Goal: Task Accomplishment & Management: Complete application form

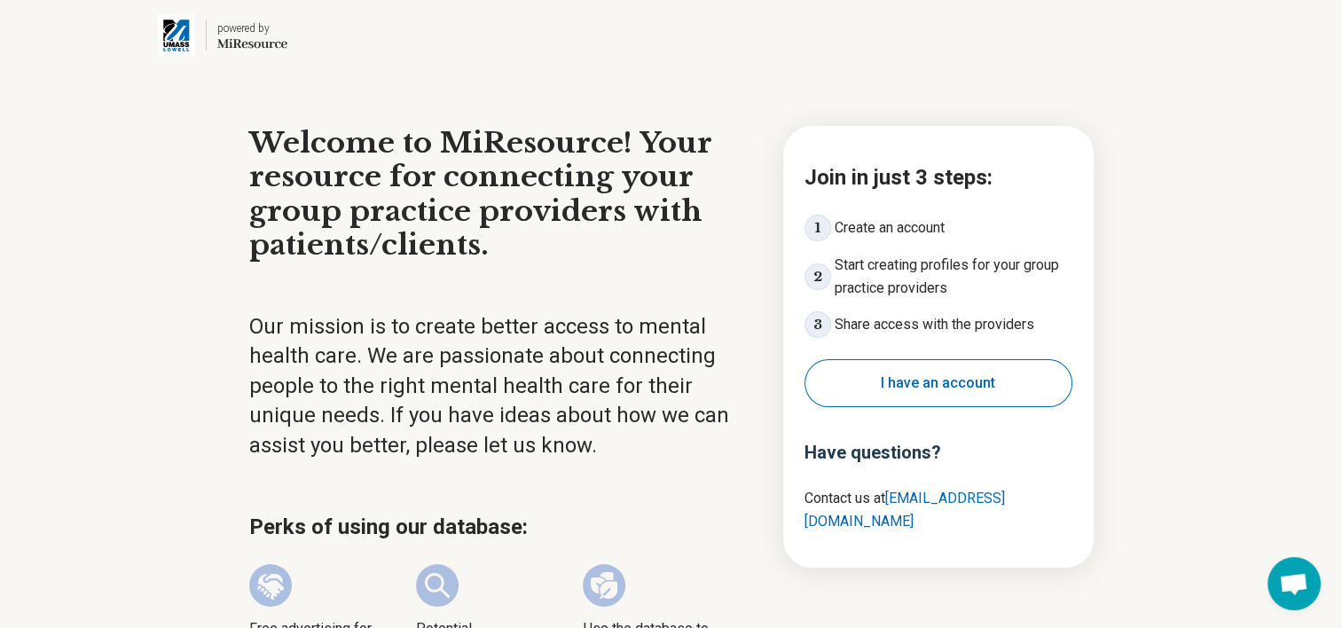
click at [883, 397] on button "I have an account" at bounding box center [939, 383] width 268 height 48
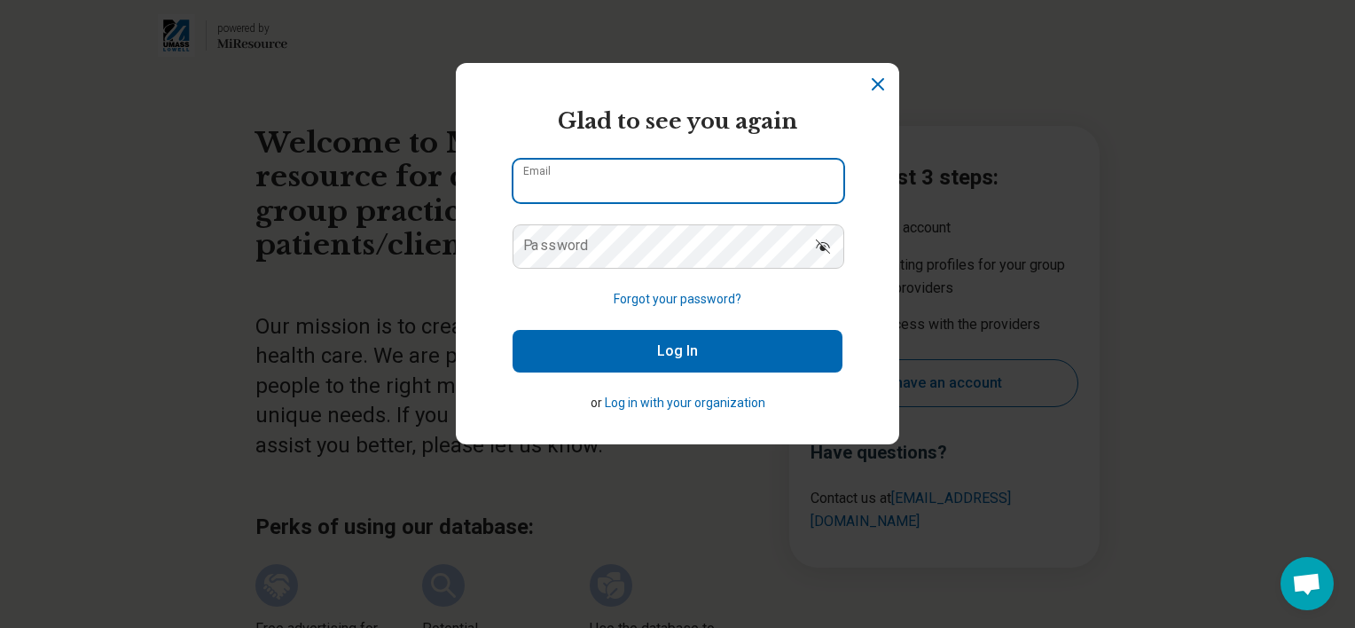
click at [664, 177] on input "Email" at bounding box center [679, 181] width 330 height 43
type input "**********"
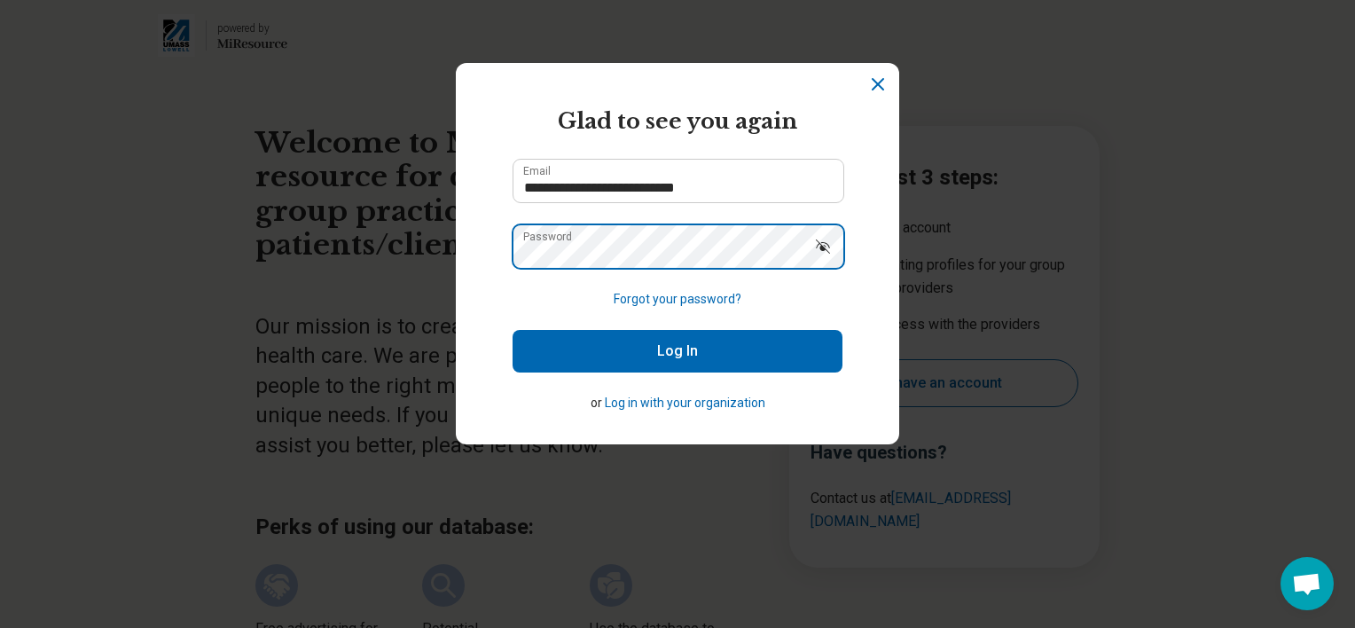
click at [513, 330] on button "Log In" at bounding box center [678, 351] width 330 height 43
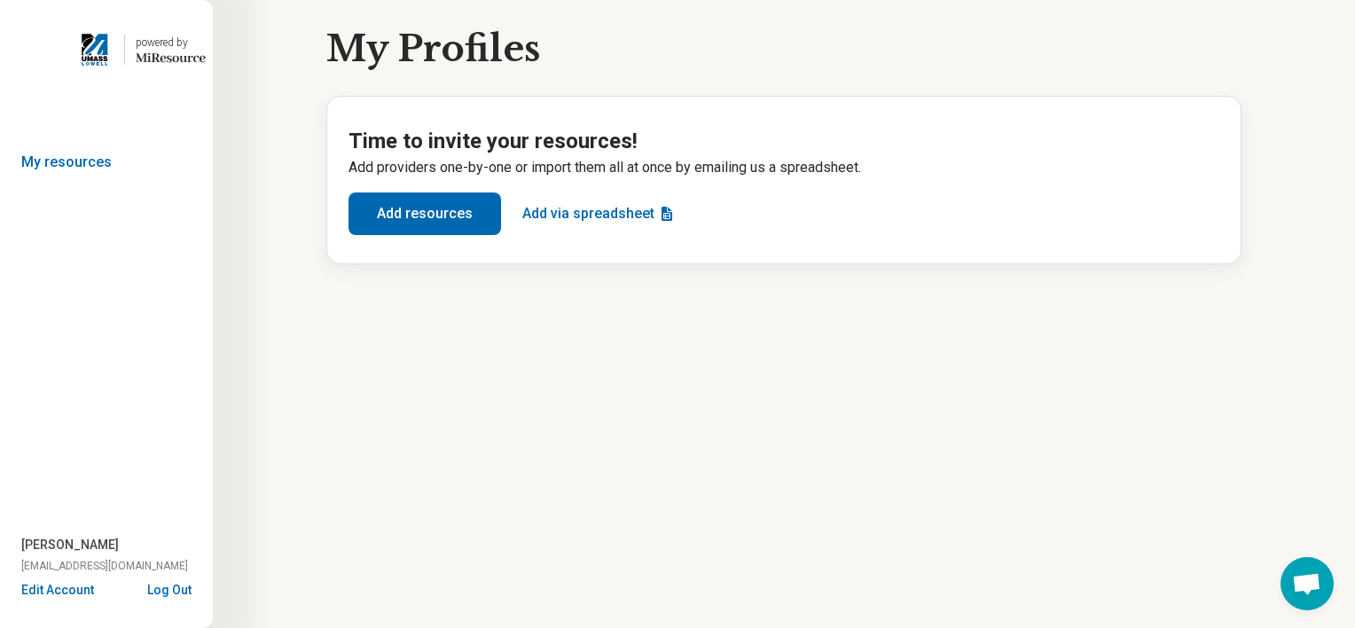
click at [433, 218] on button "Add resources" at bounding box center [425, 213] width 153 height 43
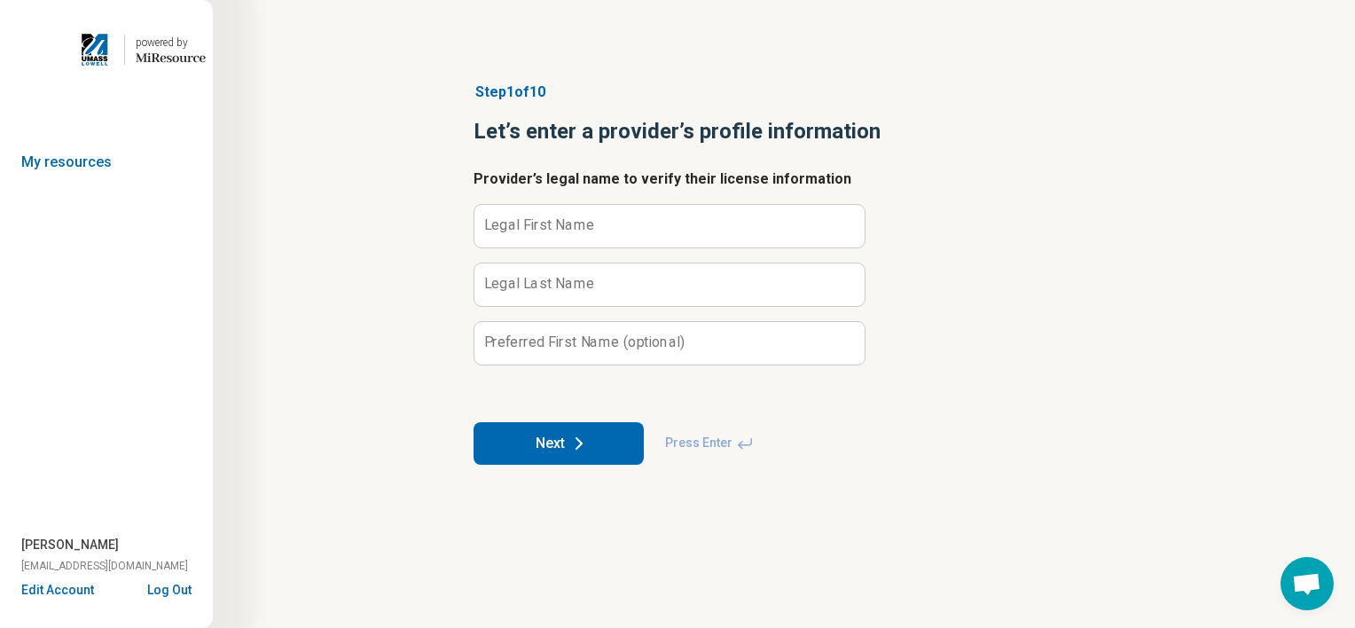
click at [558, 221] on label "Legal First Name" at bounding box center [539, 225] width 111 height 14
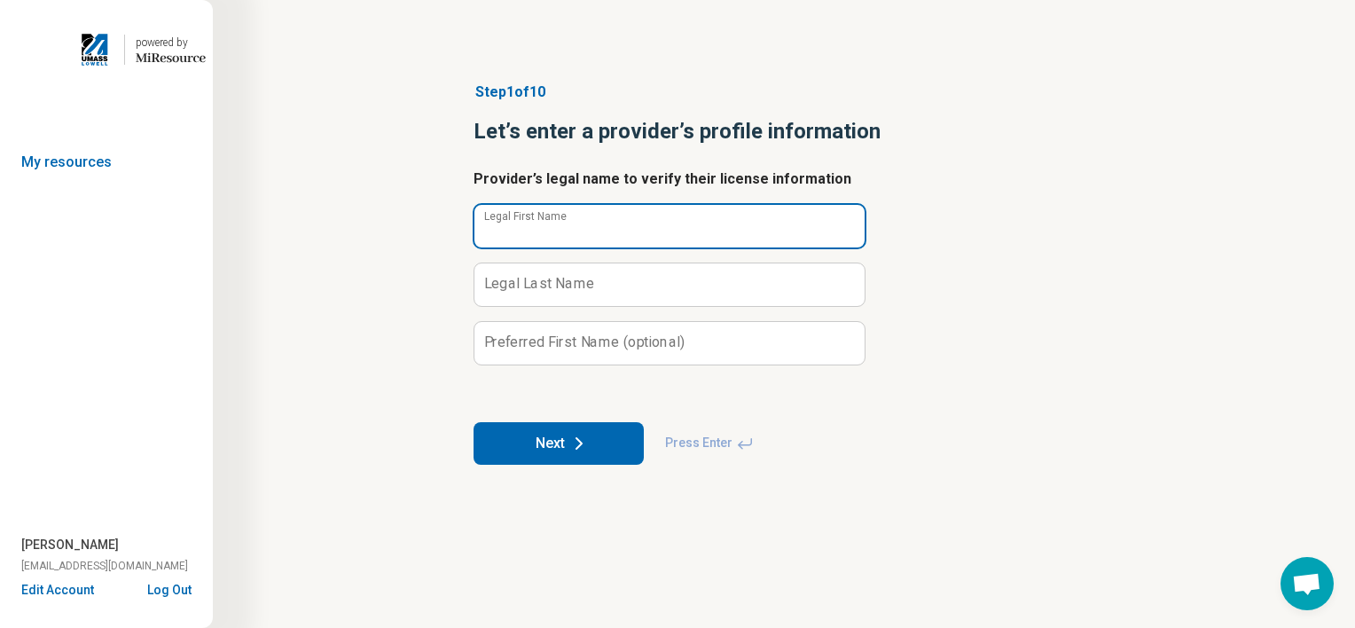
click at [558, 221] on input "Legal First Name" at bounding box center [670, 226] width 390 height 43
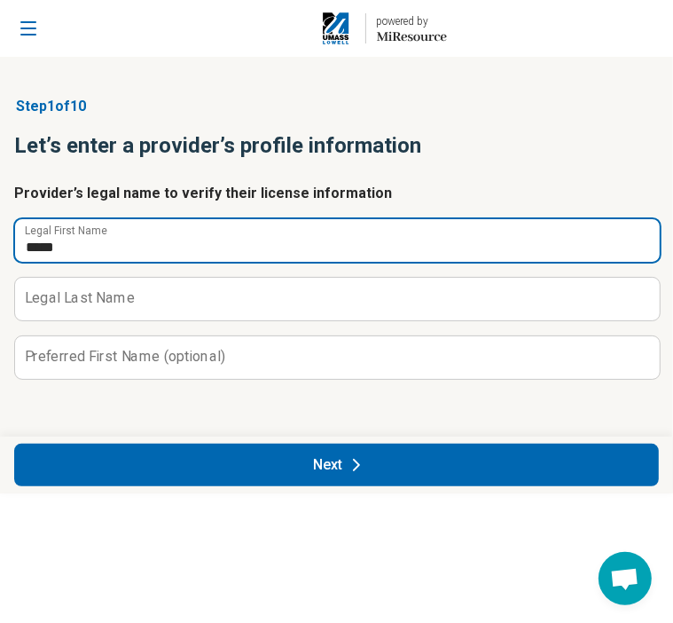
type input "*****"
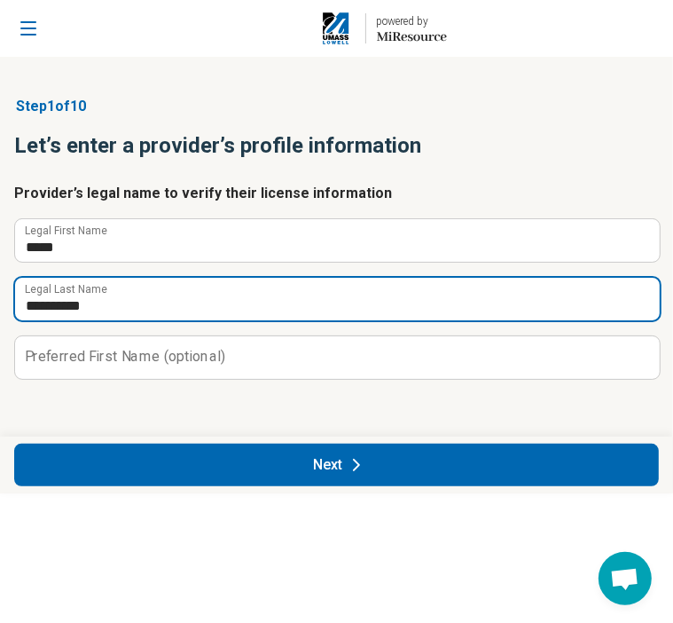
type input "**********"
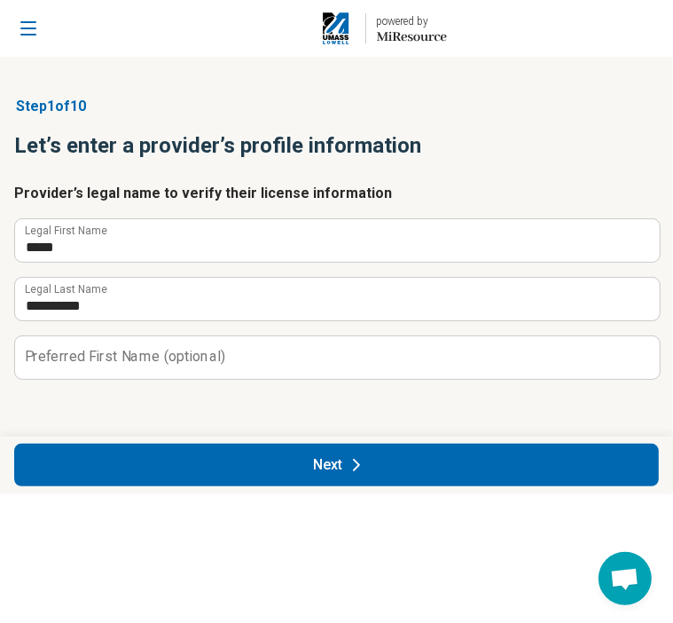
click at [373, 461] on button "Next" at bounding box center [336, 465] width 645 height 43
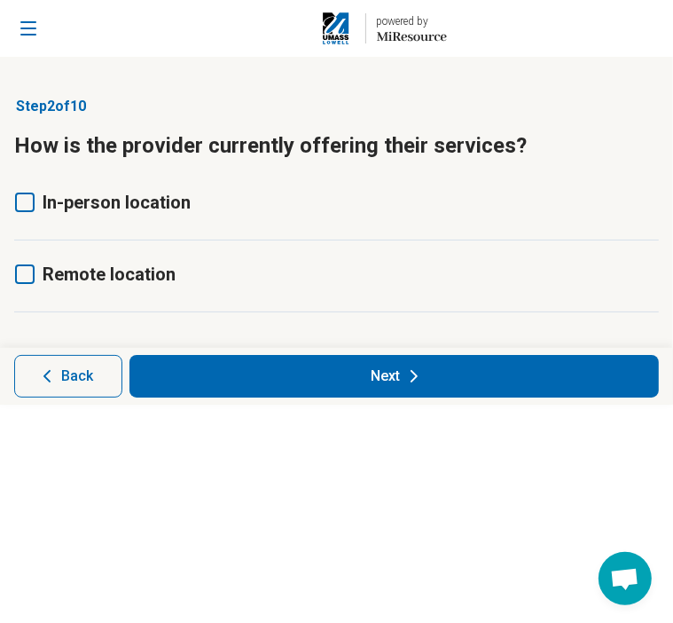
click at [21, 207] on icon at bounding box center [25, 202] width 20 height 20
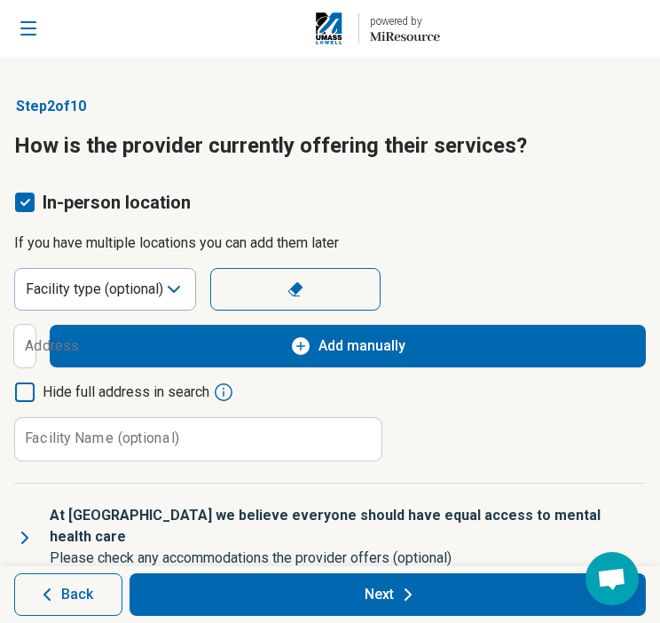
click at [28, 203] on icon at bounding box center [25, 202] width 20 height 20
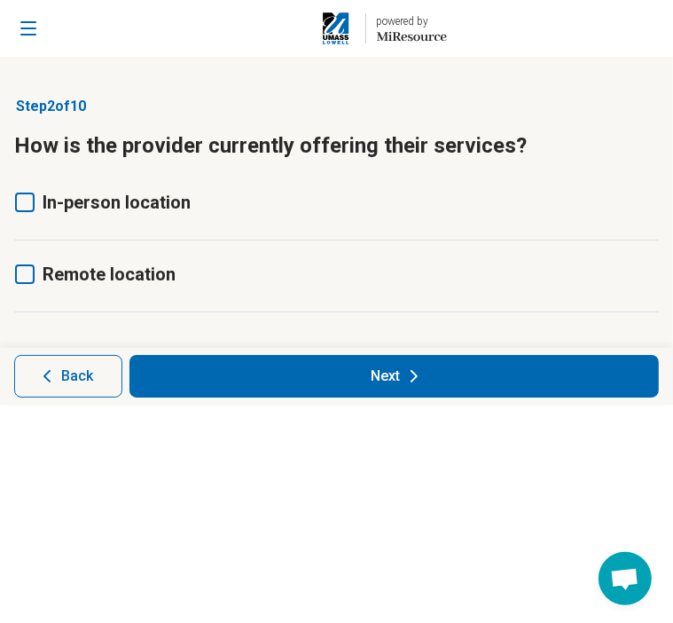
click at [35, 274] on label "Remote location" at bounding box center [94, 274] width 161 height 25
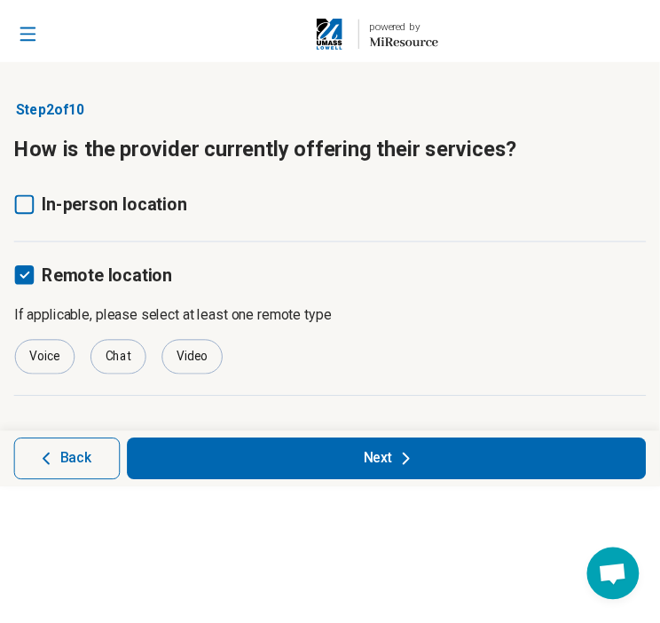
scroll to position [9, 0]
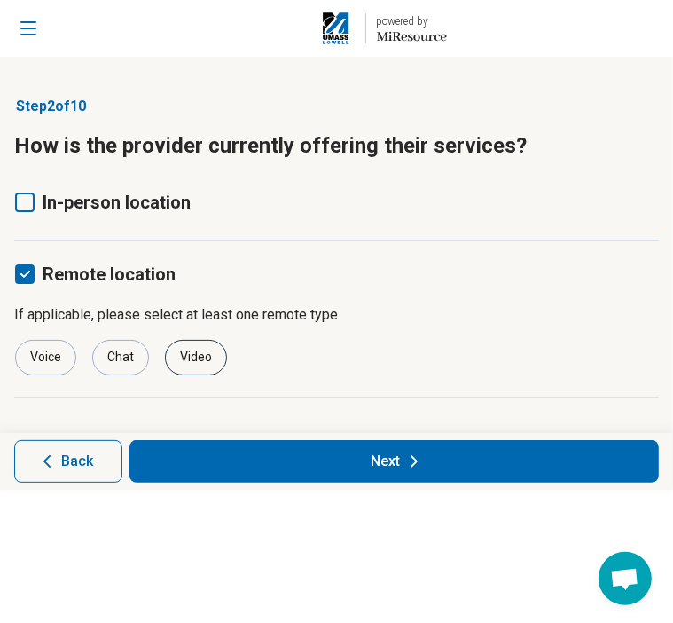
click at [169, 355] on div "Video" at bounding box center [196, 357] width 62 height 35
click at [380, 453] on button "Next" at bounding box center [395, 461] width 530 height 43
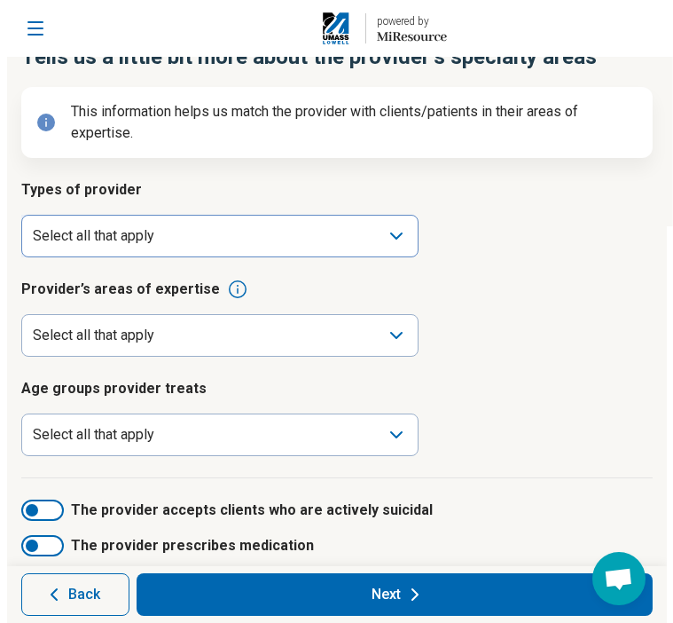
scroll to position [136, 0]
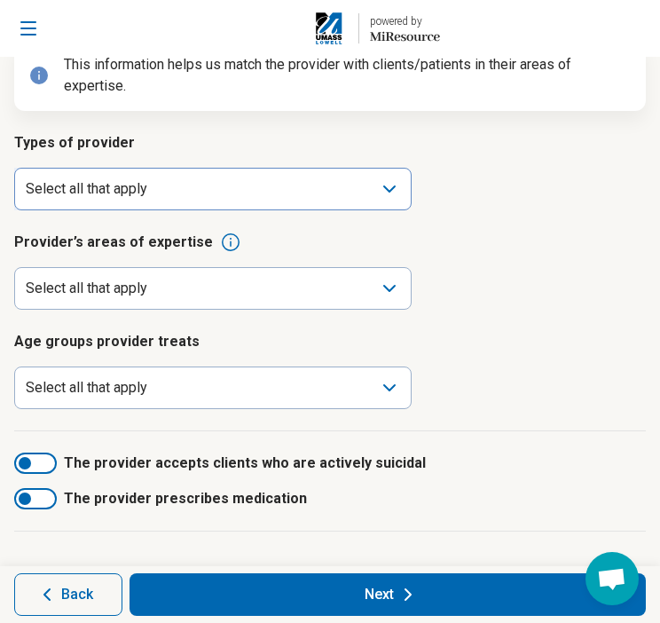
click at [305, 200] on div "Select all that apply" at bounding box center [212, 189] width 397 height 43
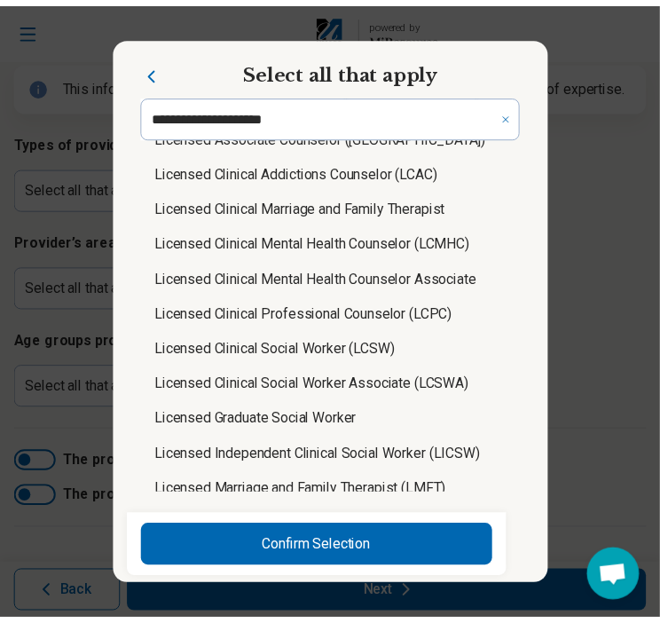
scroll to position [798, 0]
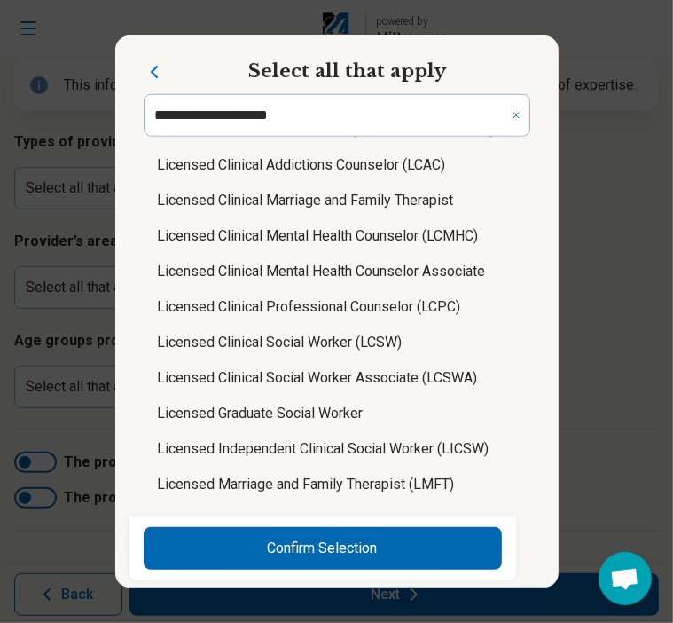
click at [155, 72] on icon "Close" at bounding box center [154, 71] width 21 height 21
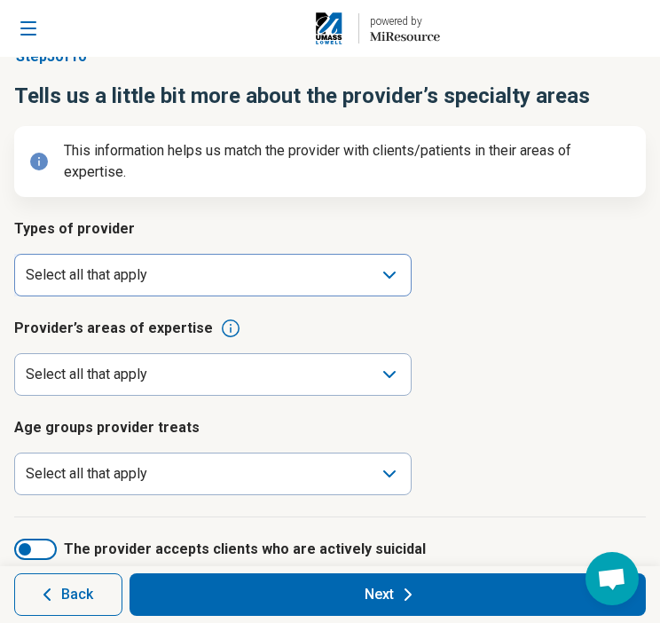
scroll to position [0, 0]
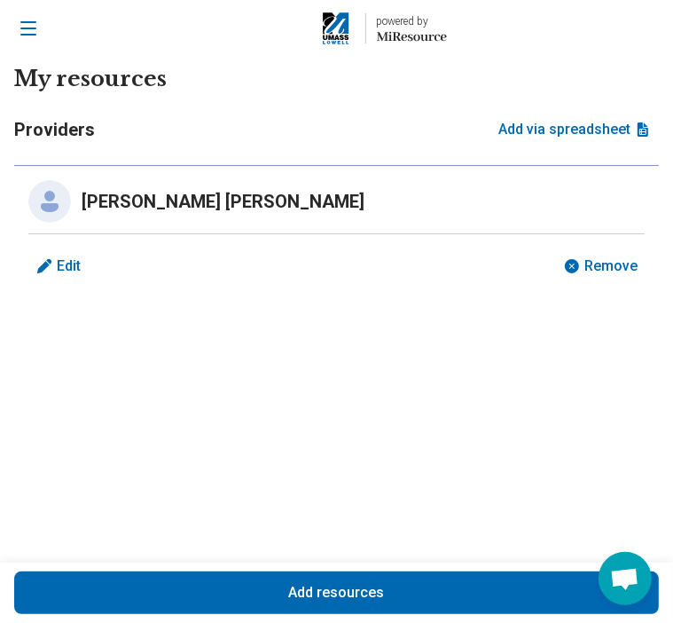
click at [75, 259] on span "Edit" at bounding box center [69, 266] width 24 height 14
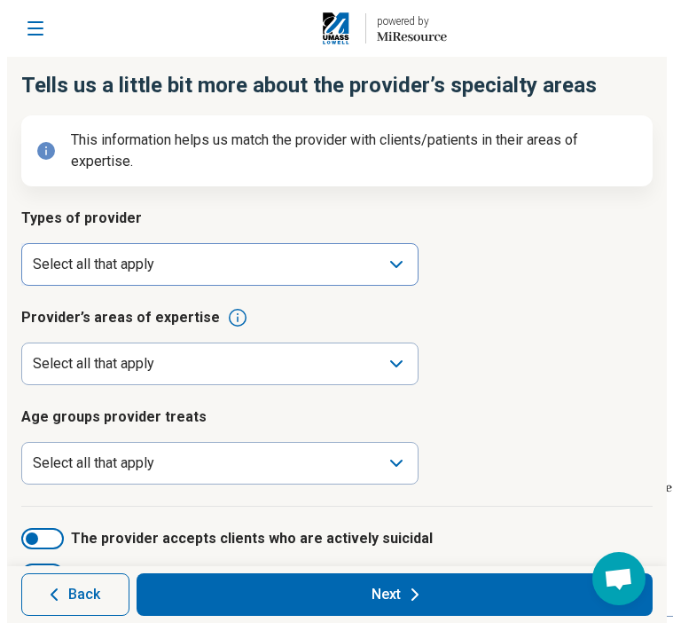
scroll to position [89, 0]
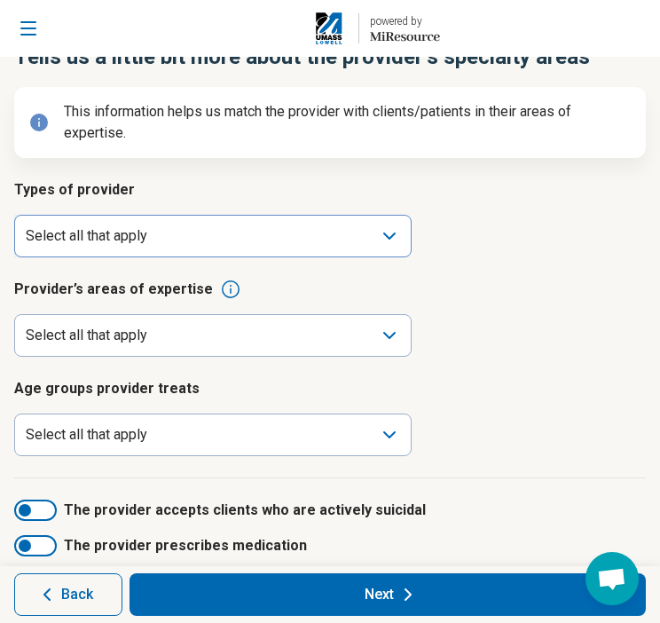
click at [193, 233] on div "Select all that apply" at bounding box center [212, 236] width 397 height 43
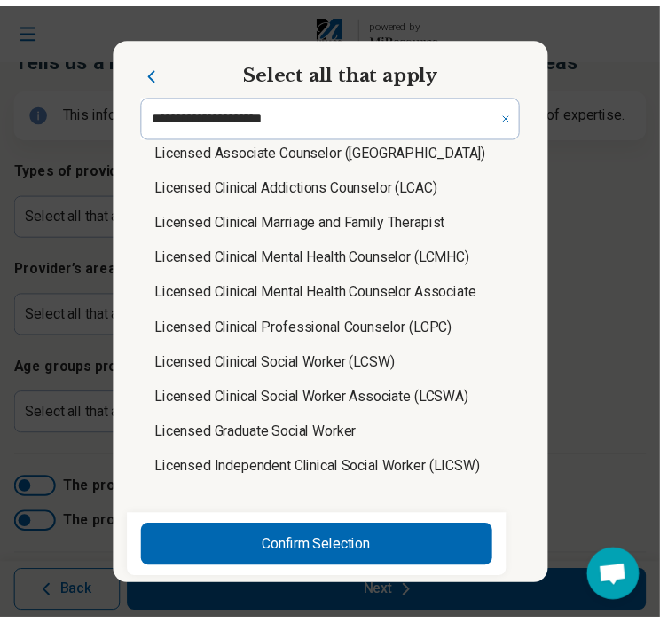
scroll to position [798, 0]
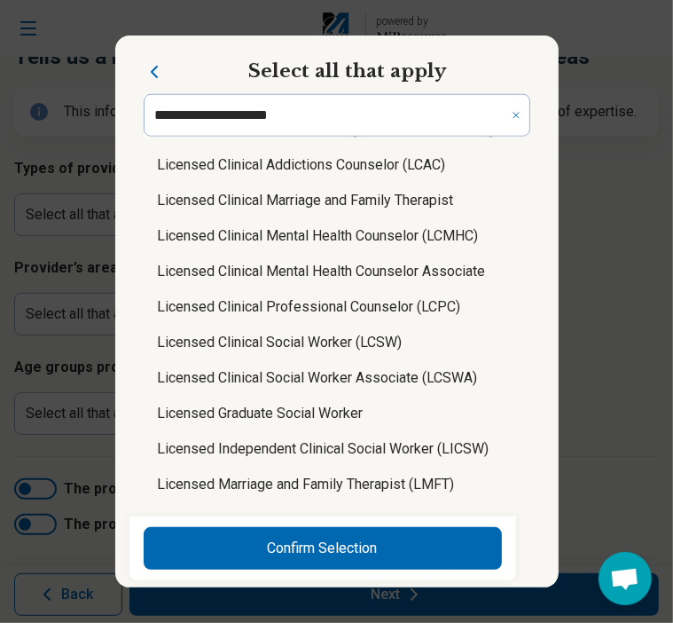
click at [316, 338] on li "Licensed Clinical Social Worker (LCSW)" at bounding box center [337, 342] width 387 height 35
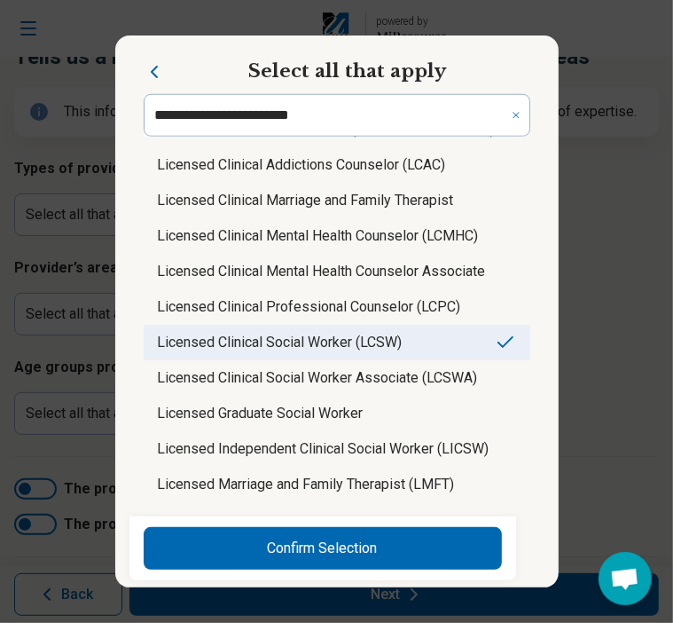
click at [146, 66] on icon "Close" at bounding box center [154, 71] width 21 height 21
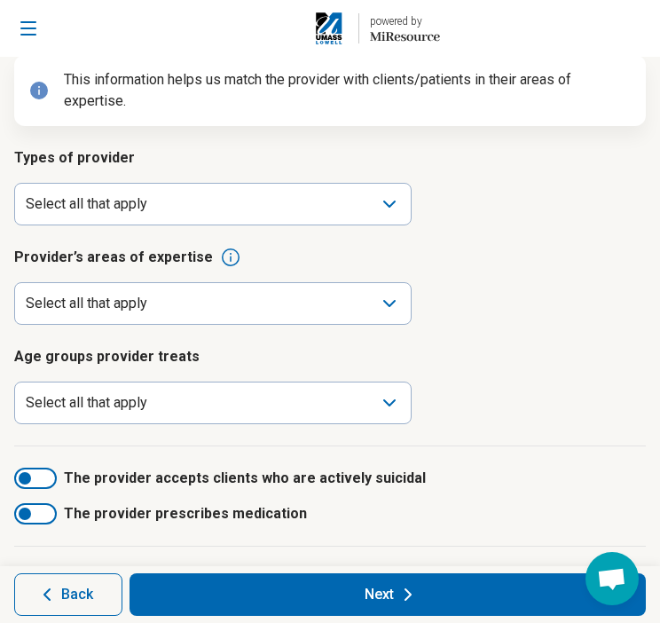
scroll to position [136, 0]
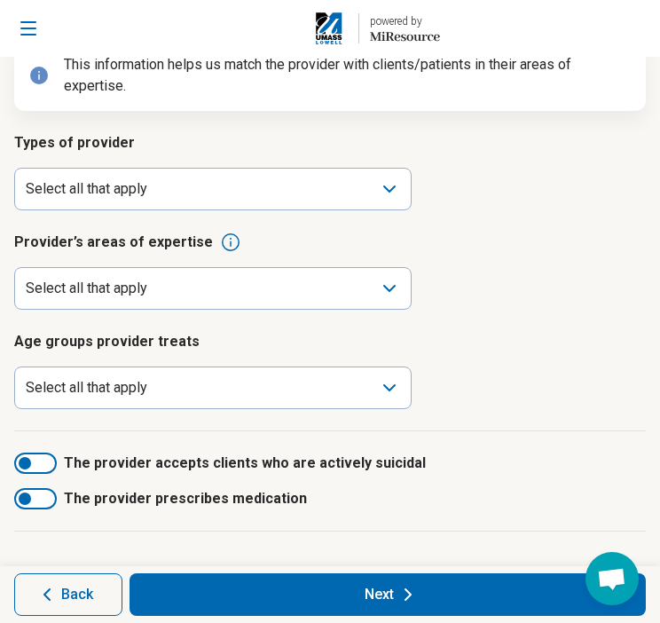
click at [75, 589] on span "Back" at bounding box center [77, 594] width 32 height 14
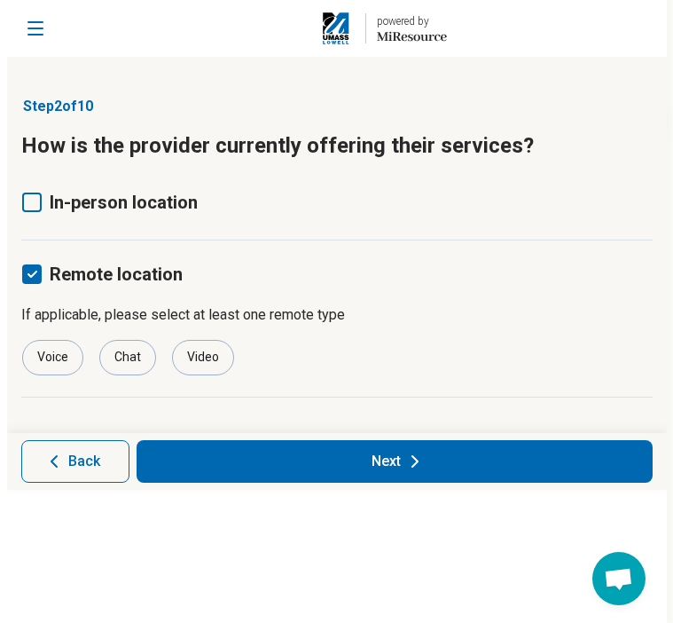
scroll to position [0, 0]
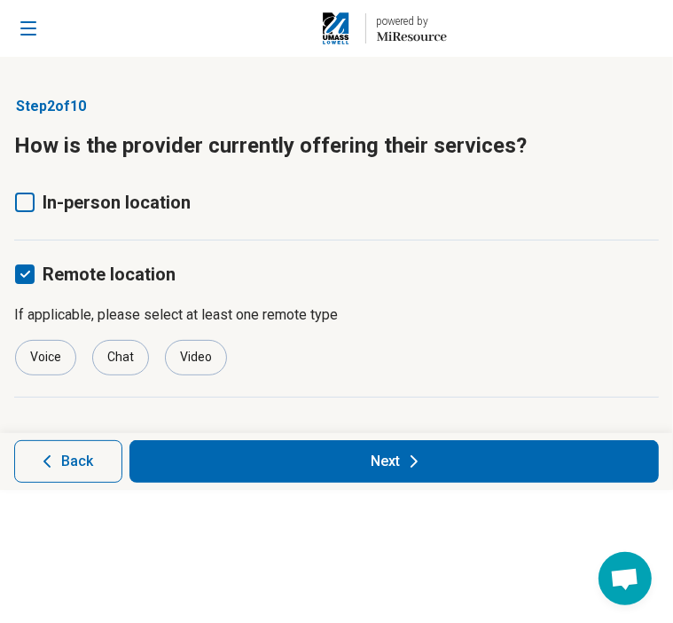
click at [78, 456] on span "Back" at bounding box center [77, 461] width 32 height 14
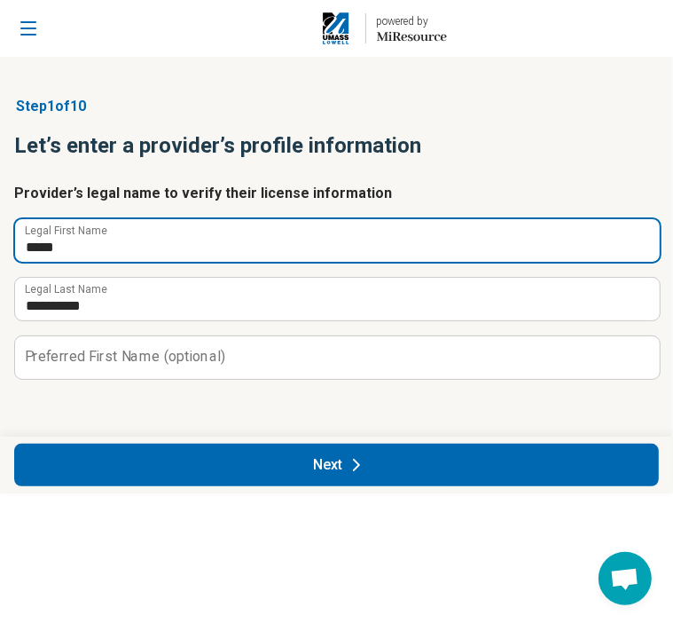
drag, startPoint x: 71, startPoint y: 246, endPoint x: 24, endPoint y: 232, distance: 48.9
click at [24, 232] on input "*****" at bounding box center [337, 240] width 645 height 43
type input "******"
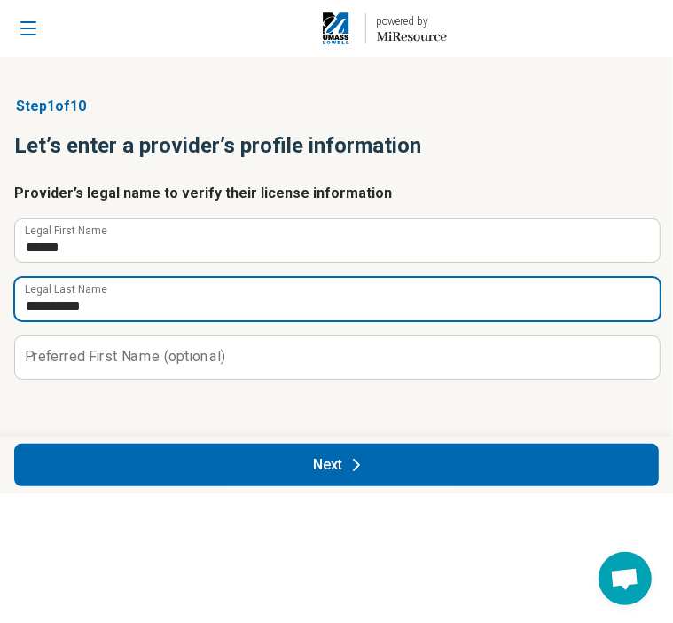
drag, startPoint x: 113, startPoint y: 311, endPoint x: -4, endPoint y: 294, distance: 118.3
click at [0, 294] on html "**********" at bounding box center [336, 311] width 673 height 623
type input "**********"
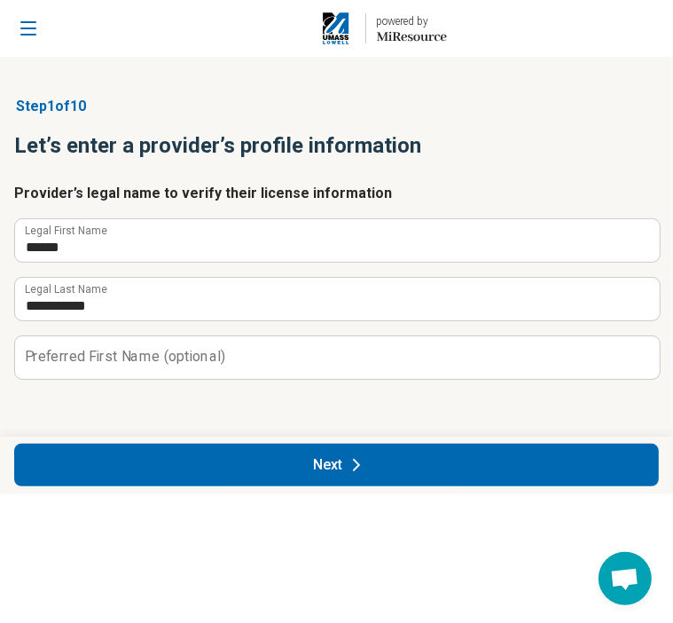
click at [232, 462] on button "Next" at bounding box center [336, 465] width 645 height 43
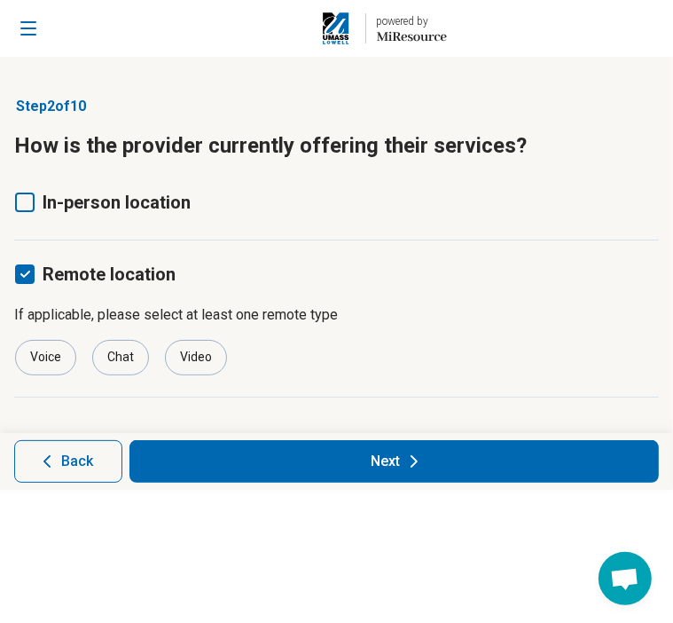
click at [291, 448] on button "Next" at bounding box center [395, 461] width 530 height 43
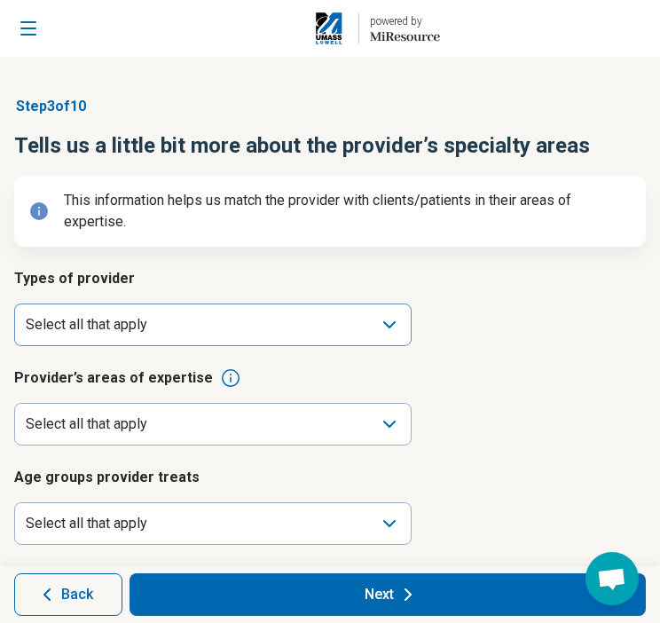
click at [262, 337] on div "Select all that apply" at bounding box center [212, 324] width 397 height 43
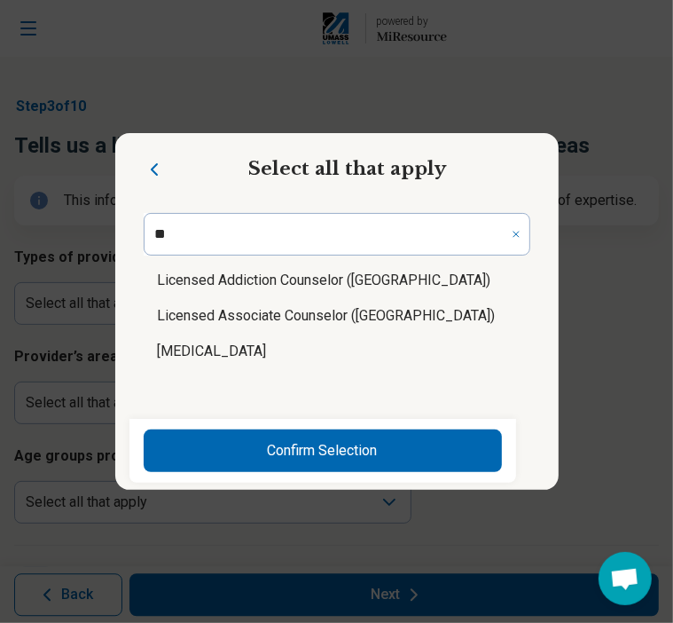
type input "*"
click at [168, 230] on input "**" at bounding box center [337, 234] width 387 height 43
type input "*"
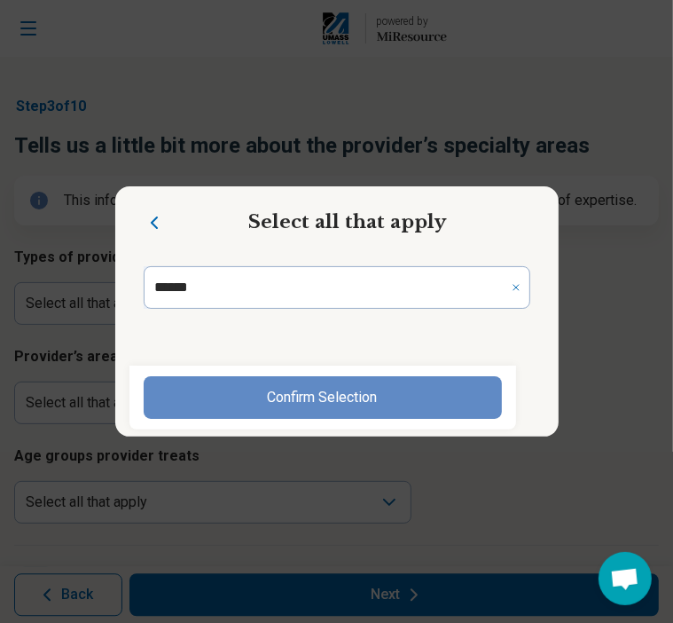
type input "******"
click at [262, 393] on button "Confirm Selection" at bounding box center [323, 397] width 358 height 43
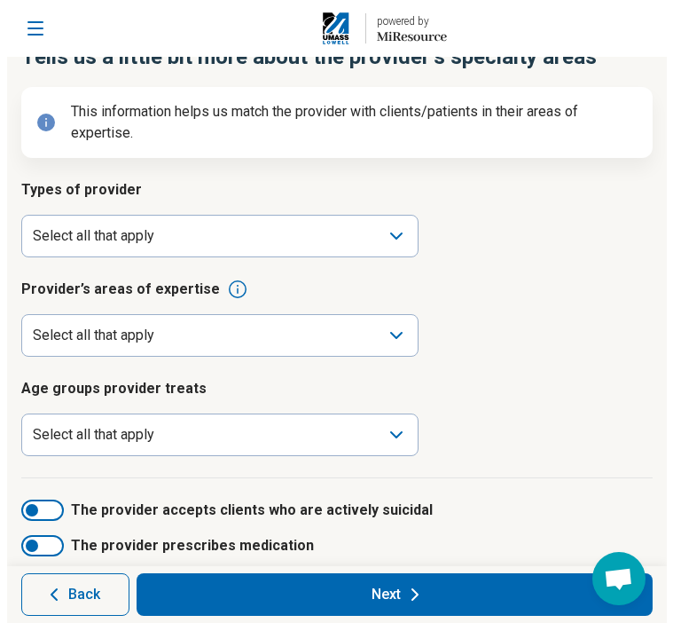
scroll to position [136, 0]
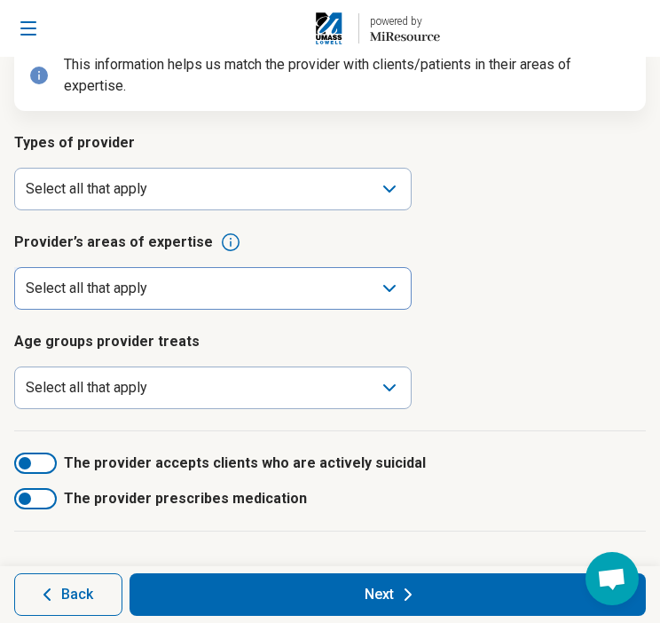
click at [169, 291] on div "Select all that apply" at bounding box center [212, 288] width 397 height 43
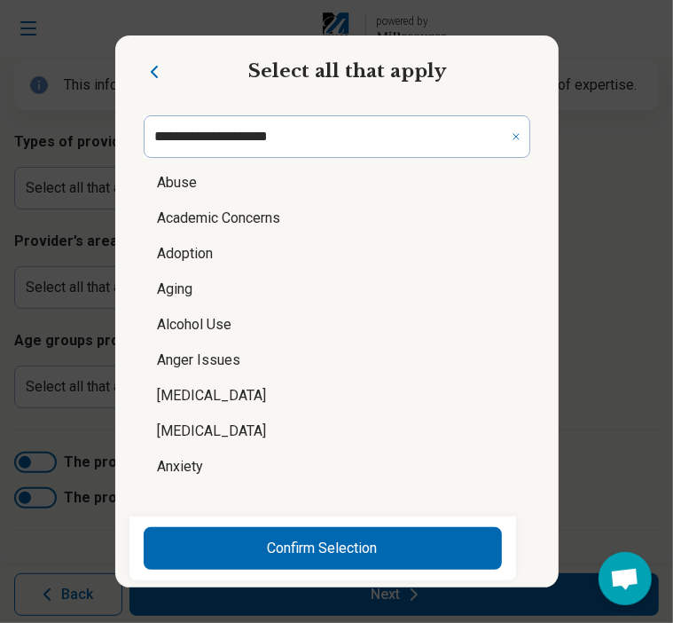
scroll to position [89, 0]
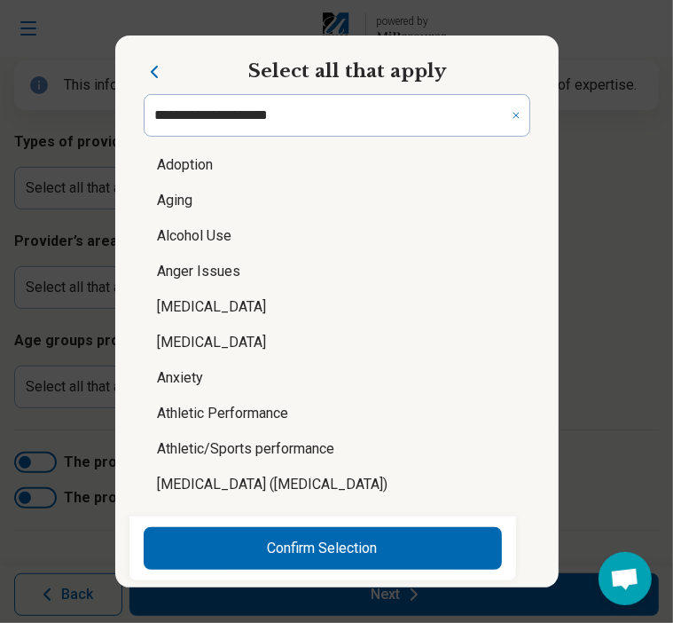
click at [188, 236] on li "Alcohol Use" at bounding box center [337, 235] width 387 height 35
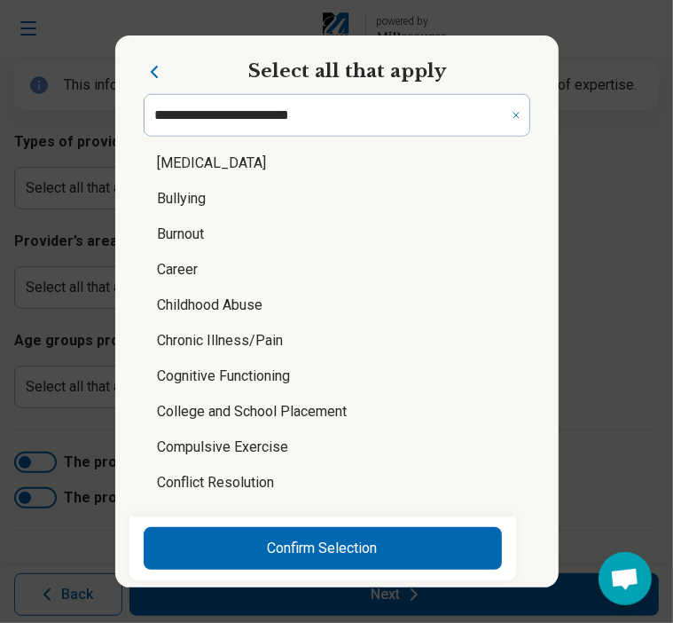
scroll to position [710, 0]
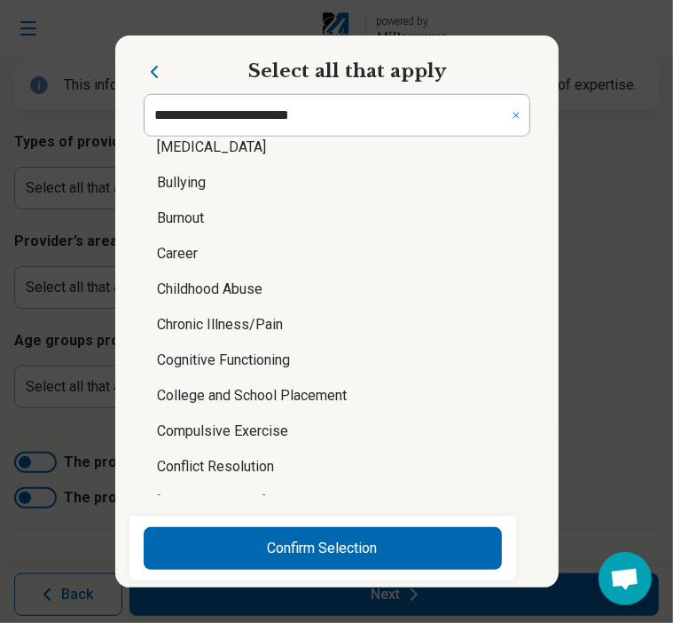
click at [219, 288] on li "Childhood Abuse" at bounding box center [337, 288] width 387 height 35
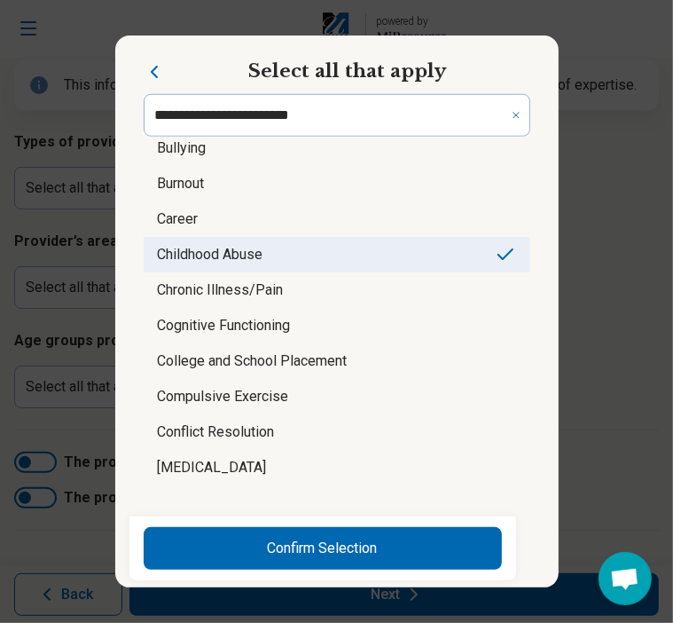
scroll to position [798, 0]
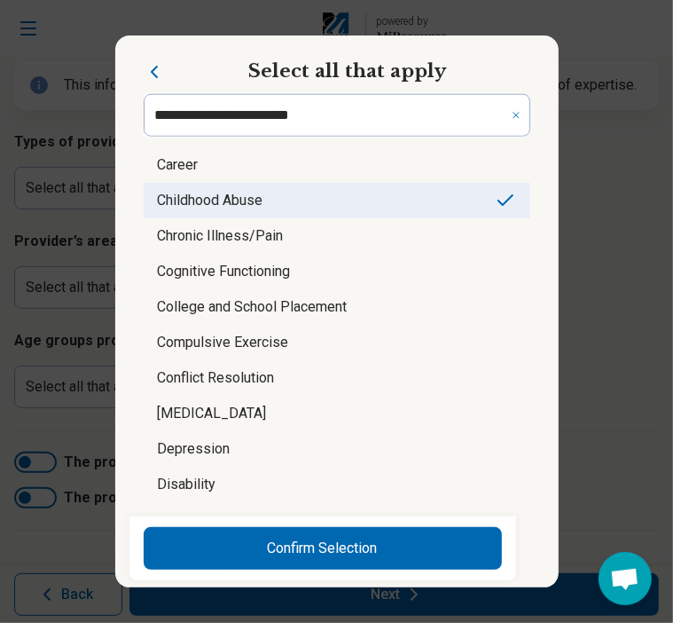
click at [222, 272] on li "Cognitive Functioning" at bounding box center [337, 271] width 387 height 35
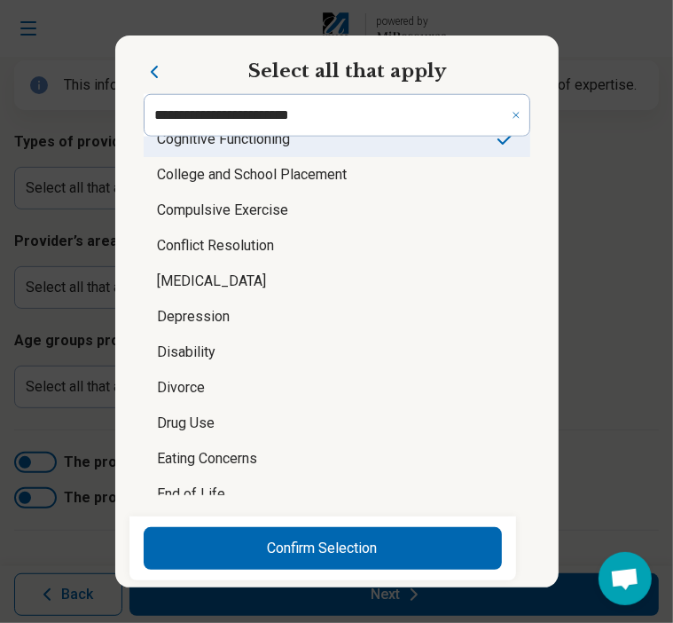
scroll to position [976, 0]
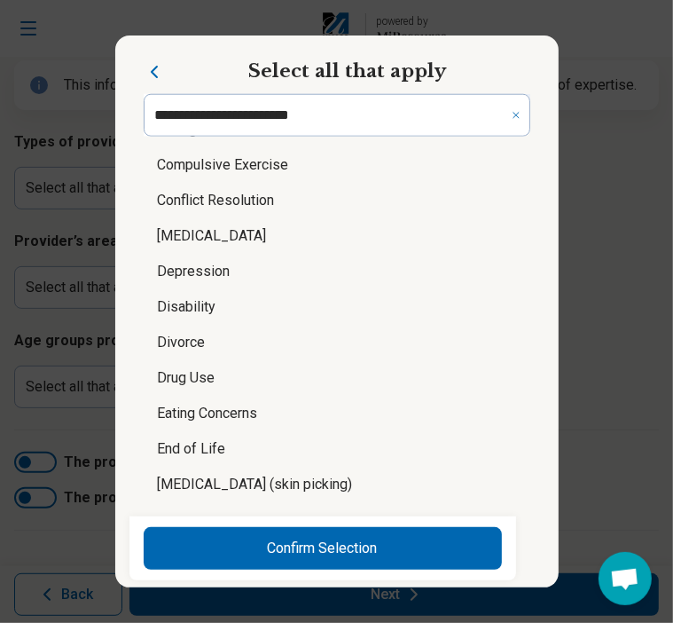
click at [208, 273] on li "Depression" at bounding box center [337, 271] width 387 height 35
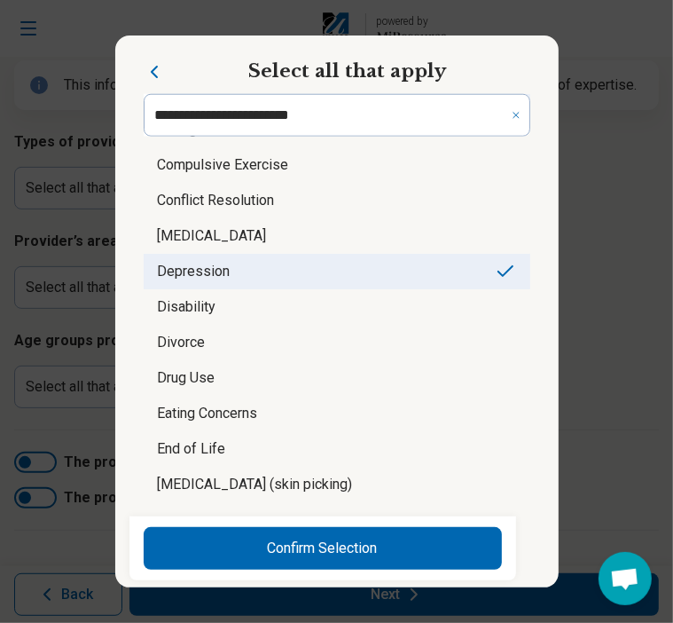
click at [191, 374] on li "Drug Use" at bounding box center [337, 377] width 387 height 35
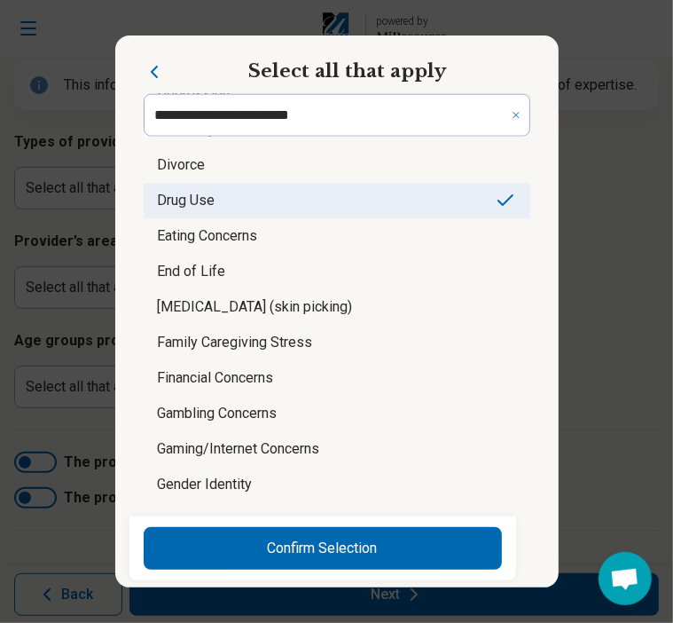
scroll to position [1242, 0]
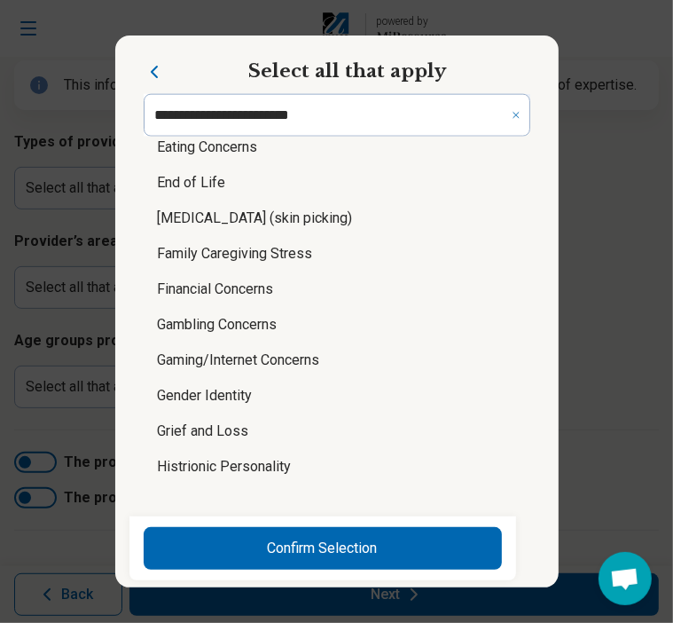
click at [218, 322] on li "Gambling Concerns" at bounding box center [337, 324] width 387 height 35
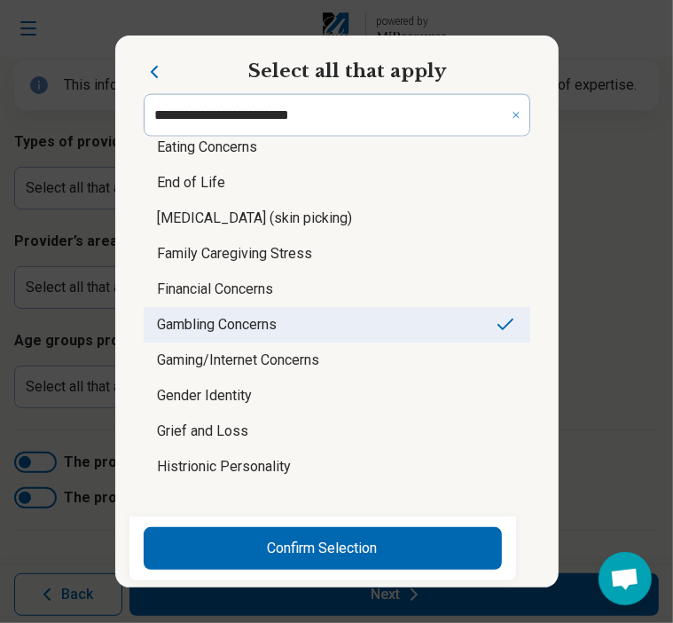
scroll to position [1331, 0]
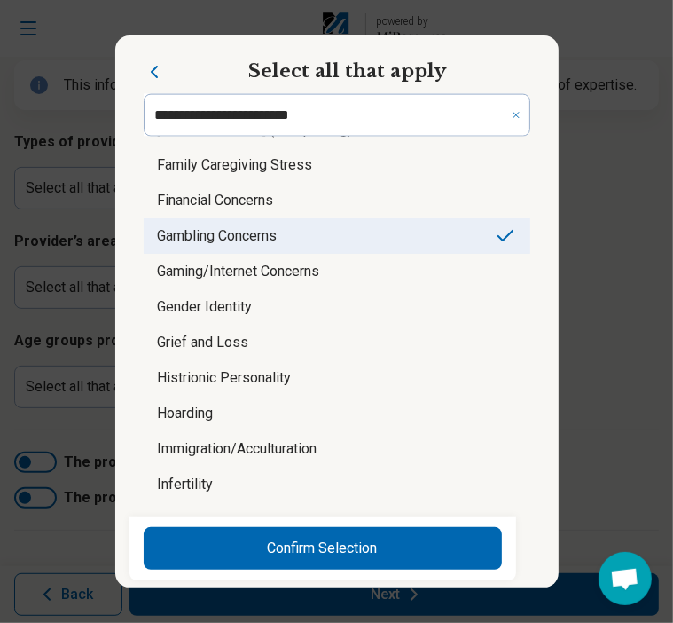
click at [221, 277] on li "Gaming/Internet Concerns" at bounding box center [337, 271] width 387 height 35
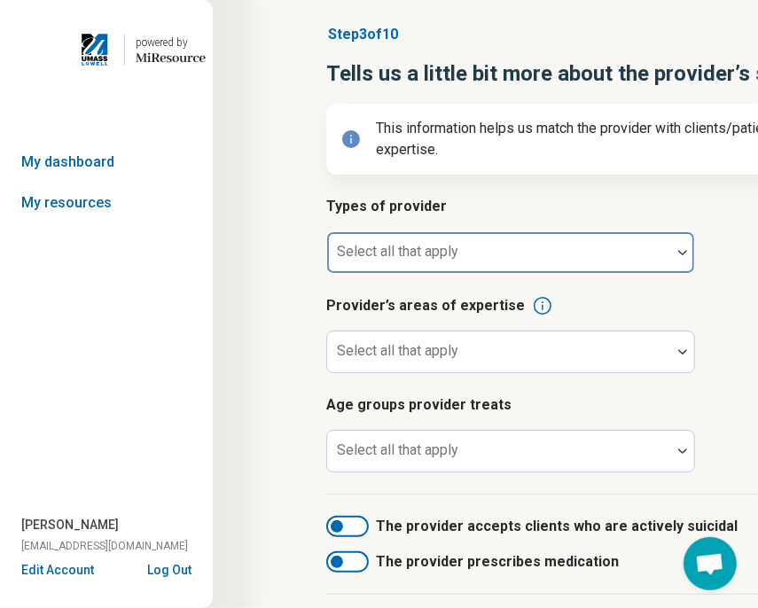
scroll to position [177, 0]
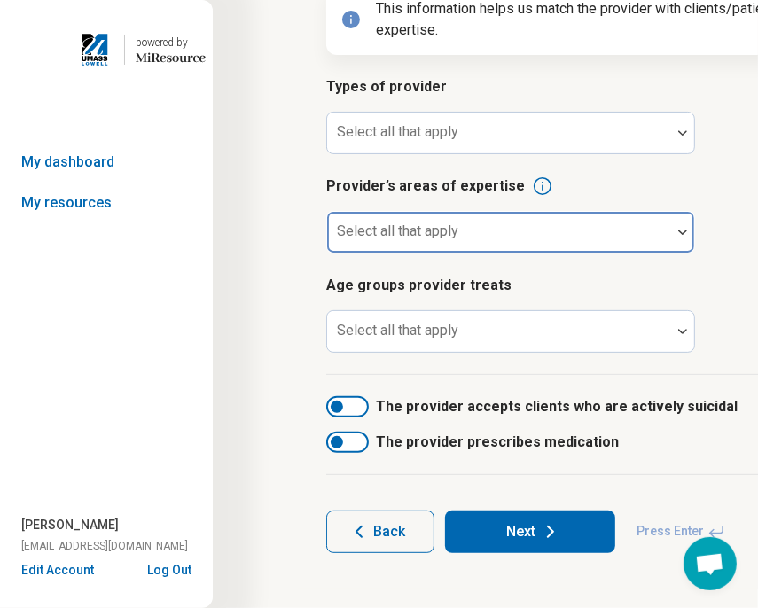
click at [647, 238] on div at bounding box center [499, 239] width 330 height 25
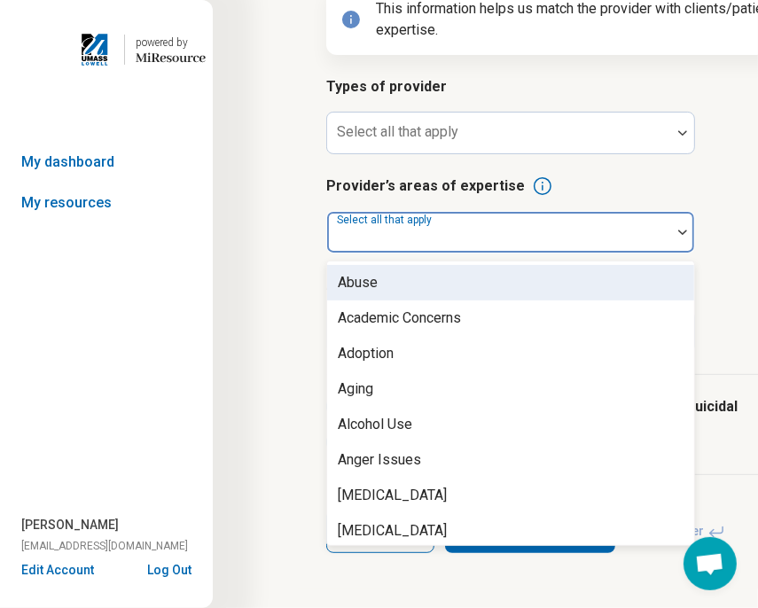
click at [519, 294] on div "Abuse" at bounding box center [510, 282] width 367 height 35
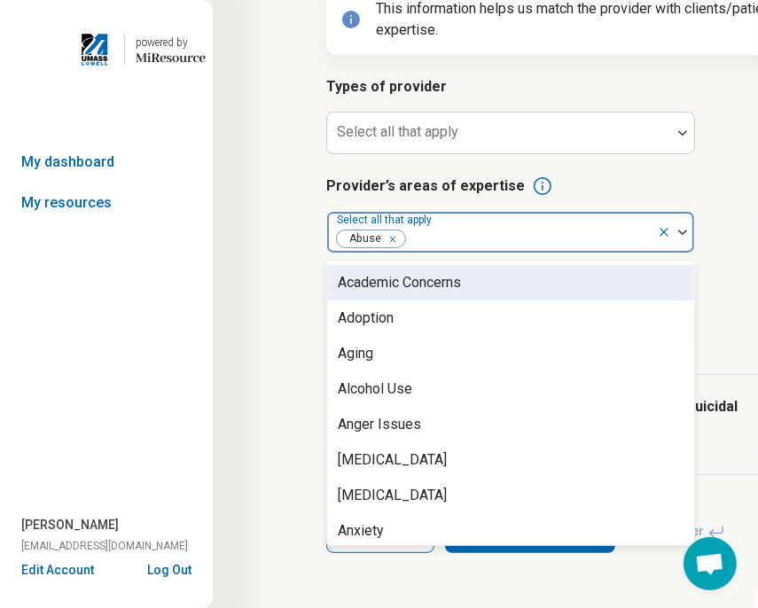
click at [396, 240] on div "Remove [object Object]" at bounding box center [389, 239] width 21 height 21
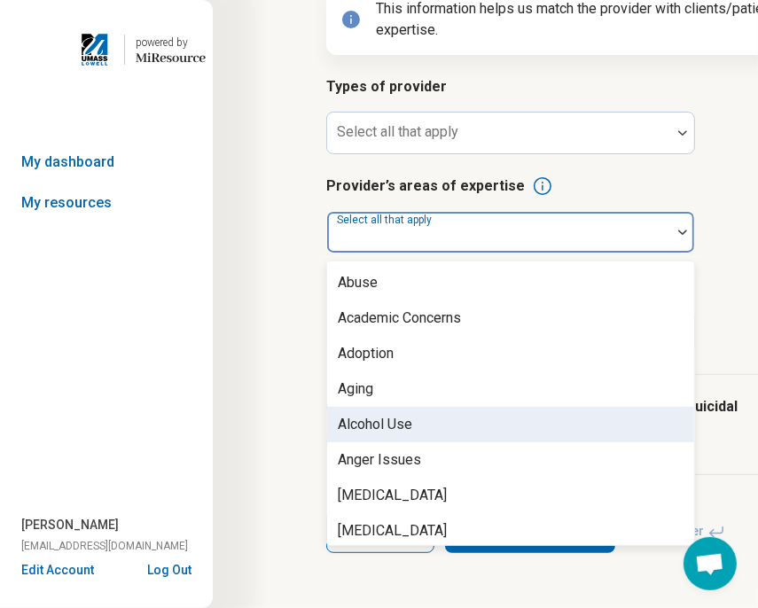
click at [444, 420] on div "Alcohol Use" at bounding box center [510, 424] width 367 height 35
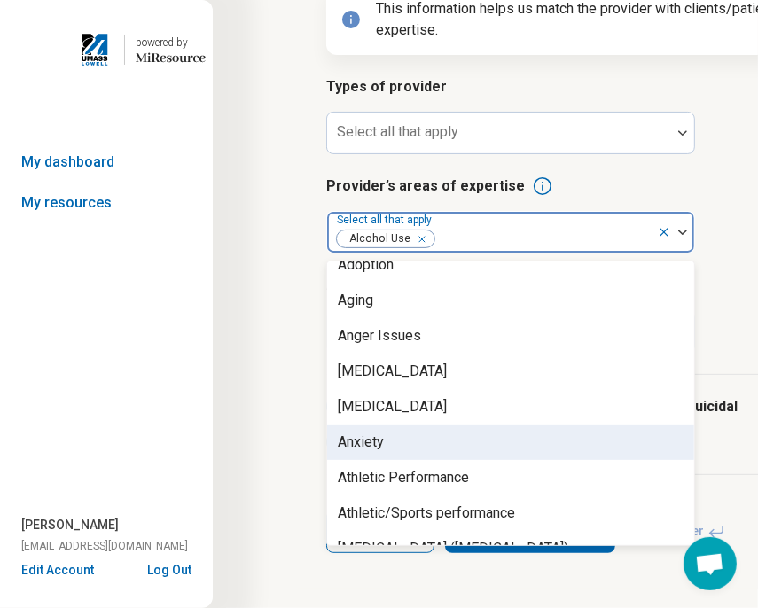
click at [444, 436] on div "Anxiety" at bounding box center [510, 442] width 367 height 35
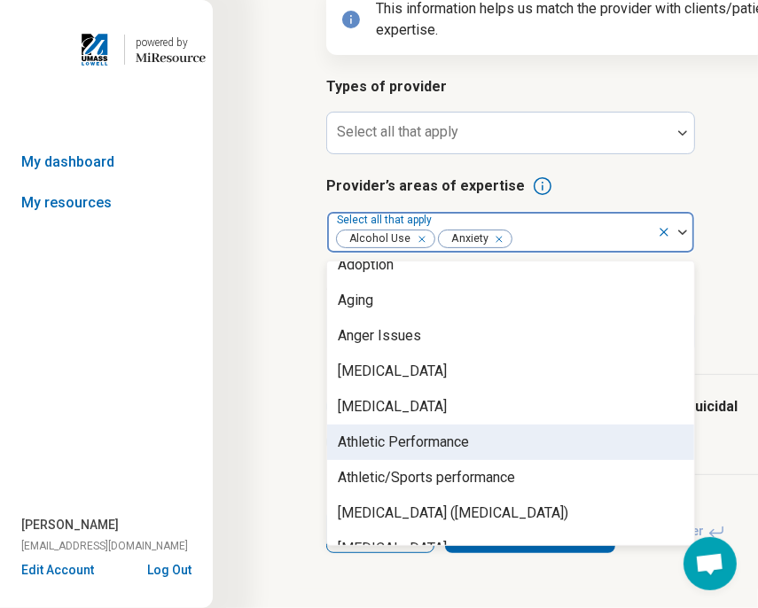
scroll to position [177, 0]
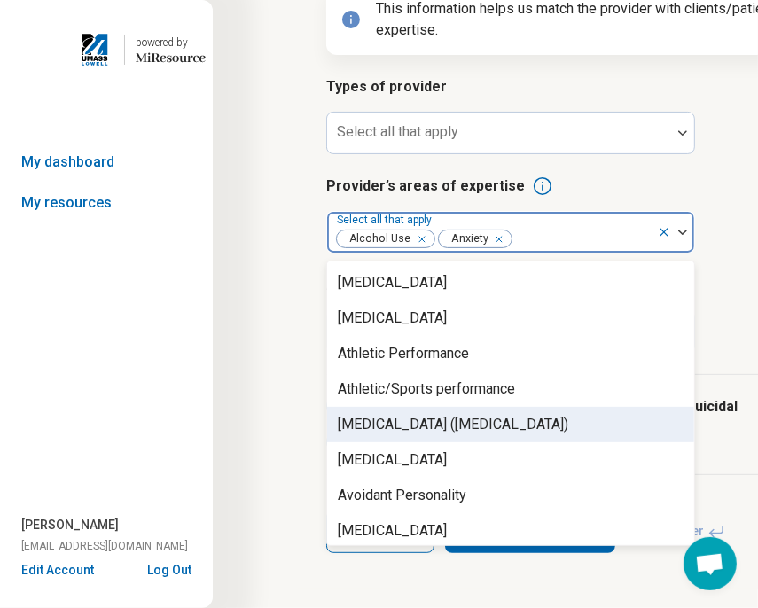
click at [444, 416] on div "[MEDICAL_DATA] ([MEDICAL_DATA])" at bounding box center [453, 424] width 231 height 21
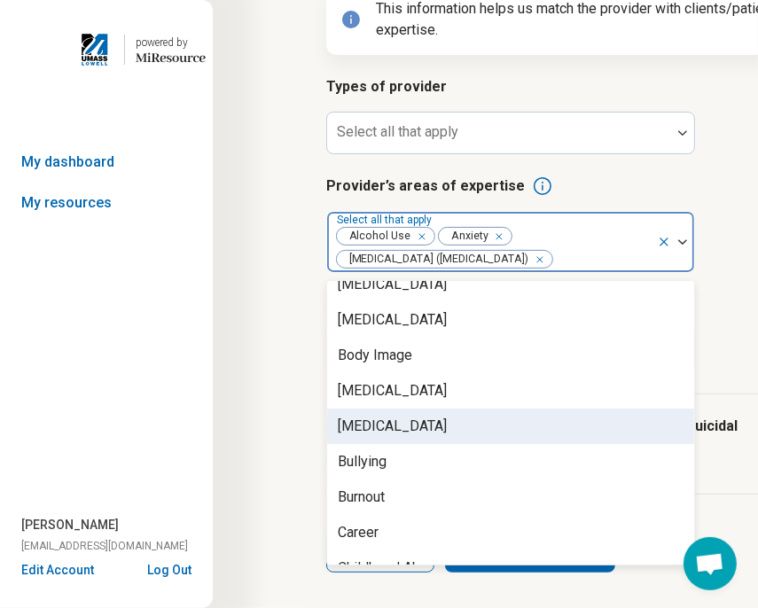
scroll to position [532, 0]
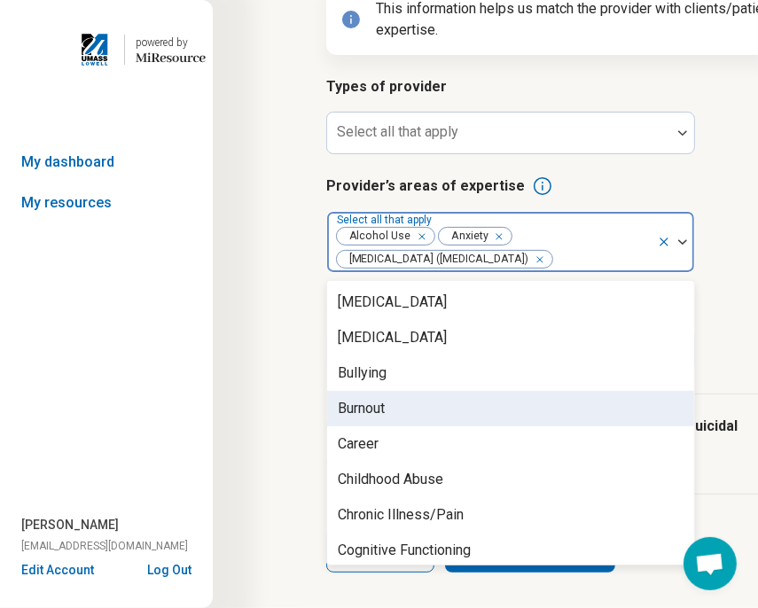
click at [435, 417] on div "Burnout" at bounding box center [510, 408] width 367 height 35
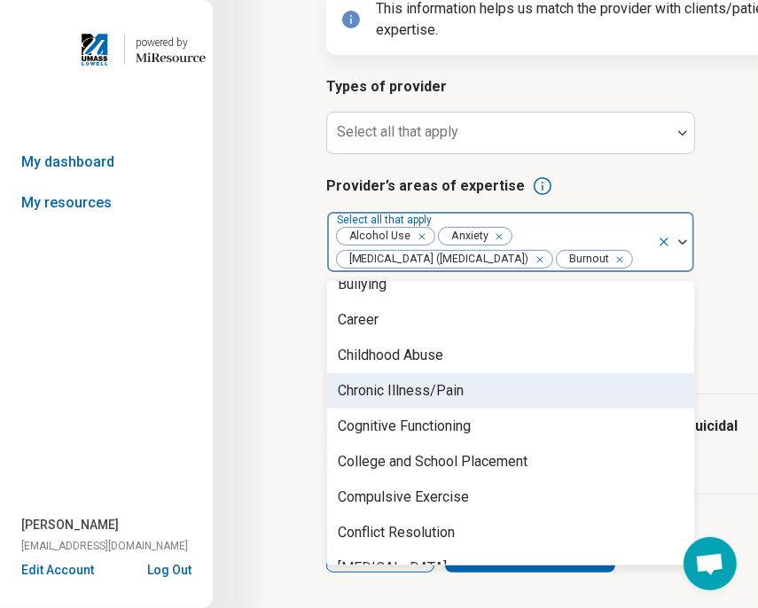
scroll to position [710, 0]
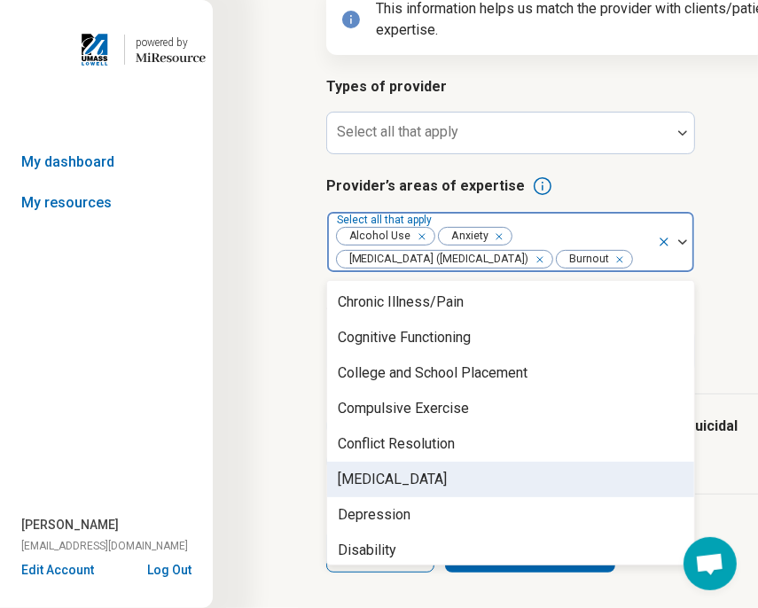
click at [444, 491] on div "[MEDICAL_DATA]" at bounding box center [510, 479] width 367 height 35
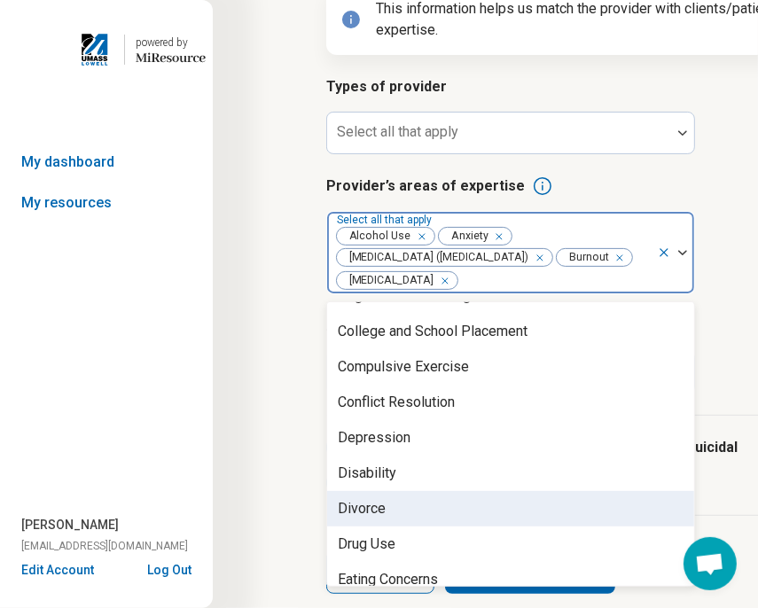
scroll to position [798, 0]
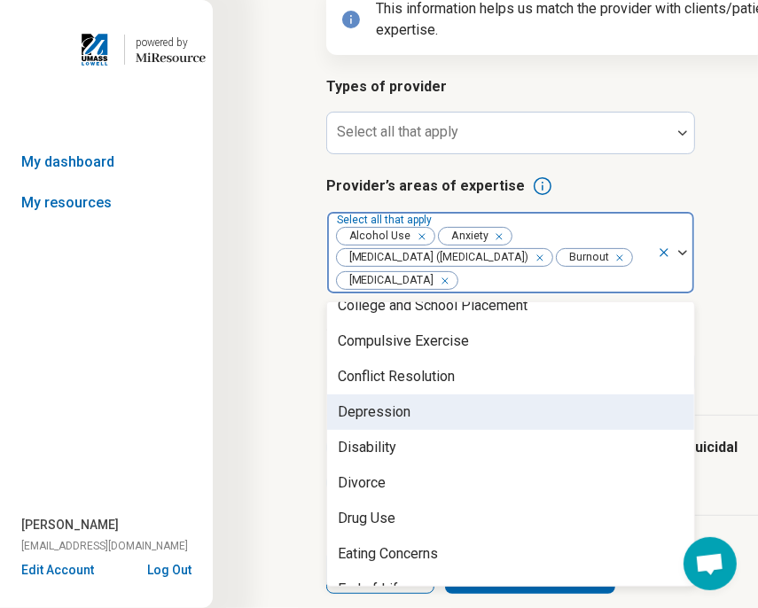
click at [430, 411] on div "Depression" at bounding box center [510, 412] width 367 height 35
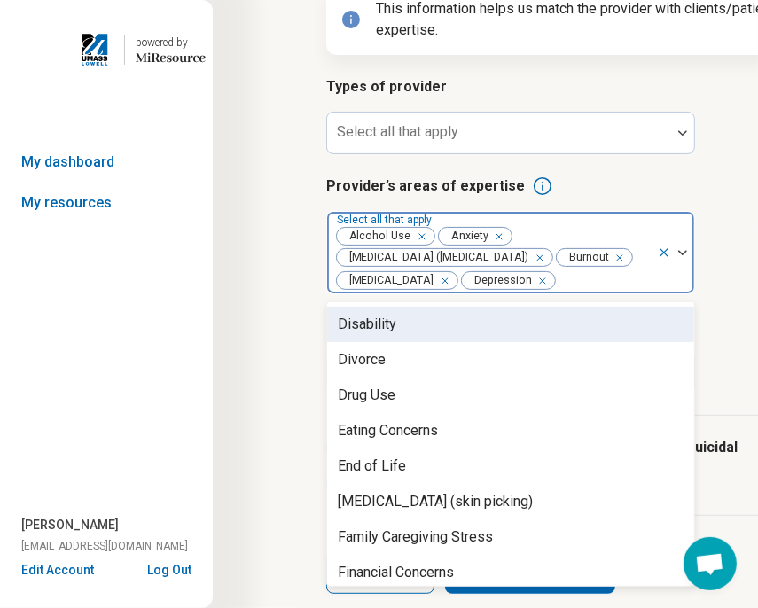
scroll to position [887, 0]
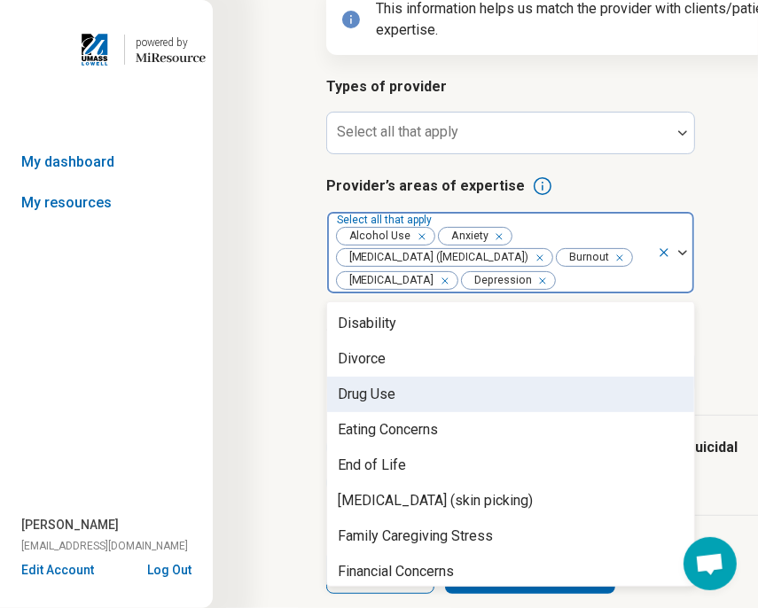
click at [391, 405] on div "Drug Use" at bounding box center [367, 394] width 58 height 21
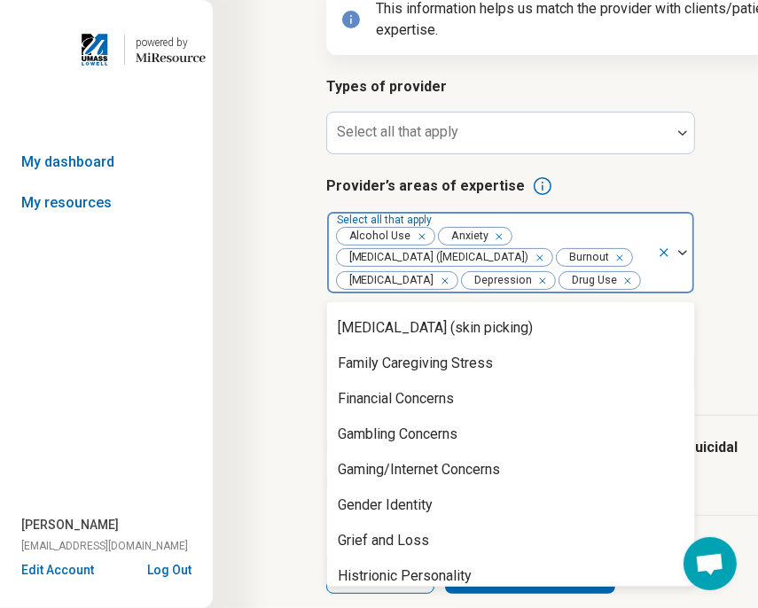
scroll to position [1064, 0]
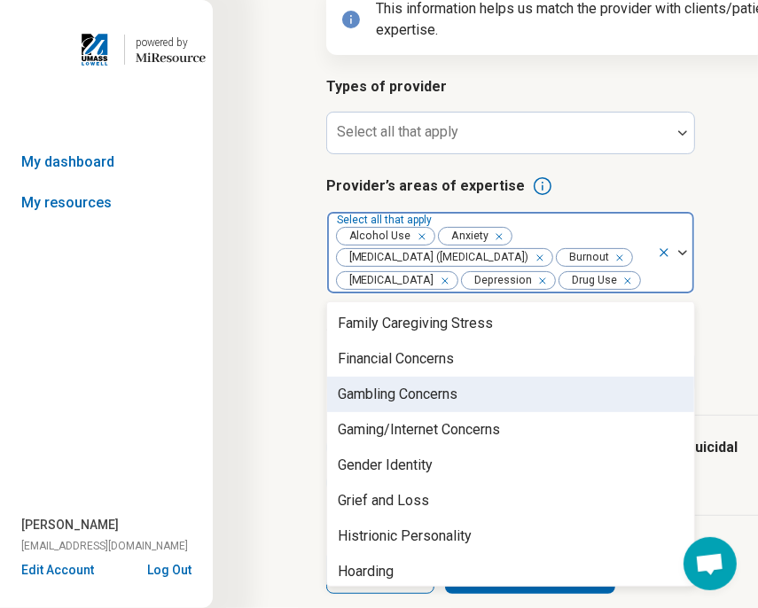
click at [437, 405] on div "Gambling Concerns" at bounding box center [398, 394] width 120 height 21
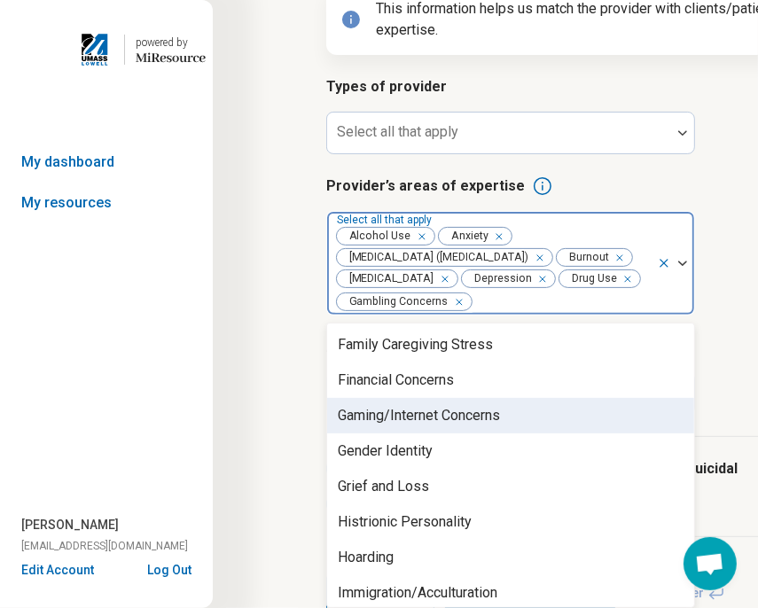
click at [436, 427] on div "Gaming/Internet Concerns" at bounding box center [419, 415] width 162 height 21
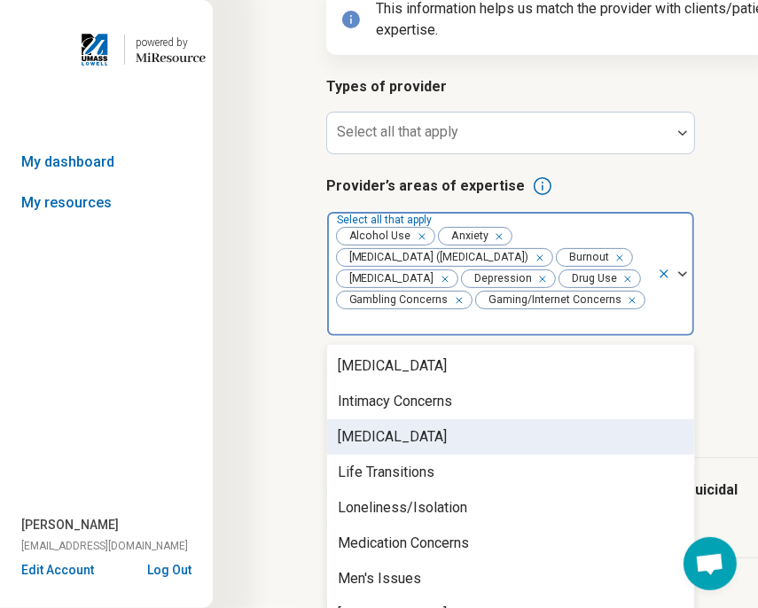
scroll to position [1508, 0]
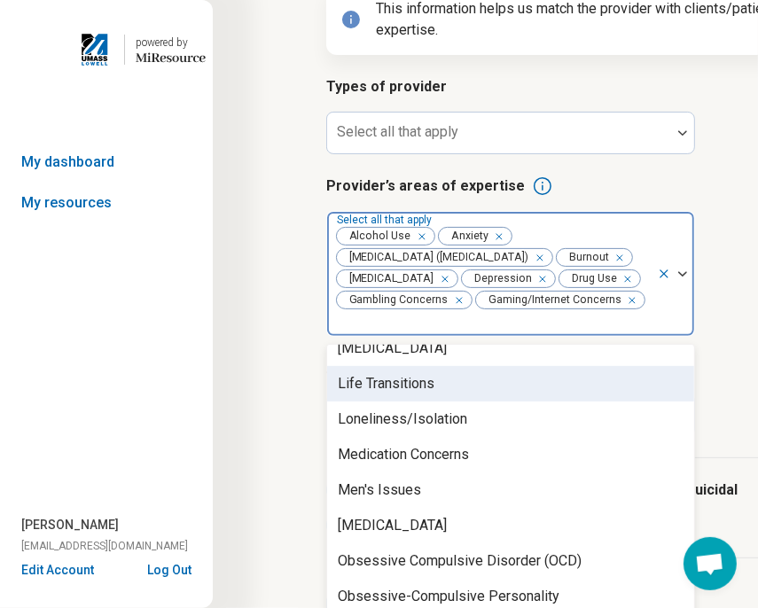
click at [452, 396] on div "Life Transitions" at bounding box center [510, 383] width 367 height 35
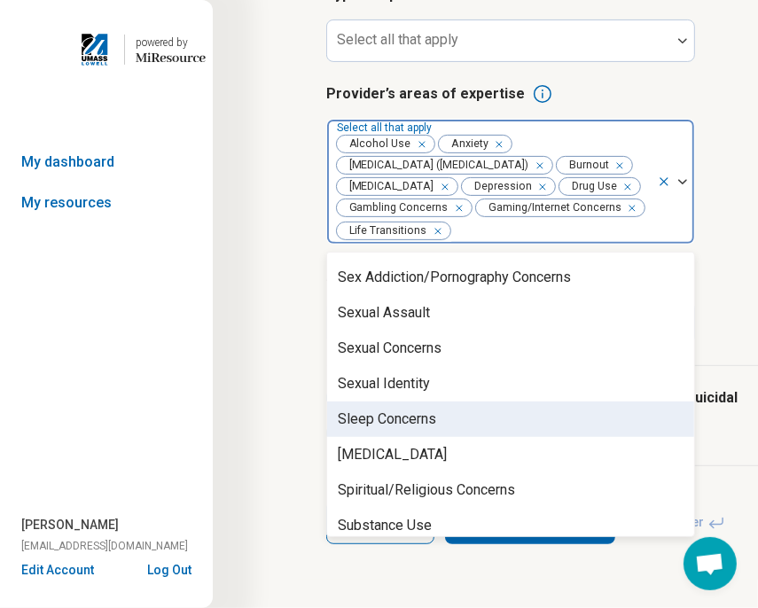
scroll to position [2917, 0]
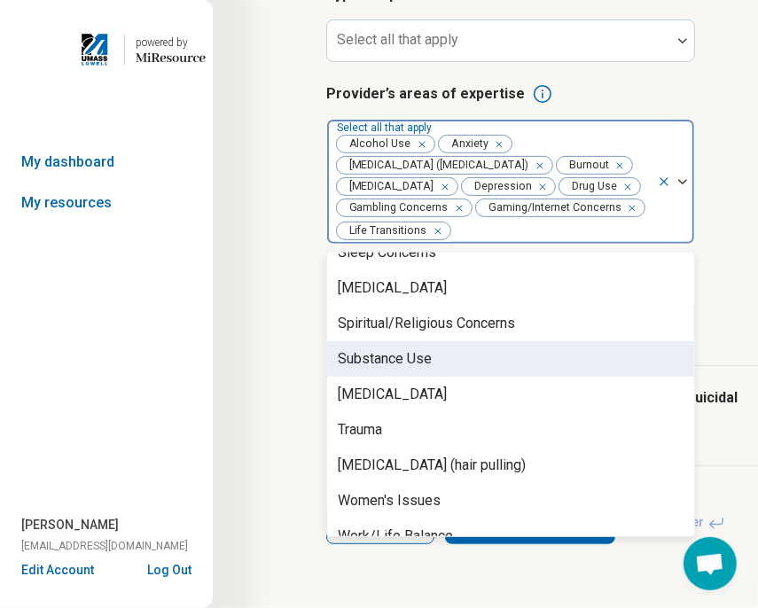
click at [450, 349] on div "Substance Use" at bounding box center [510, 359] width 367 height 35
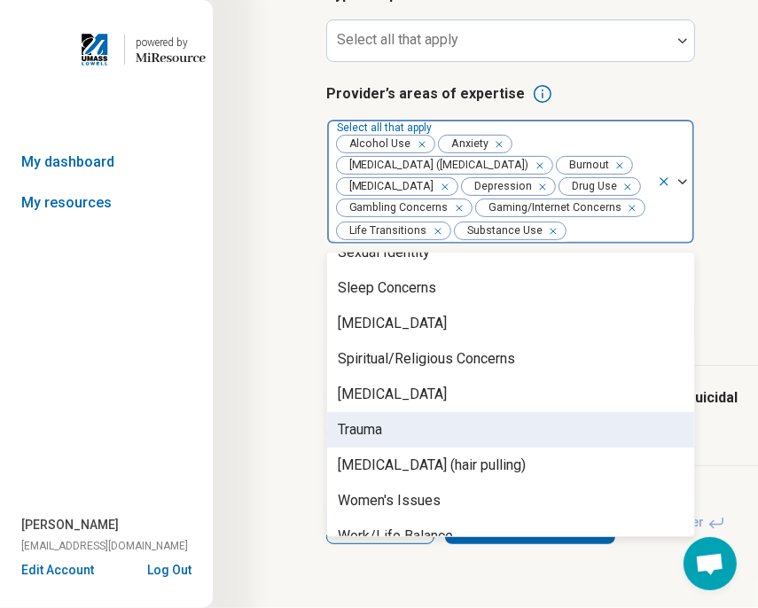
click at [464, 415] on div "Trauma" at bounding box center [510, 429] width 367 height 35
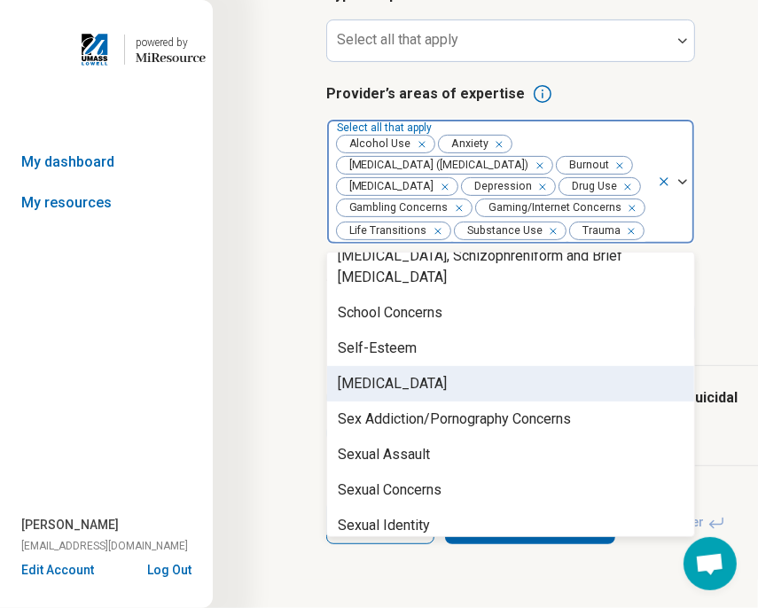
scroll to position [2579, 0]
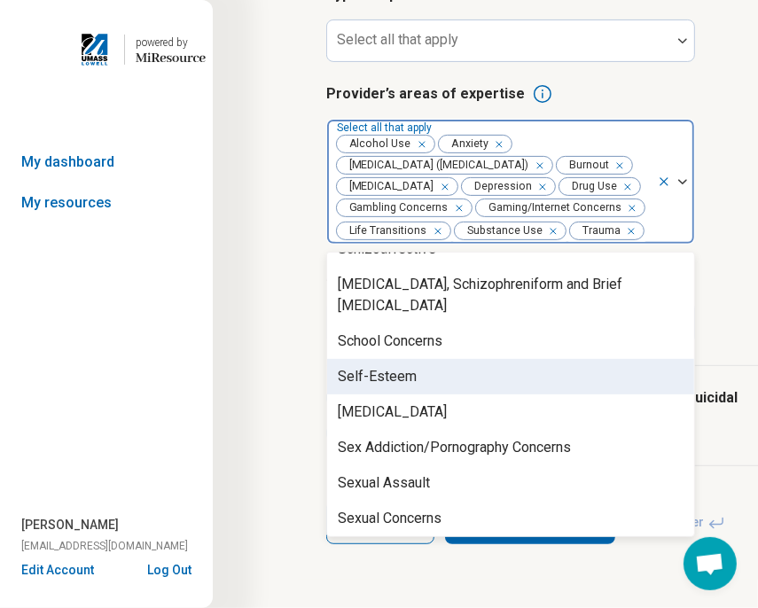
click at [441, 359] on div "Self-Esteem" at bounding box center [510, 376] width 367 height 35
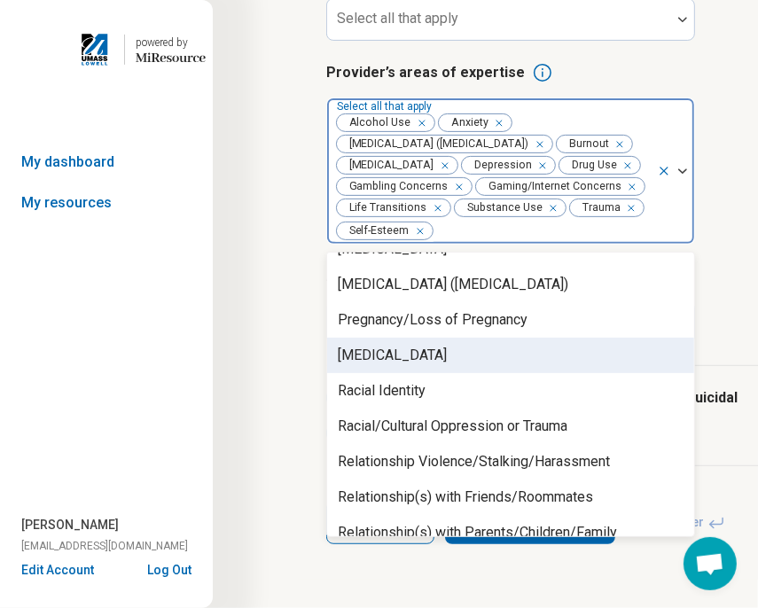
scroll to position [2136, 0]
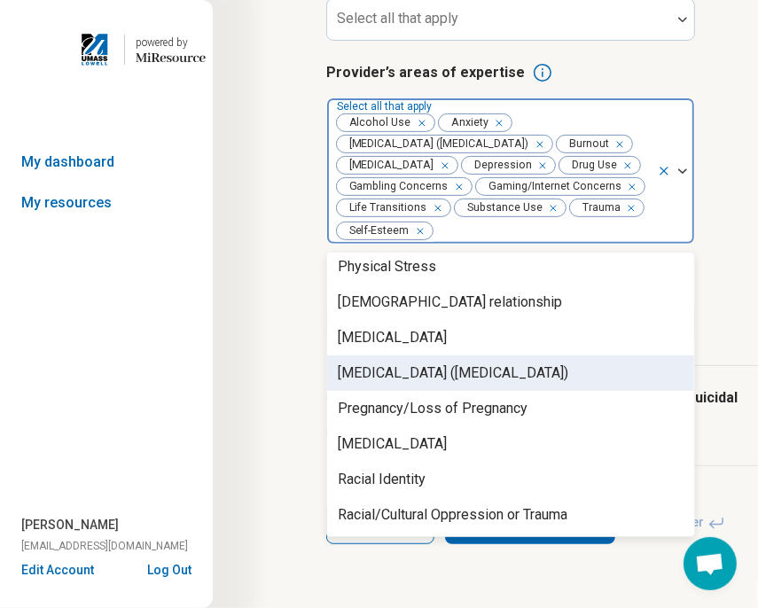
click at [451, 384] on div "[MEDICAL_DATA] ([MEDICAL_DATA])" at bounding box center [453, 373] width 231 height 21
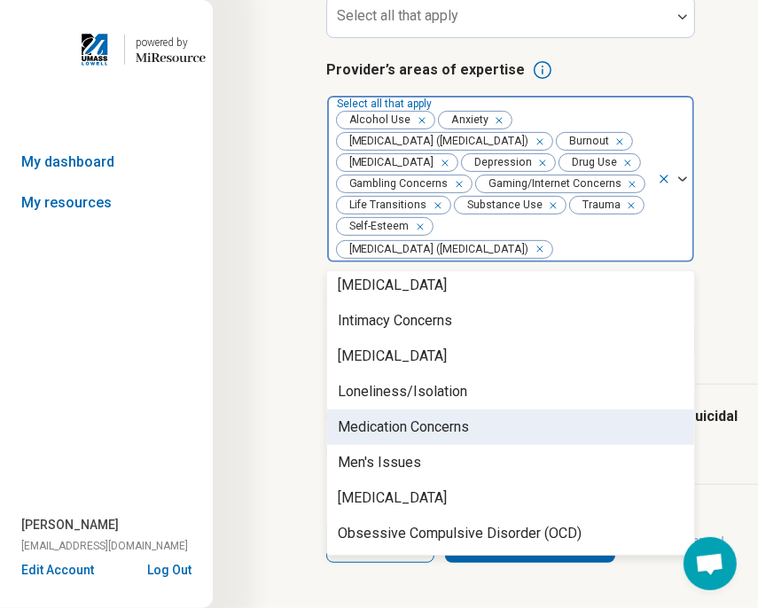
scroll to position [1426, 0]
click at [469, 438] on div "Medication Concerns" at bounding box center [403, 427] width 131 height 21
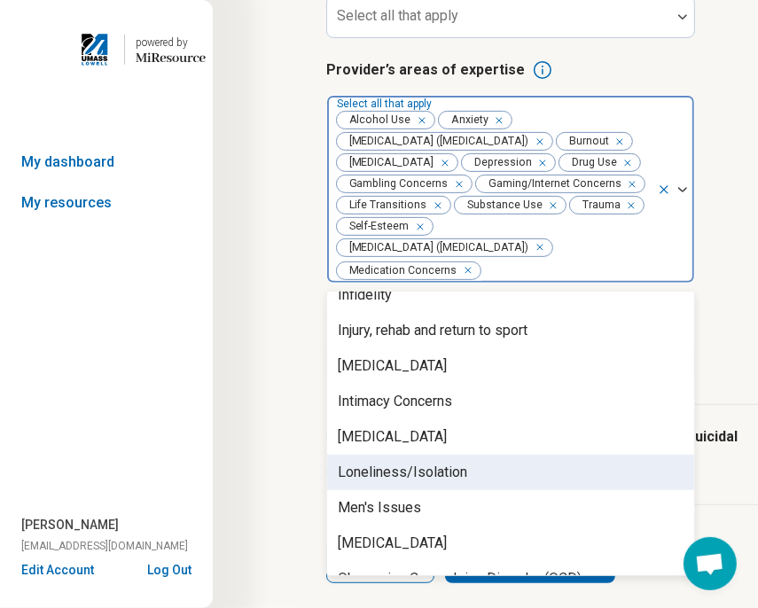
scroll to position [1338, 0]
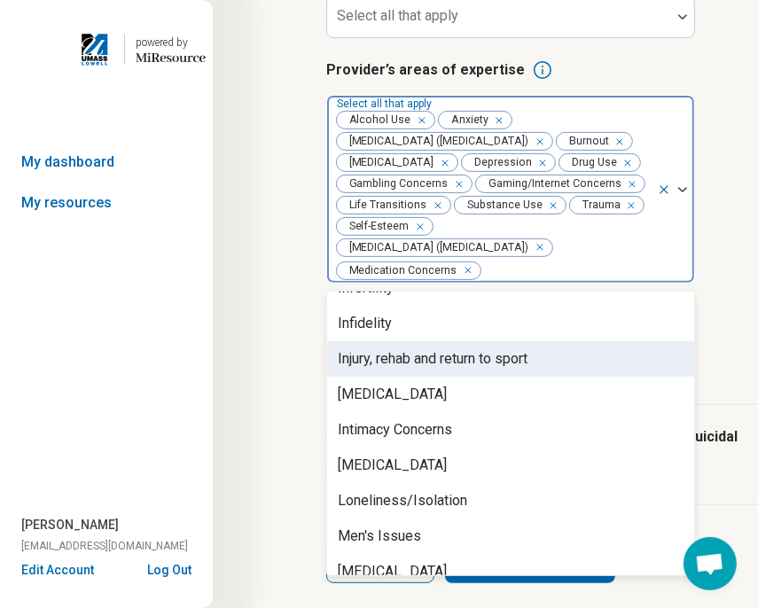
click at [298, 384] on article "Step 3 of 10 Tells us a little bit more about the provider’s specialty areas Th…" at bounding box center [637, 186] width 678 height 867
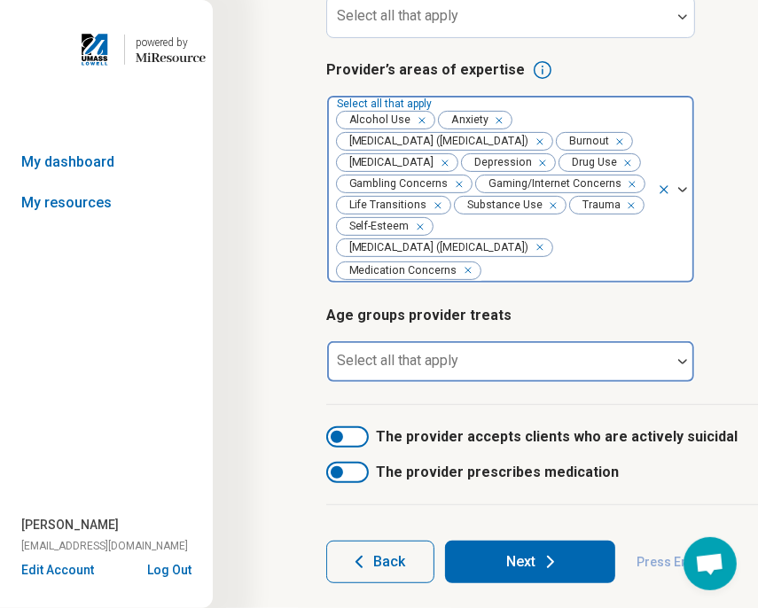
click at [438, 383] on div "Select all that apply" at bounding box center [510, 362] width 369 height 43
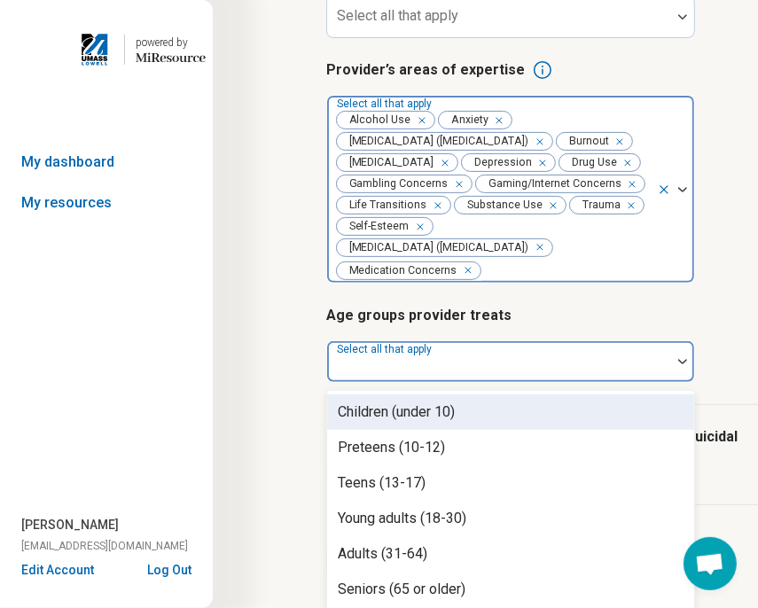
scroll to position [318, 0]
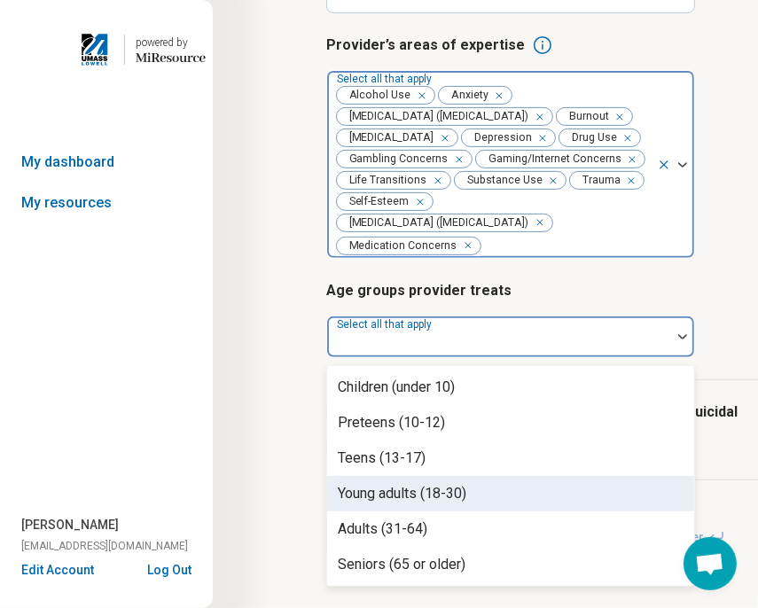
click at [491, 512] on div "Young adults (18-30)" at bounding box center [510, 493] width 367 height 35
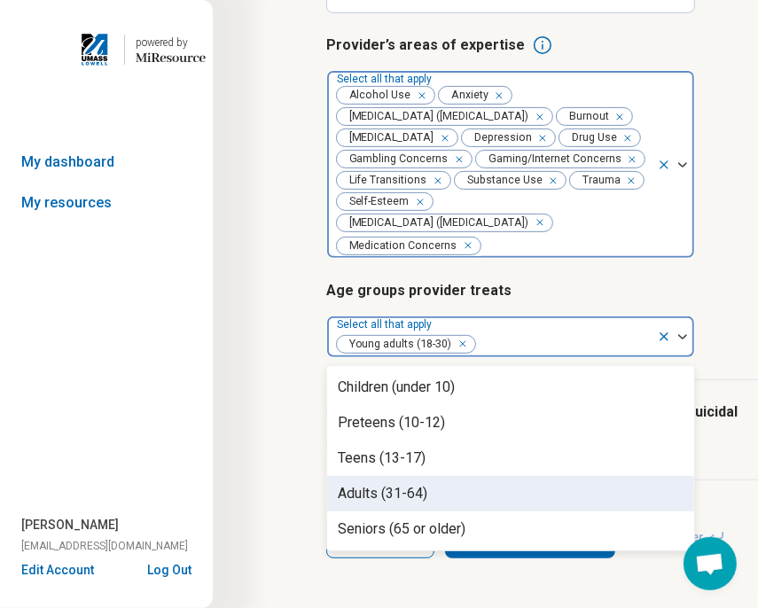
click at [415, 505] on div "Adults (31-64)" at bounding box center [383, 493] width 90 height 21
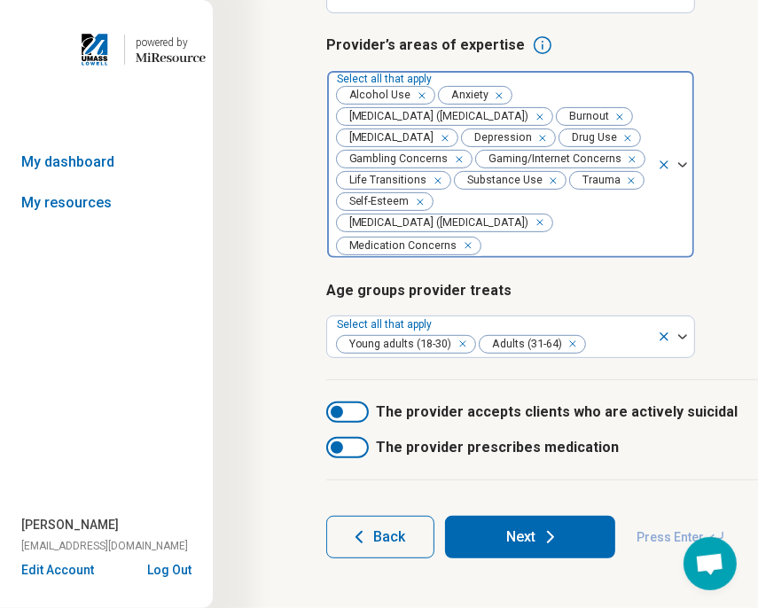
click at [283, 467] on div "Step 3 of 10 Tells us a little bit more about the provider’s specialty areas Th…" at bounding box center [637, 152] width 848 height 941
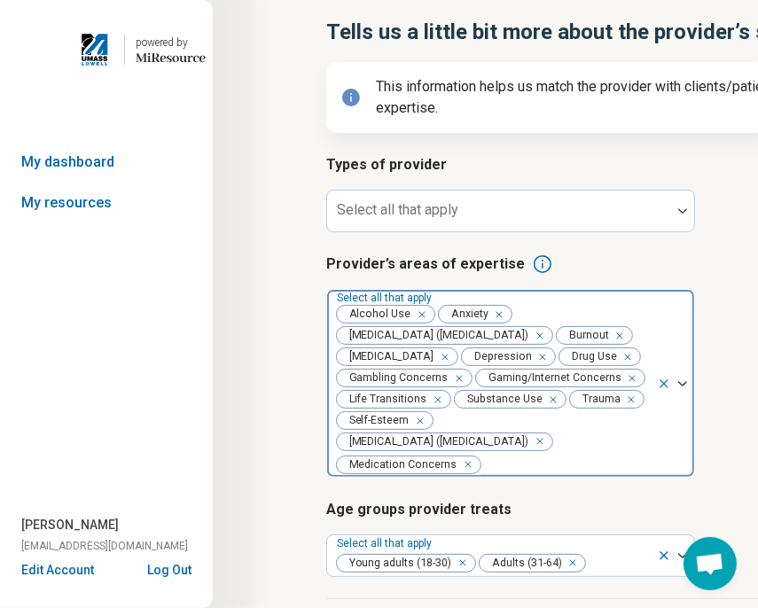
scroll to position [52, 0]
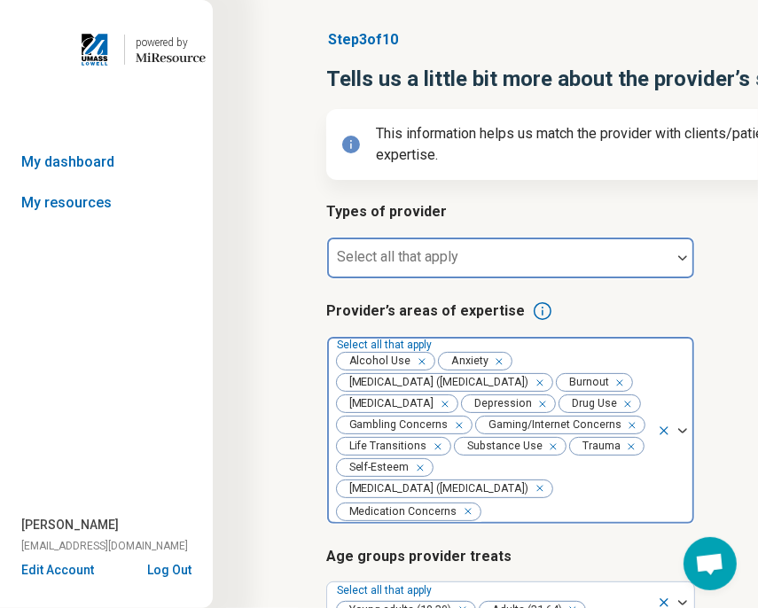
click at [555, 263] on div at bounding box center [499, 265] width 330 height 25
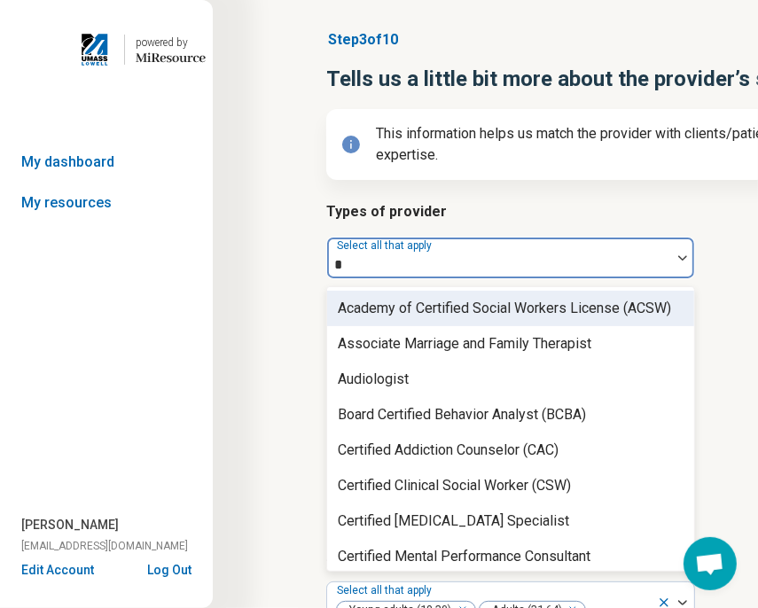
type input "**"
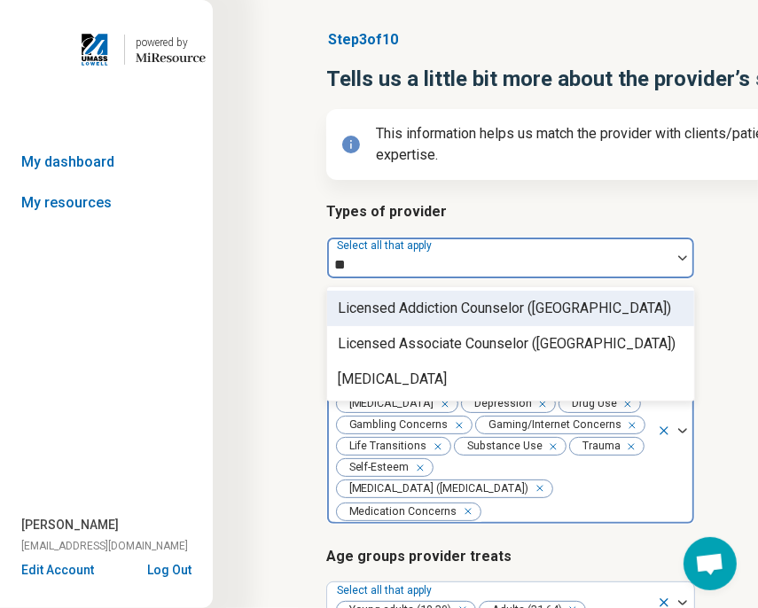
click at [493, 313] on div "Licensed Addiction Counselor ([GEOGRAPHIC_DATA])" at bounding box center [505, 308] width 334 height 21
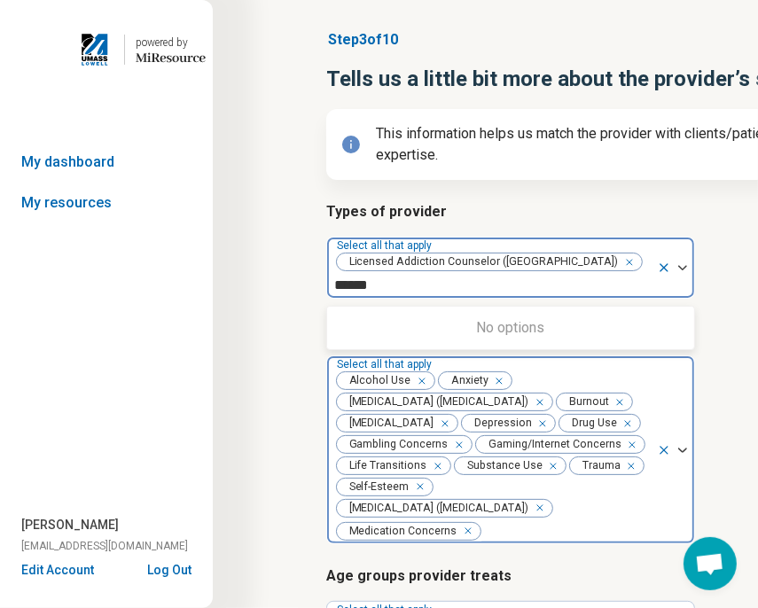
type input "******"
click at [713, 236] on article "Types of provider option Licensed Addiction Counselor ([GEOGRAPHIC_DATA]), sele…" at bounding box center [636, 250] width 621 height 98
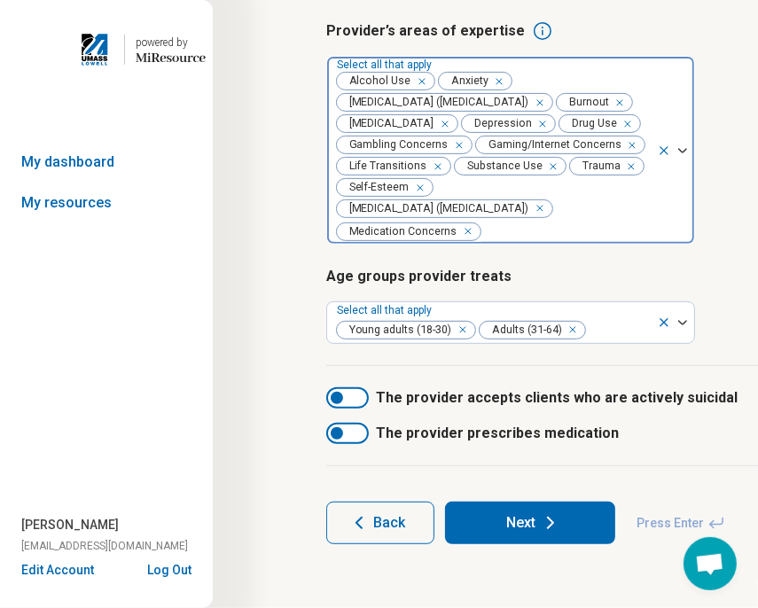
scroll to position [360, 0]
click at [582, 527] on button "Next" at bounding box center [530, 523] width 170 height 43
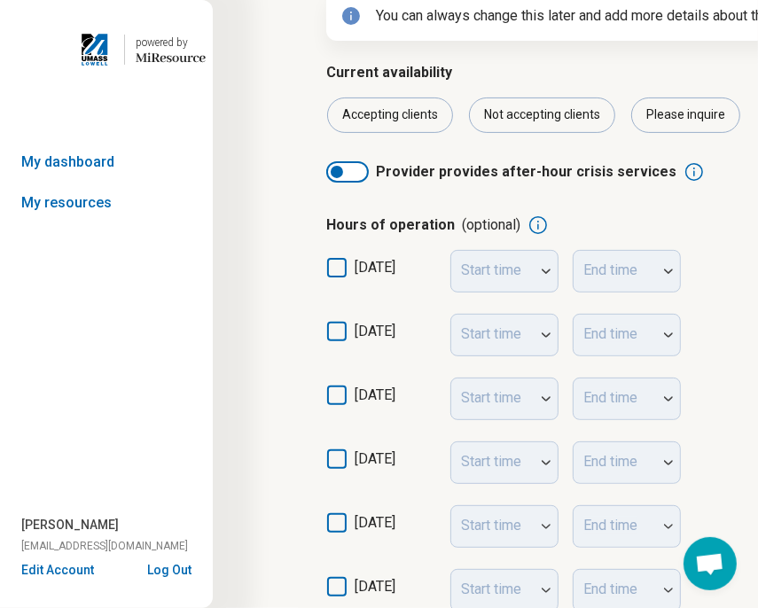
scroll to position [266, 0]
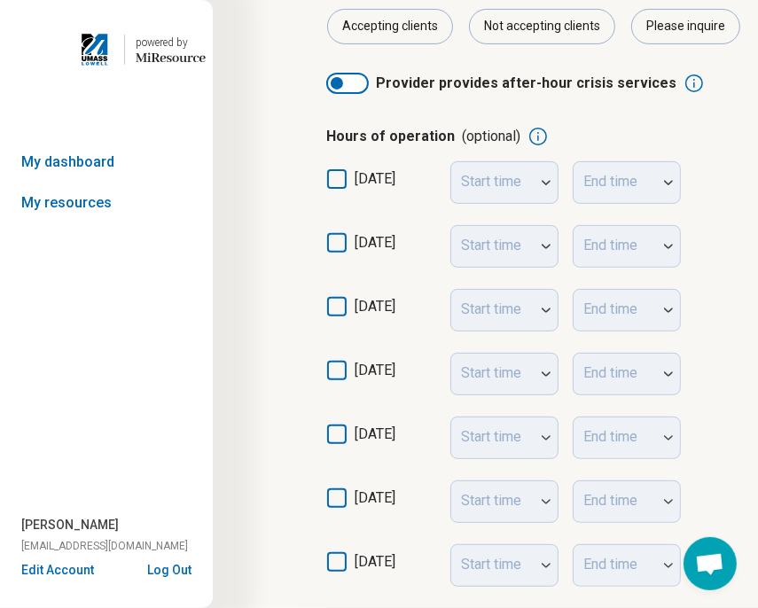
click at [335, 244] on icon at bounding box center [337, 243] width 20 height 20
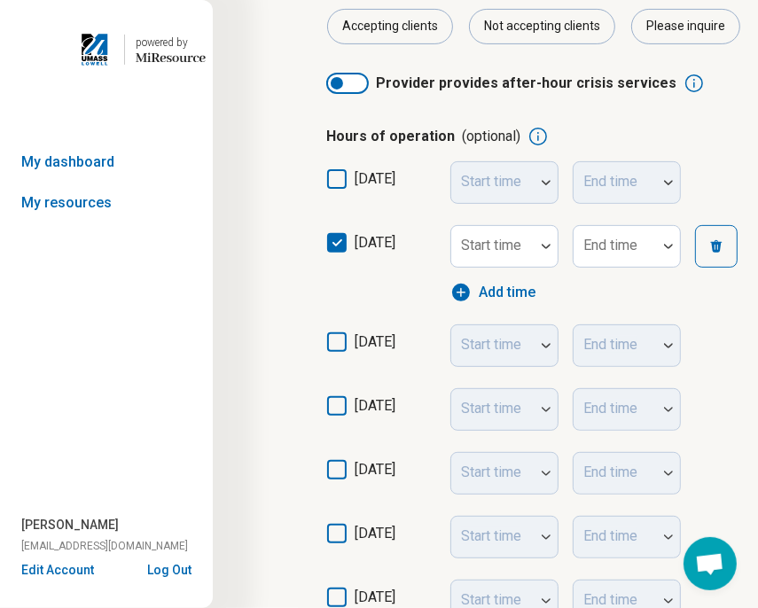
scroll to position [9, 0]
click at [336, 342] on icon at bounding box center [337, 343] width 20 height 20
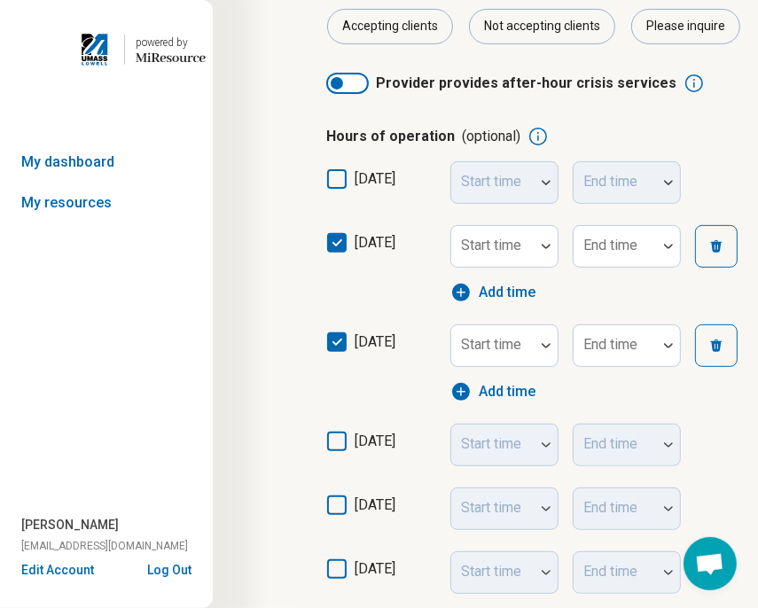
click at [336, 442] on icon at bounding box center [337, 442] width 20 height 20
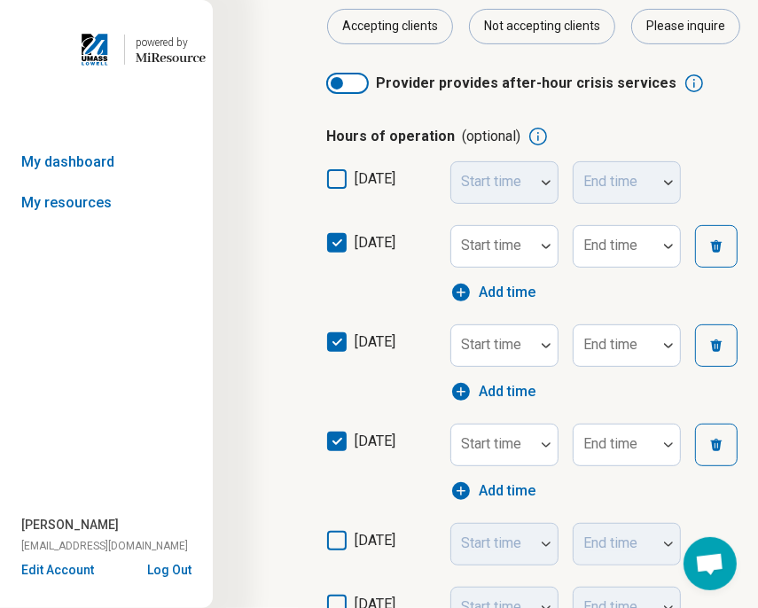
click at [333, 547] on icon at bounding box center [337, 541] width 20 height 20
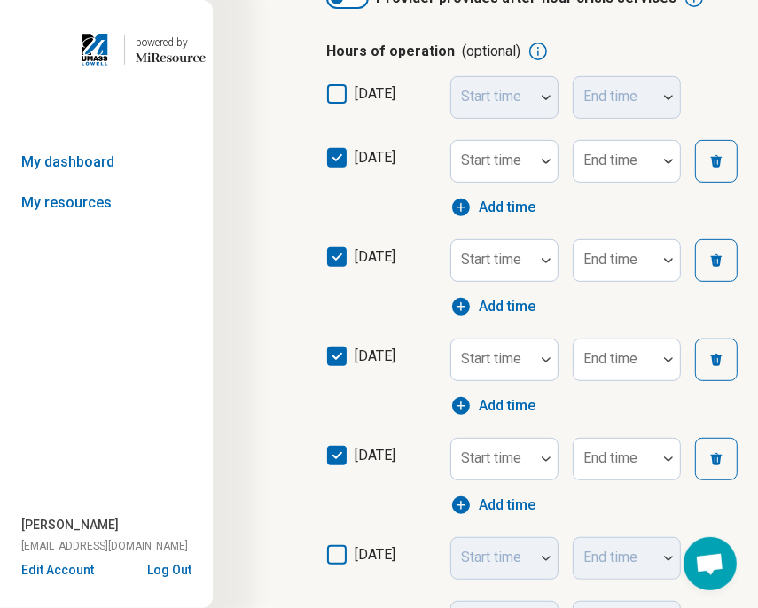
scroll to position [444, 0]
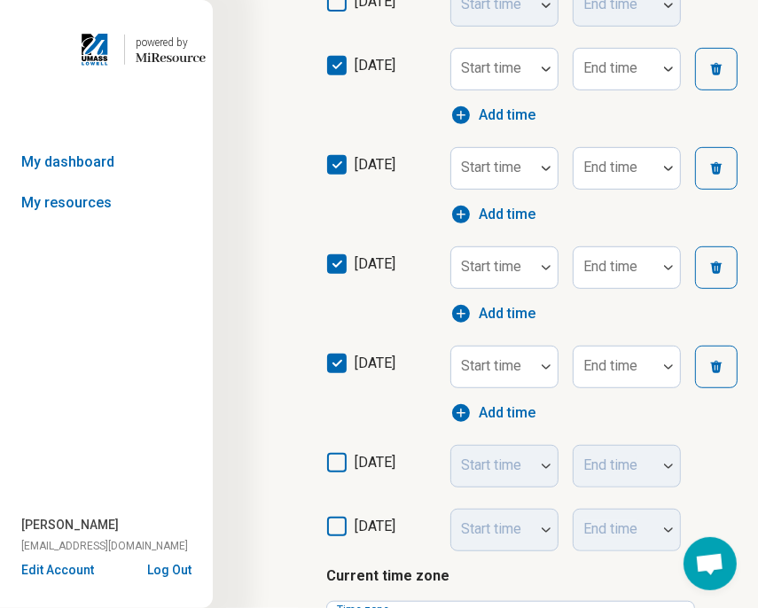
click at [331, 463] on icon at bounding box center [337, 463] width 20 height 20
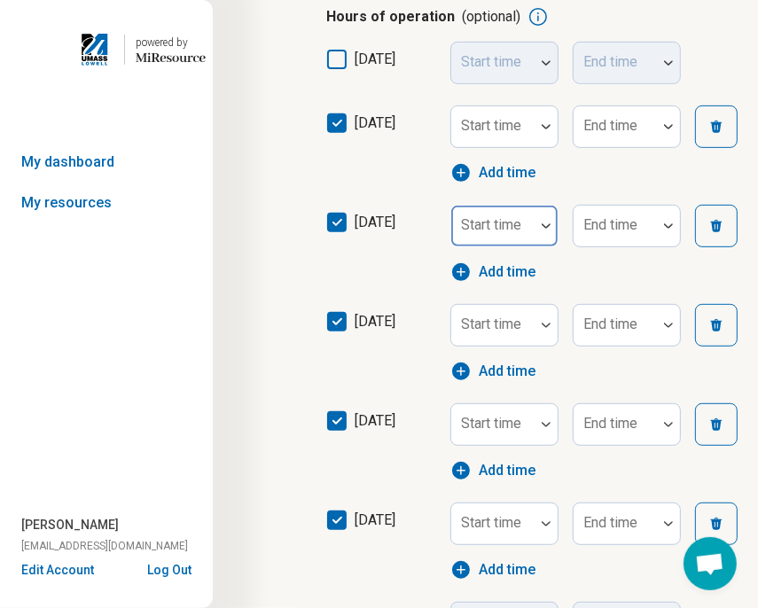
scroll to position [355, 0]
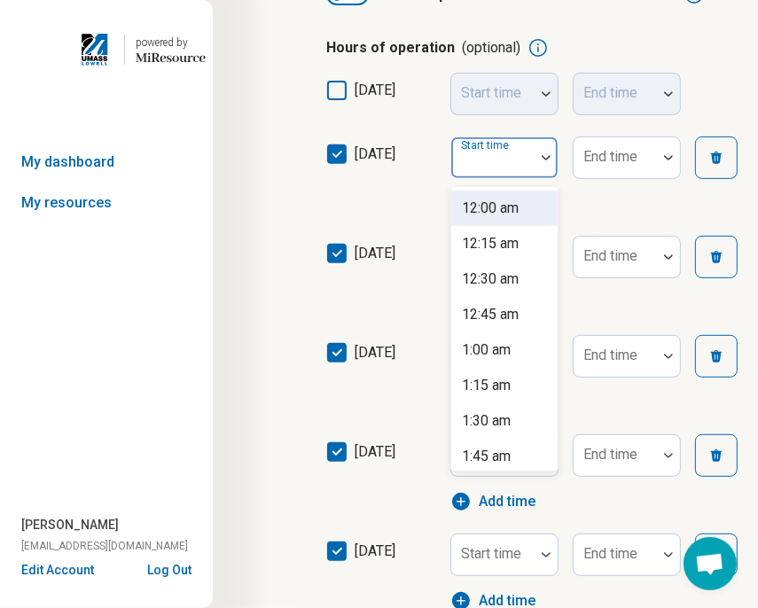
click at [515, 168] on div at bounding box center [493, 165] width 69 height 25
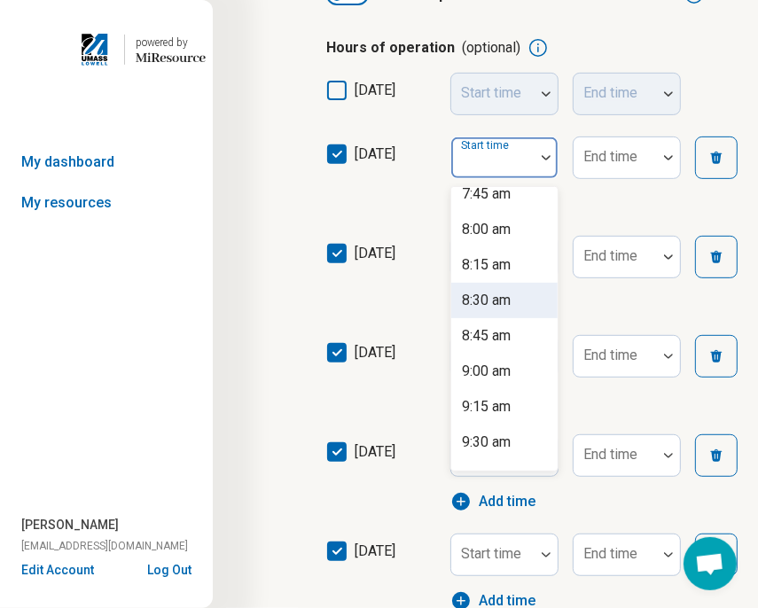
scroll to position [1153, 0]
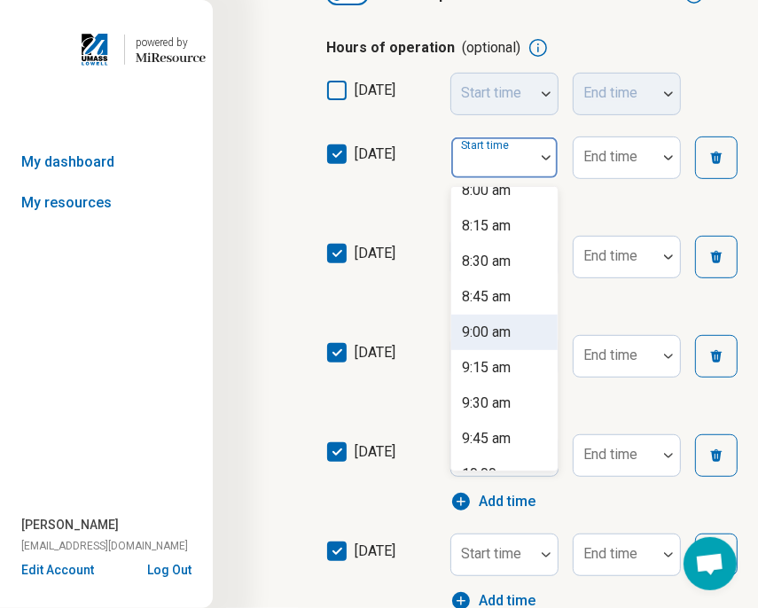
click at [508, 329] on div "9:00 am" at bounding box center [486, 332] width 49 height 21
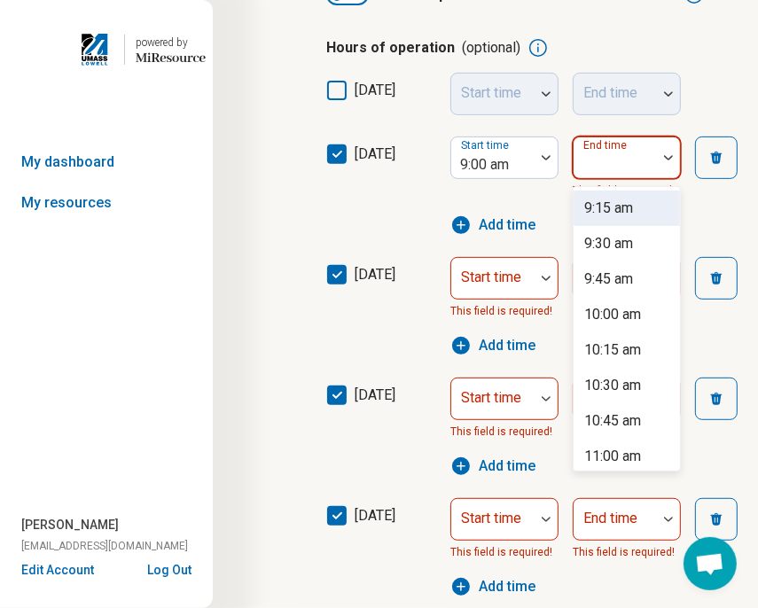
click at [603, 161] on div "End time" at bounding box center [627, 158] width 108 height 43
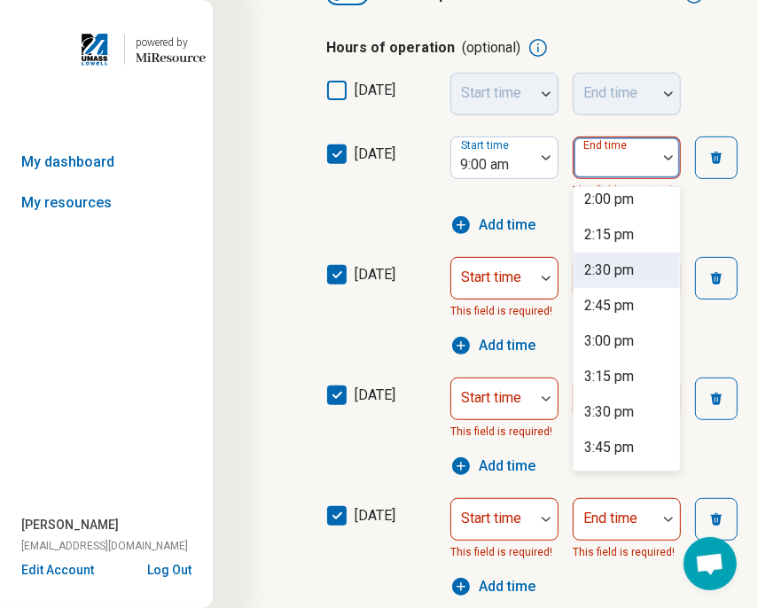
scroll to position [710, 0]
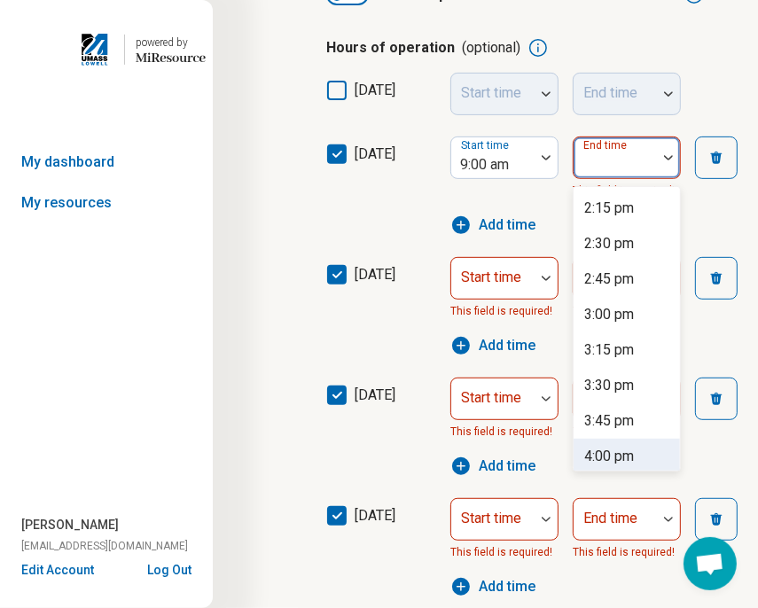
click at [629, 461] on div "4:00 pm" at bounding box center [610, 456] width 50 height 21
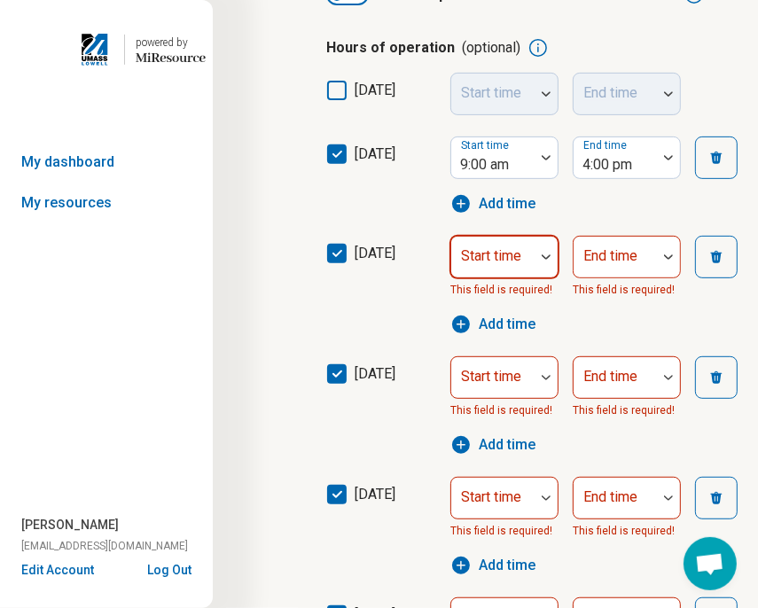
click at [539, 263] on div at bounding box center [546, 257] width 23 height 41
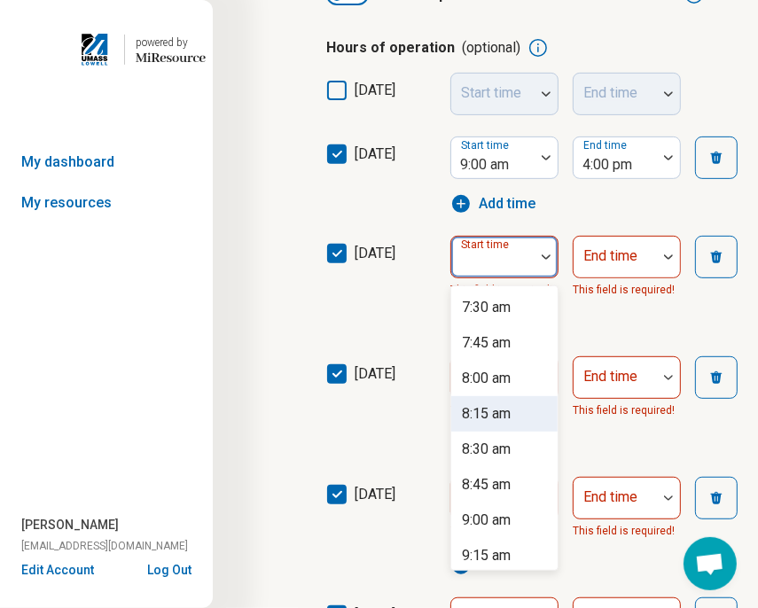
scroll to position [1153, 0]
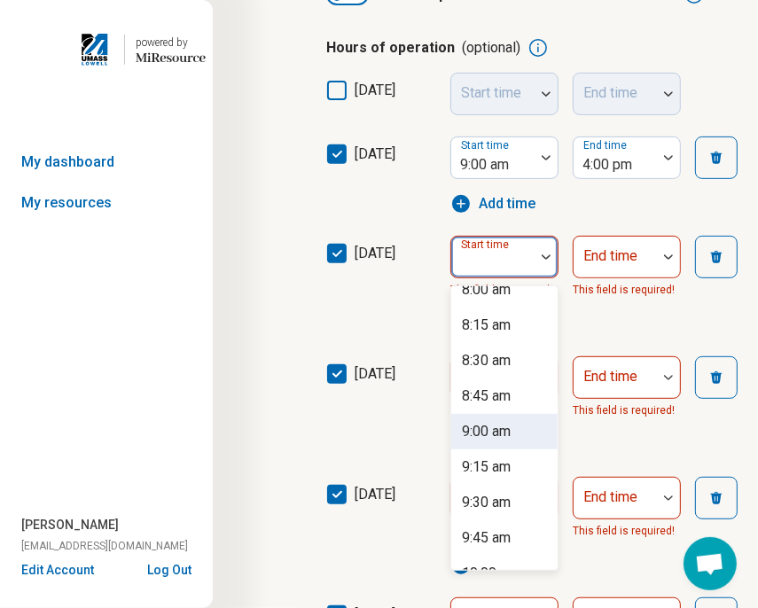
click at [522, 437] on div "9:00 am" at bounding box center [504, 431] width 106 height 35
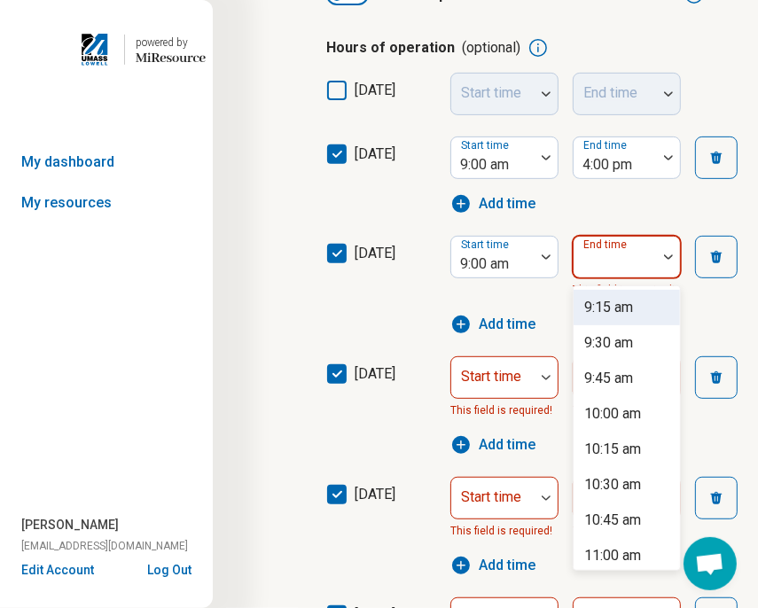
click at [646, 256] on div at bounding box center [615, 264] width 69 height 25
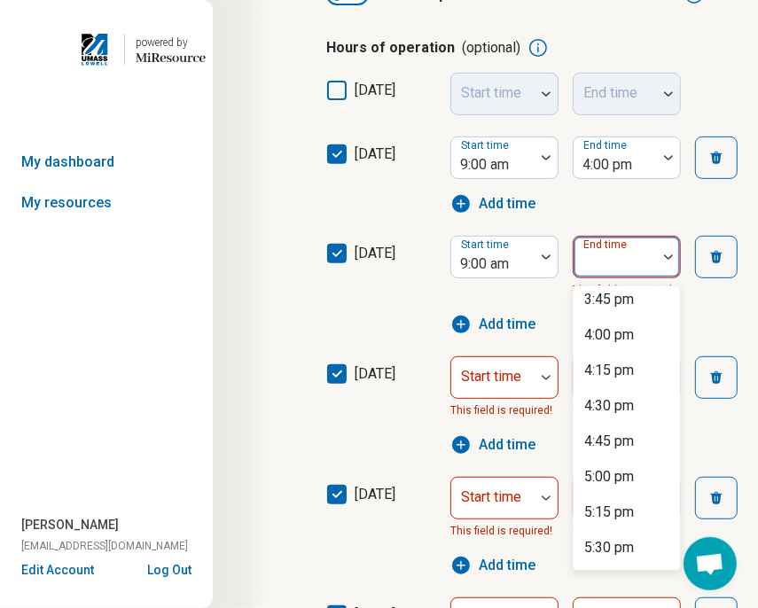
scroll to position [930, 0]
click at [618, 342] on div "4:00 pm" at bounding box center [610, 336] width 50 height 21
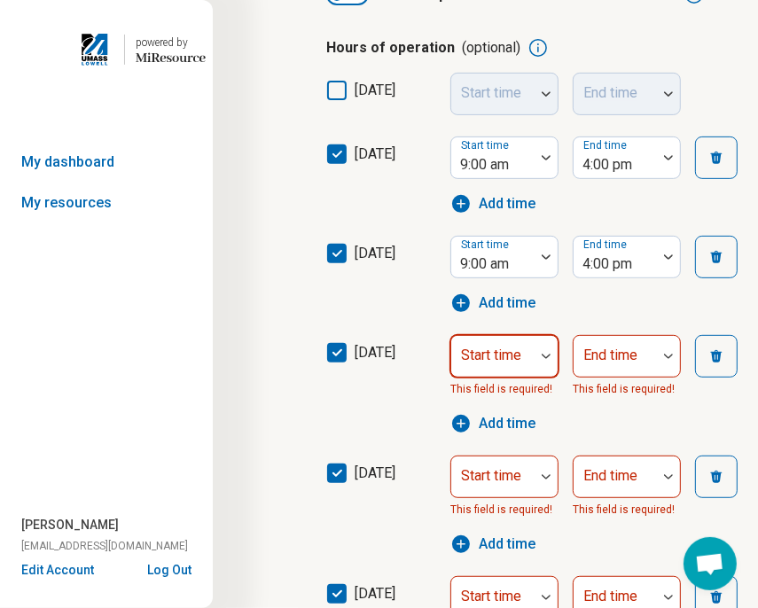
click at [532, 349] on div at bounding box center [492, 356] width 83 height 39
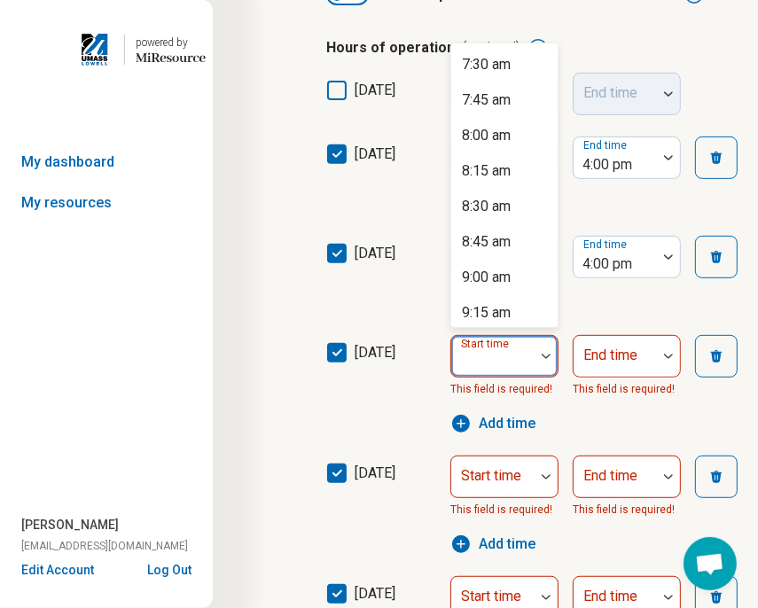
scroll to position [1153, 0]
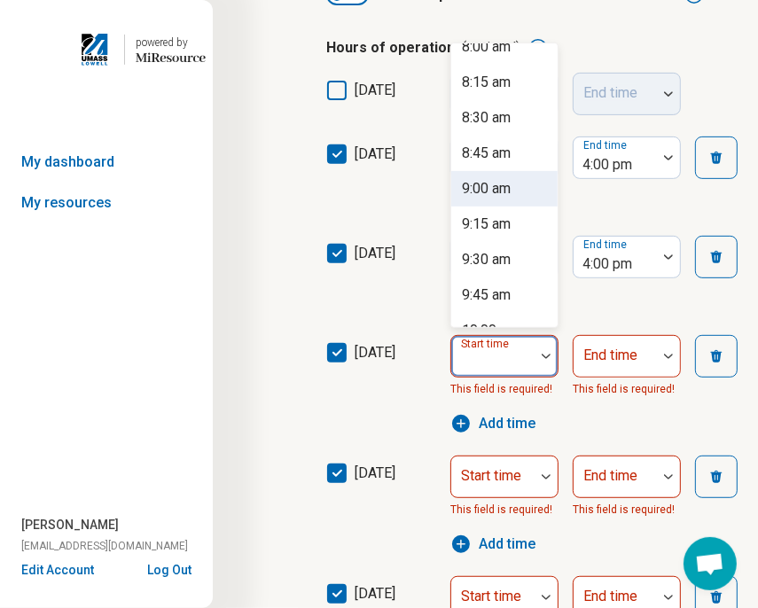
click at [505, 192] on div "9:00 am" at bounding box center [486, 188] width 49 height 21
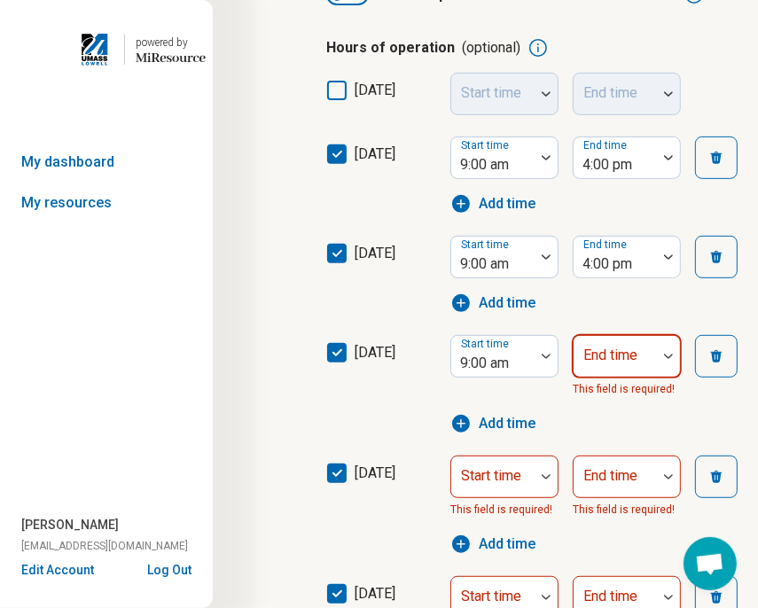
click at [636, 374] on div at bounding box center [615, 363] width 69 height 25
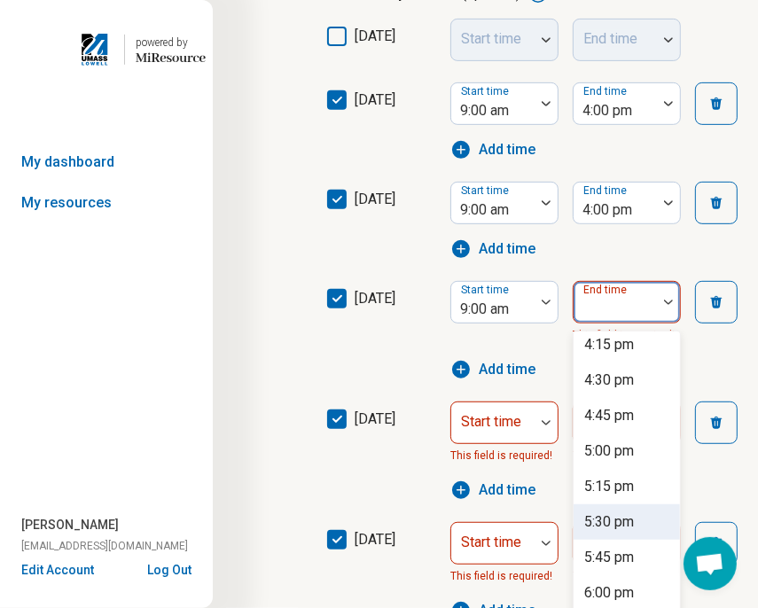
scroll to position [976, 0]
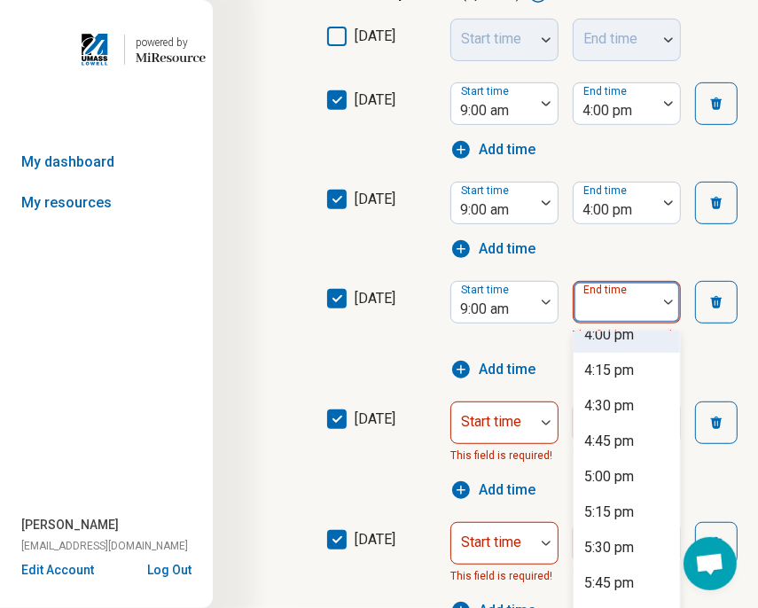
click at [627, 344] on div "4:00 pm" at bounding box center [610, 335] width 50 height 21
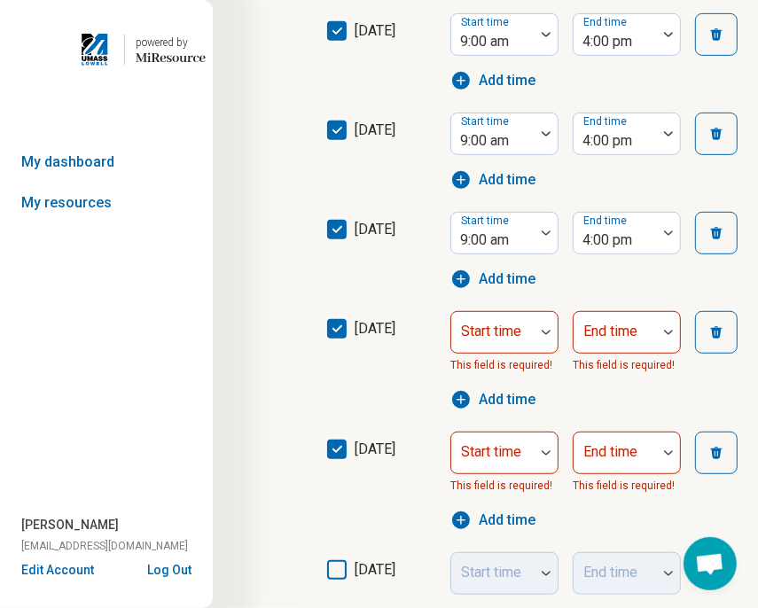
scroll to position [586, 0]
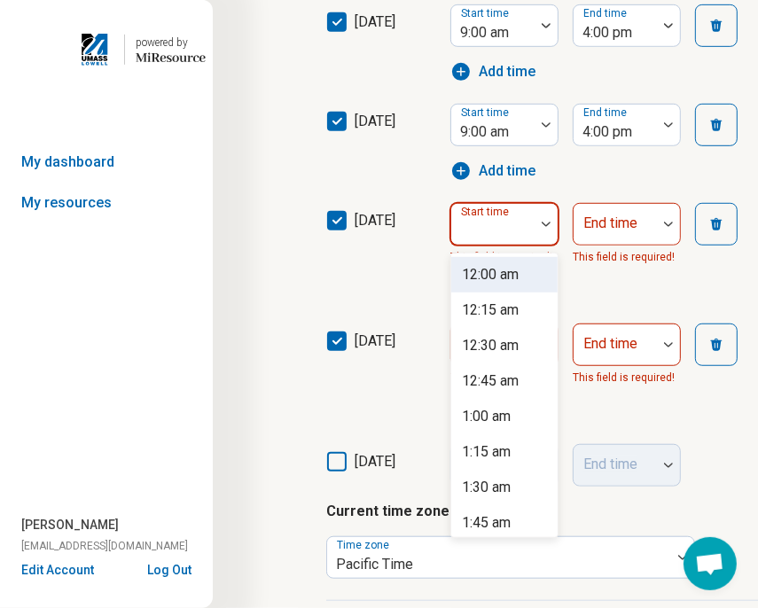
click at [527, 227] on div at bounding box center [493, 231] width 69 height 25
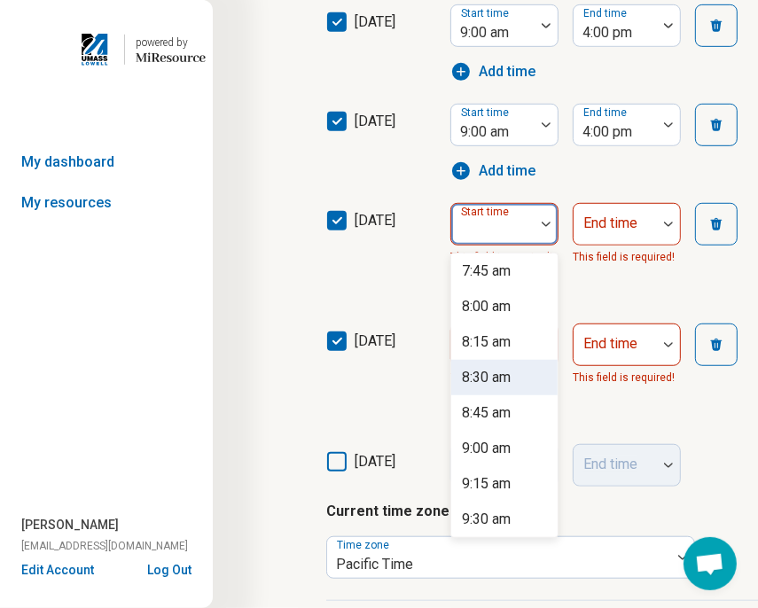
scroll to position [1153, 0]
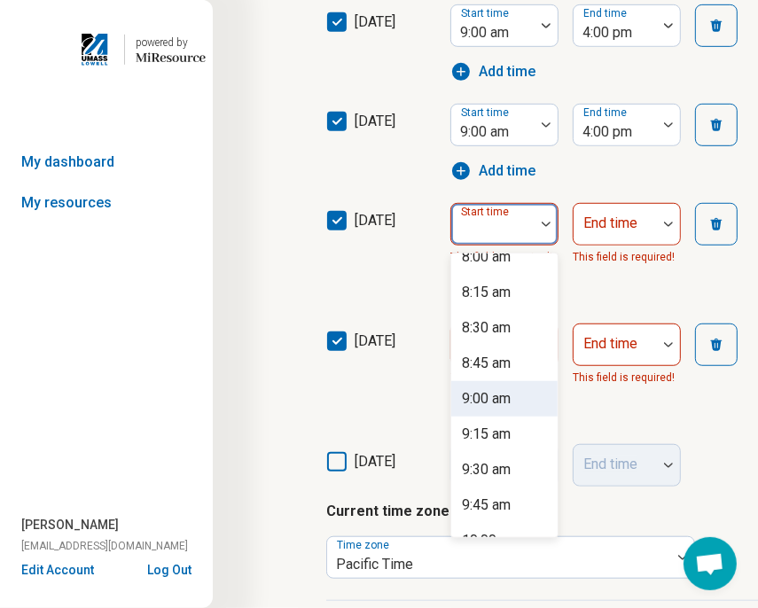
drag, startPoint x: 510, startPoint y: 400, endPoint x: 518, endPoint y: 386, distance: 16.3
click at [511, 399] on div "9:00 am" at bounding box center [486, 399] width 49 height 21
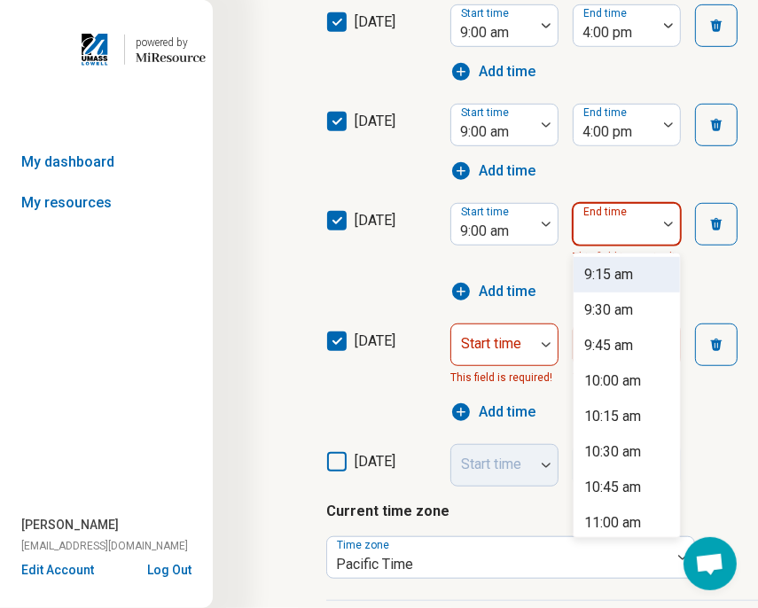
click at [632, 235] on div at bounding box center [615, 231] width 69 height 25
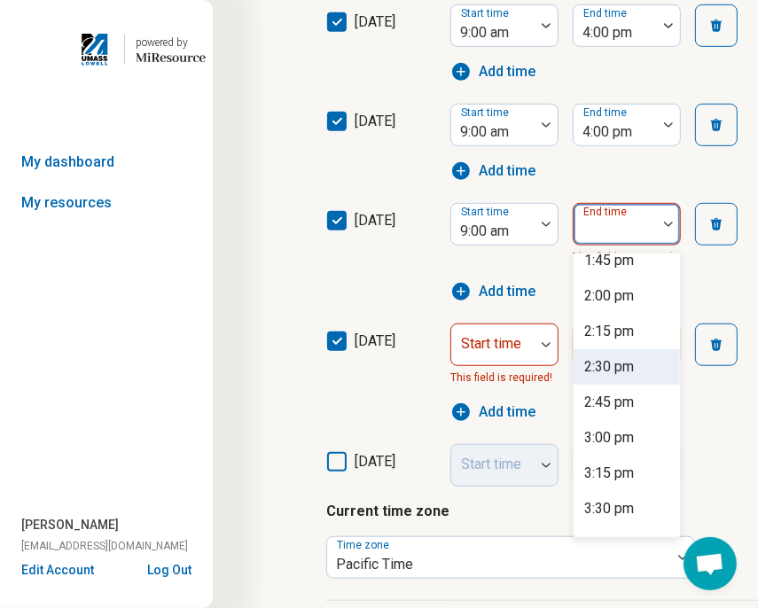
scroll to position [710, 0]
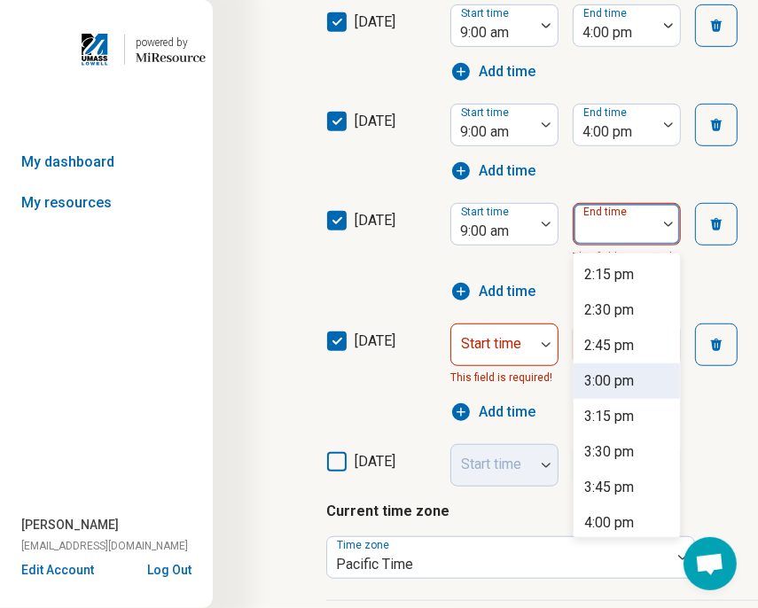
click at [625, 377] on div "3:00 pm" at bounding box center [610, 381] width 50 height 21
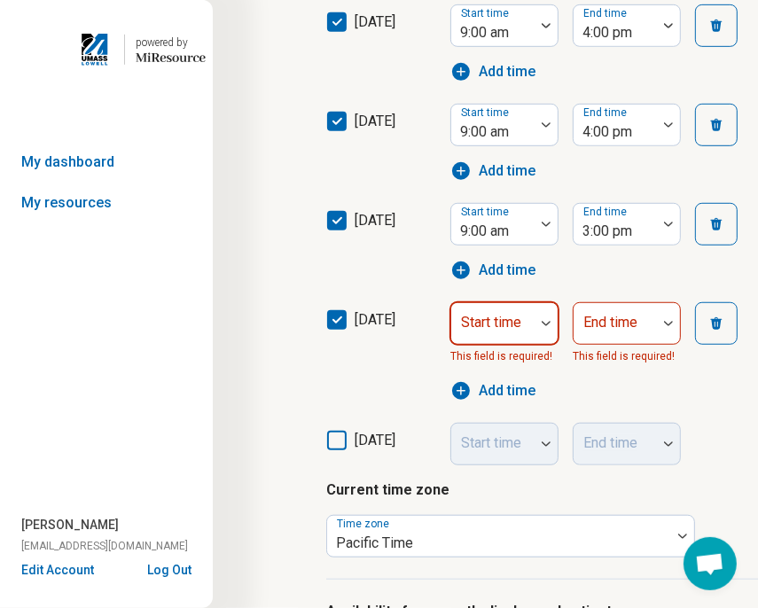
click at [532, 331] on div at bounding box center [492, 323] width 83 height 39
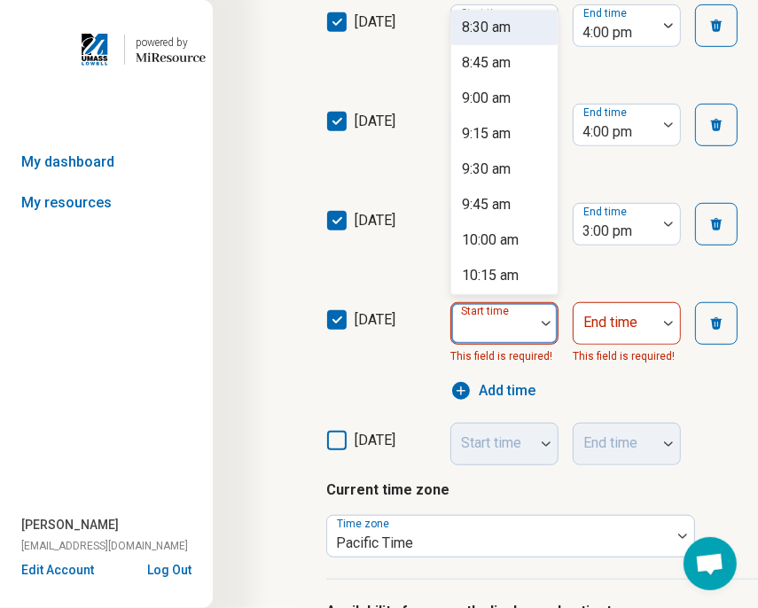
scroll to position [1242, 0]
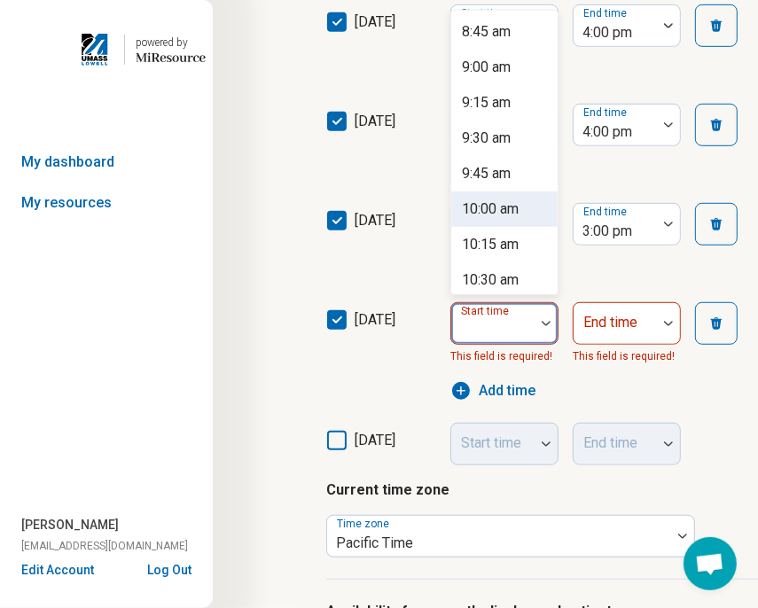
click at [515, 214] on div "10:00 am" at bounding box center [490, 209] width 57 height 21
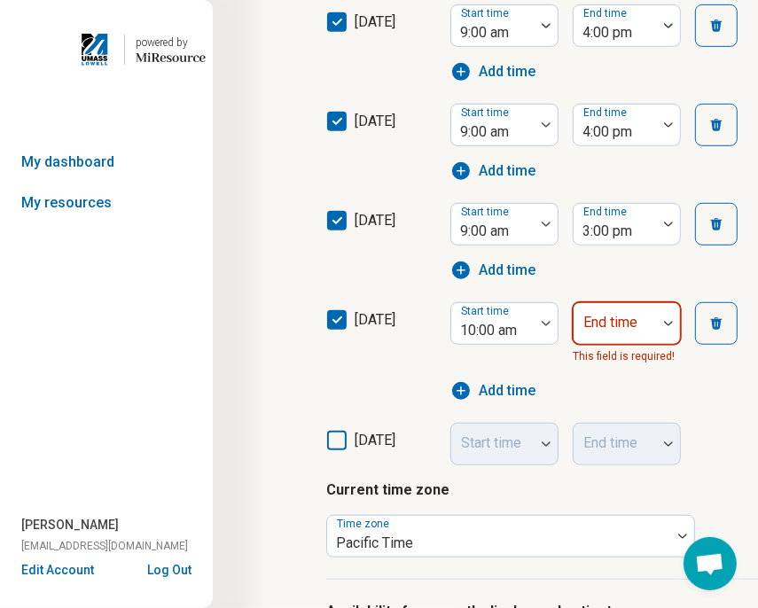
click at [625, 329] on div "End time" at bounding box center [627, 323] width 108 height 43
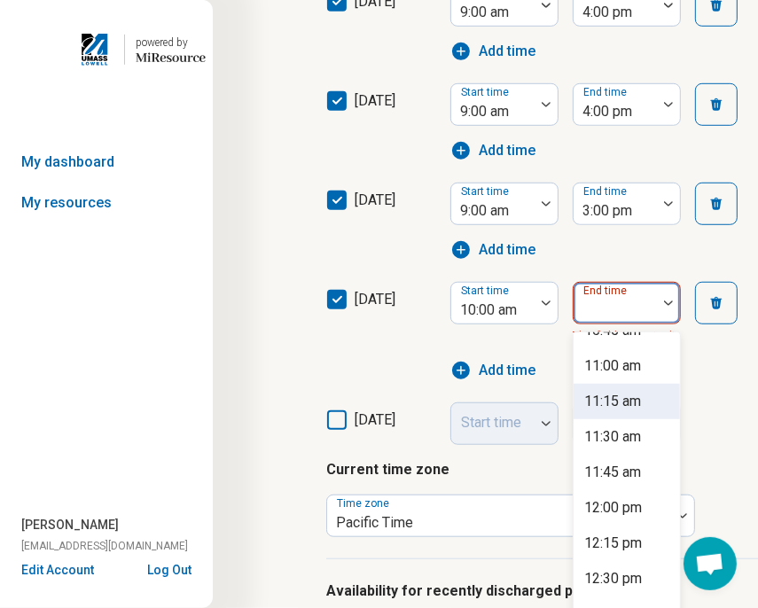
scroll to position [177, 0]
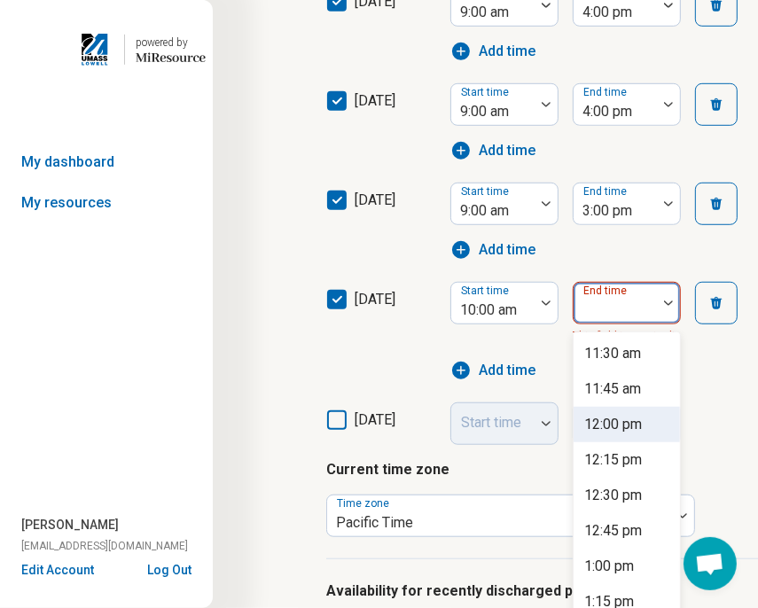
click at [624, 416] on div "12:00 pm" at bounding box center [614, 424] width 58 height 21
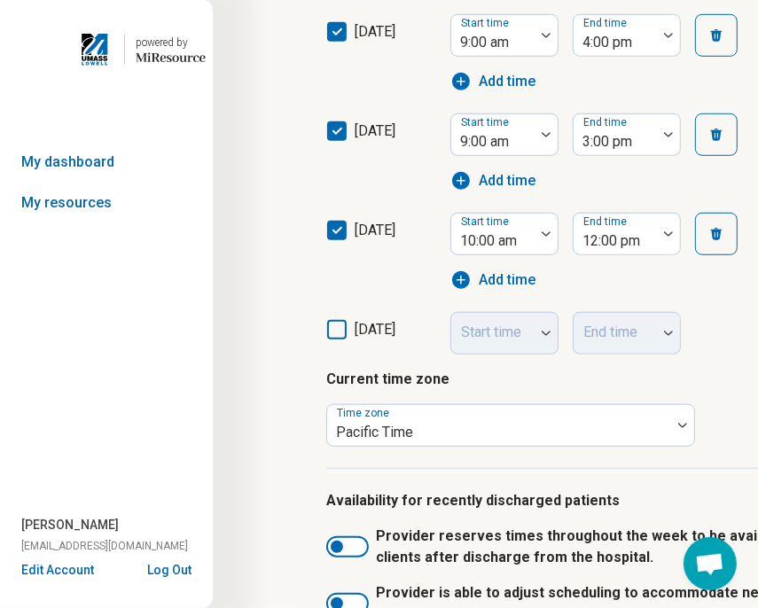
scroll to position [784, 0]
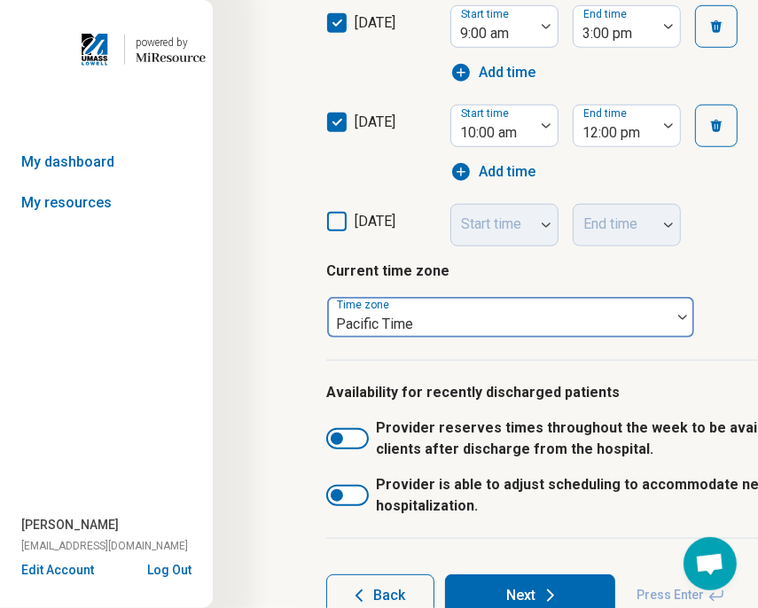
click at [468, 312] on div at bounding box center [499, 324] width 330 height 25
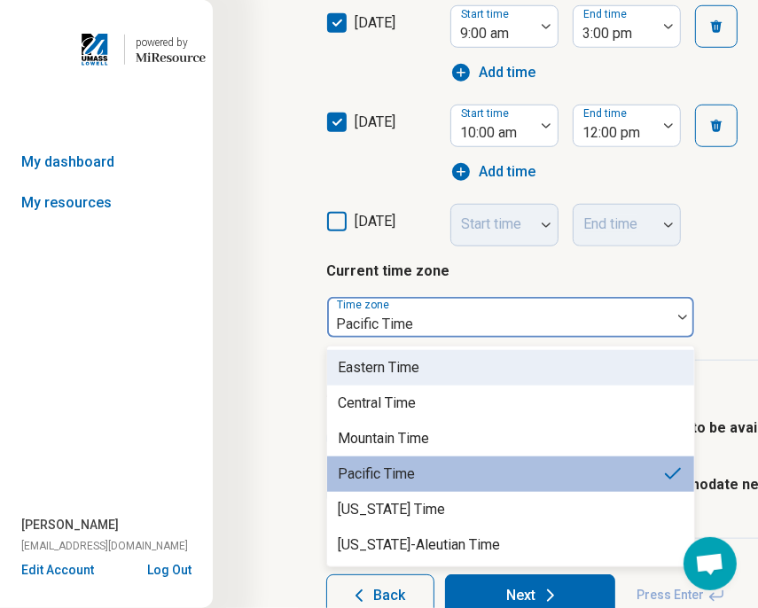
click at [441, 372] on div "Eastern Time" at bounding box center [510, 367] width 367 height 35
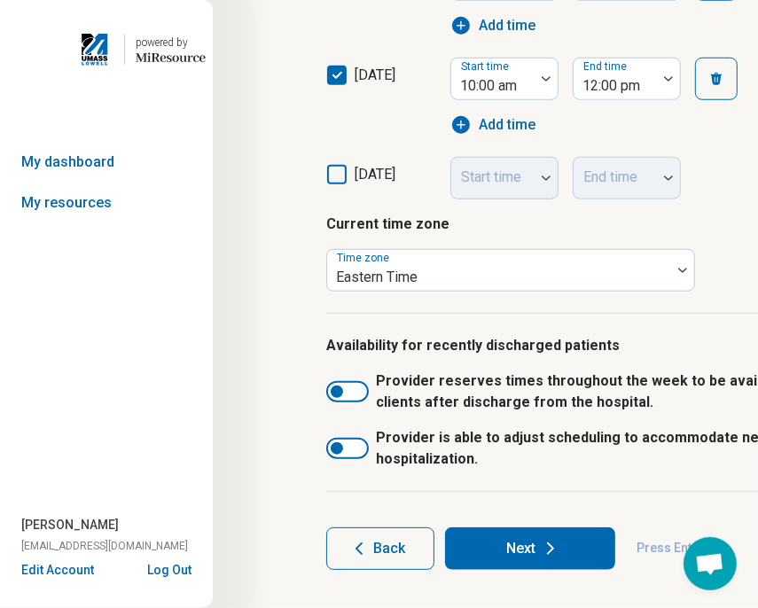
scroll to position [855, 0]
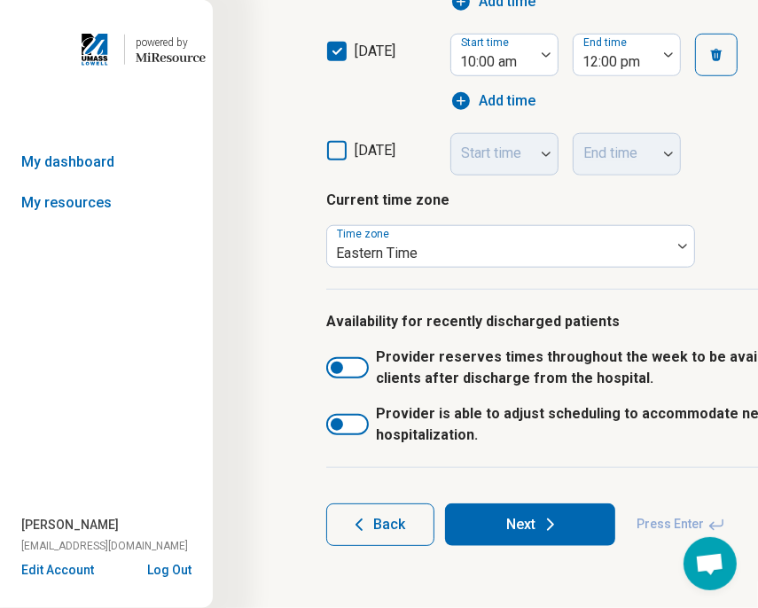
click at [575, 523] on button "Next" at bounding box center [530, 525] width 170 height 43
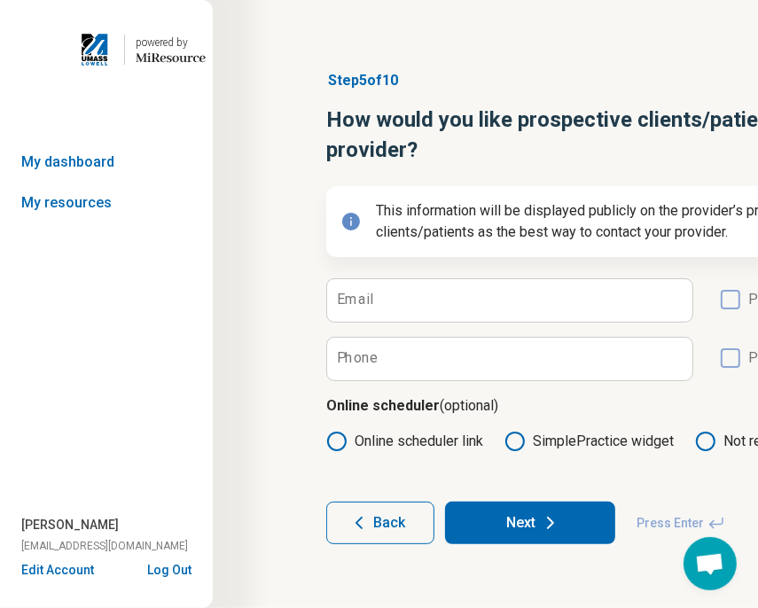
scroll to position [13, 0]
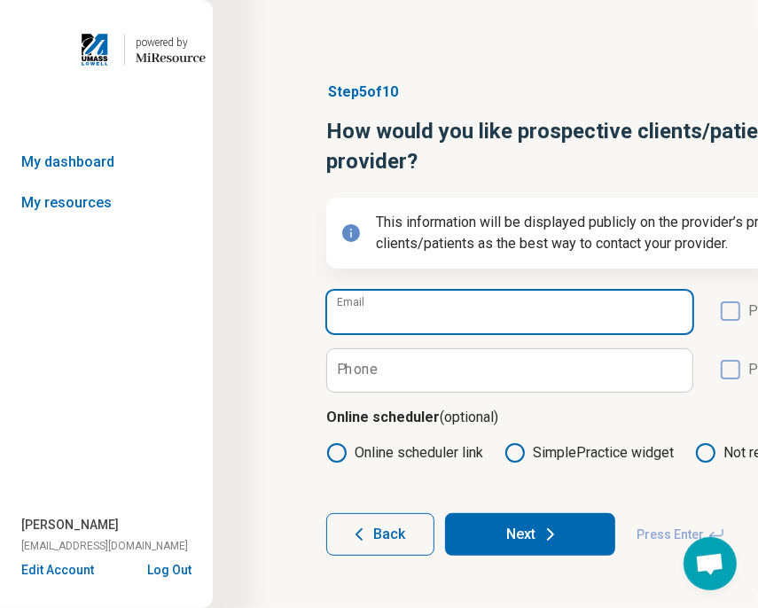
click at [526, 313] on input "Email" at bounding box center [509, 312] width 365 height 43
type input "**********"
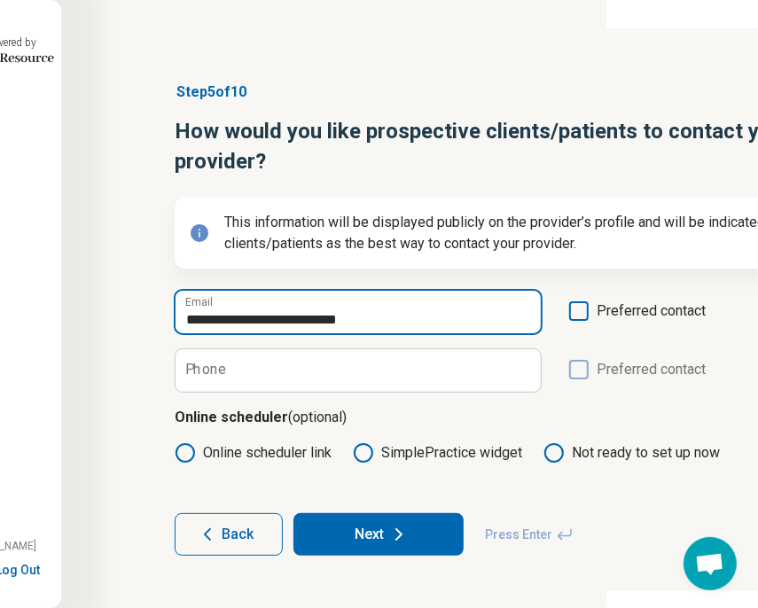
scroll to position [0, 170]
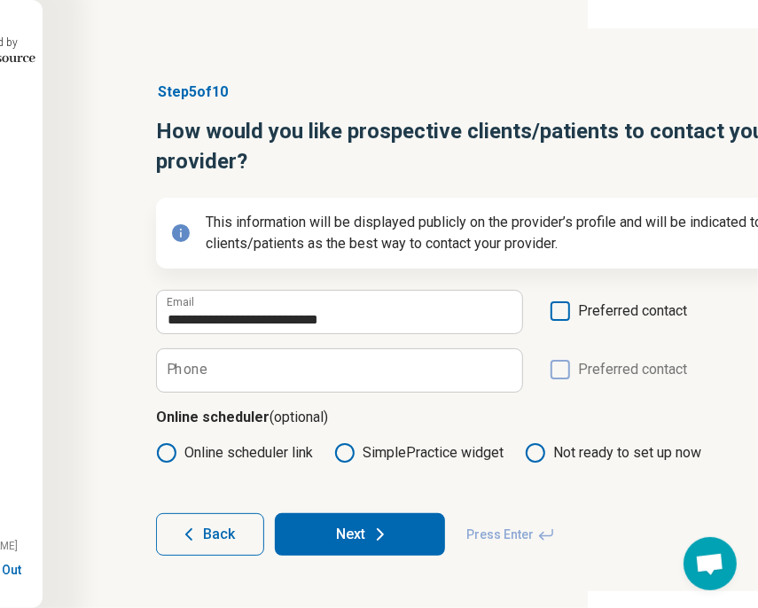
click at [561, 315] on icon at bounding box center [561, 312] width 20 height 20
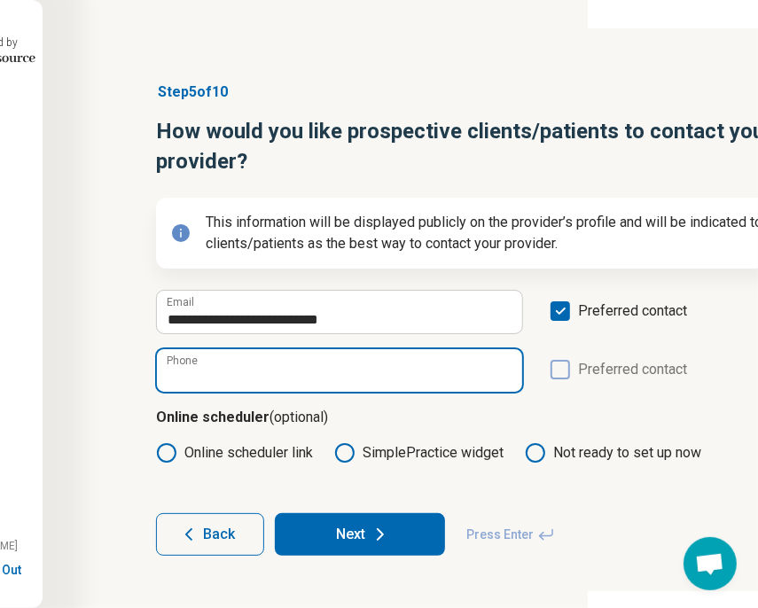
click at [438, 373] on input "Phone" at bounding box center [339, 370] width 365 height 43
paste input "**********"
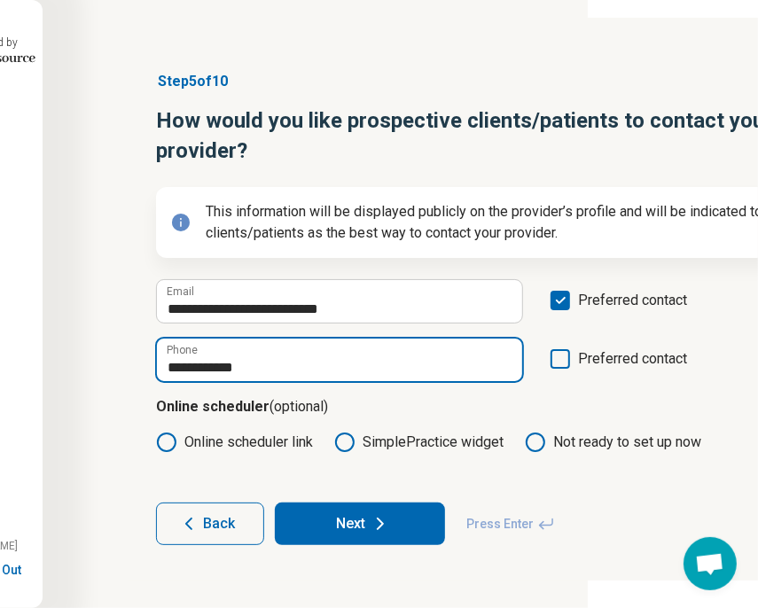
scroll to position [13, 170]
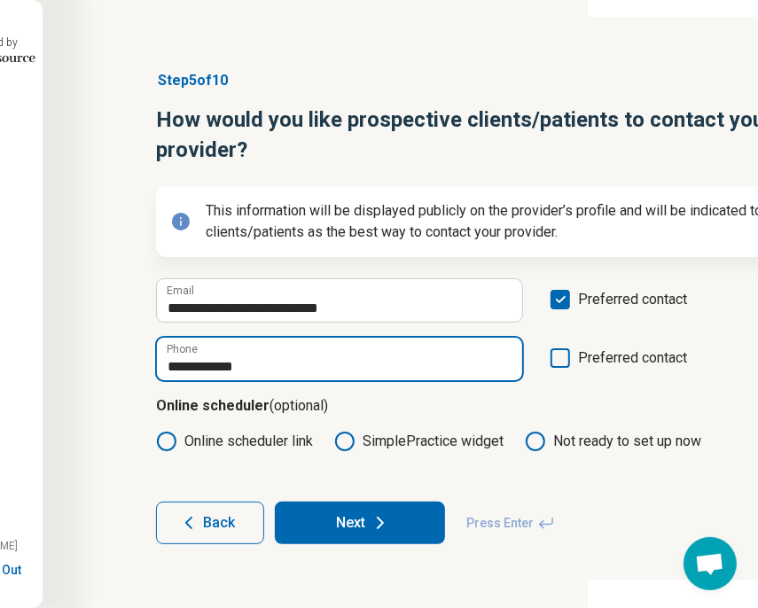
type input "**********"
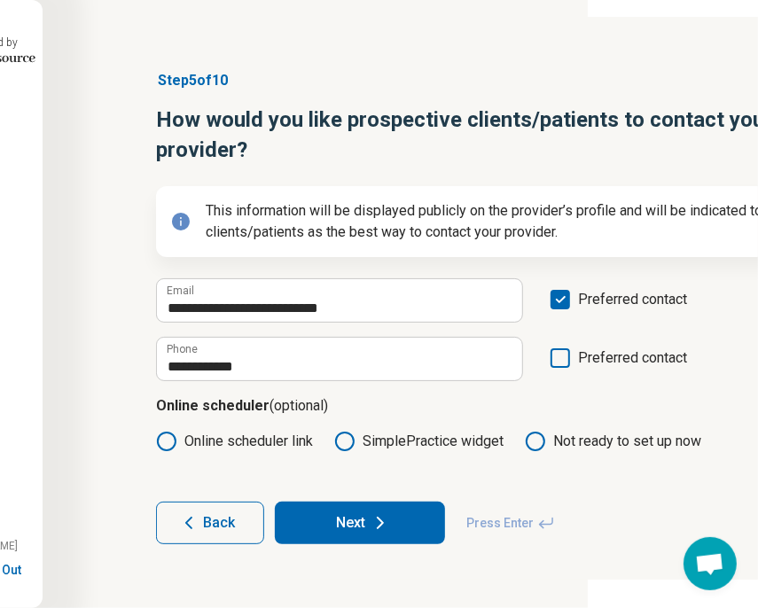
click at [426, 519] on button "Next" at bounding box center [360, 523] width 170 height 43
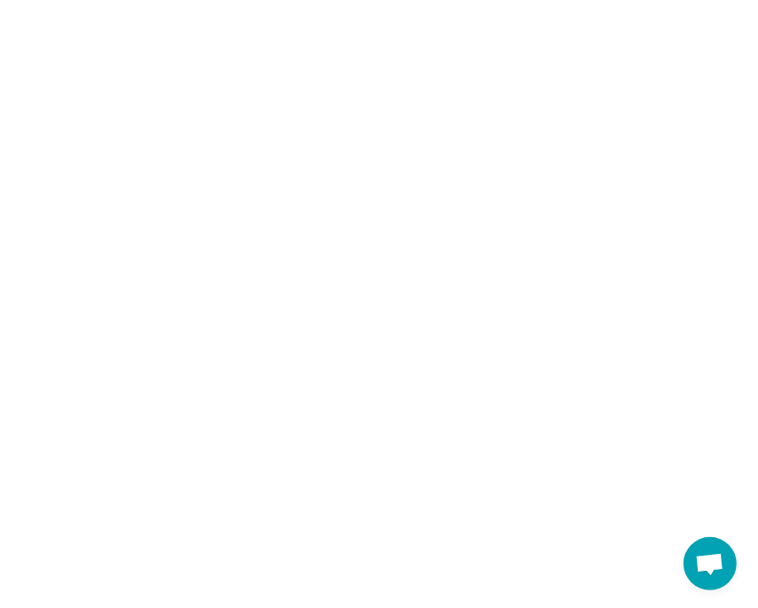
scroll to position [0, 0]
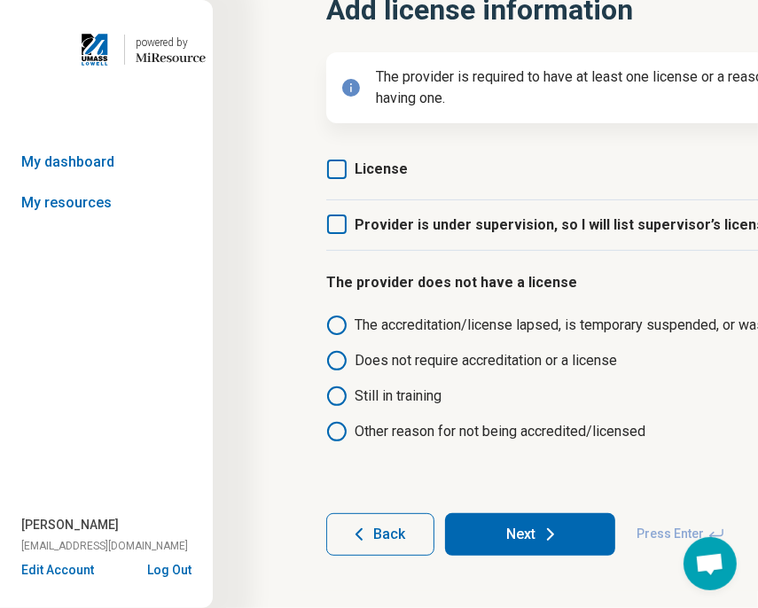
scroll to position [138, 0]
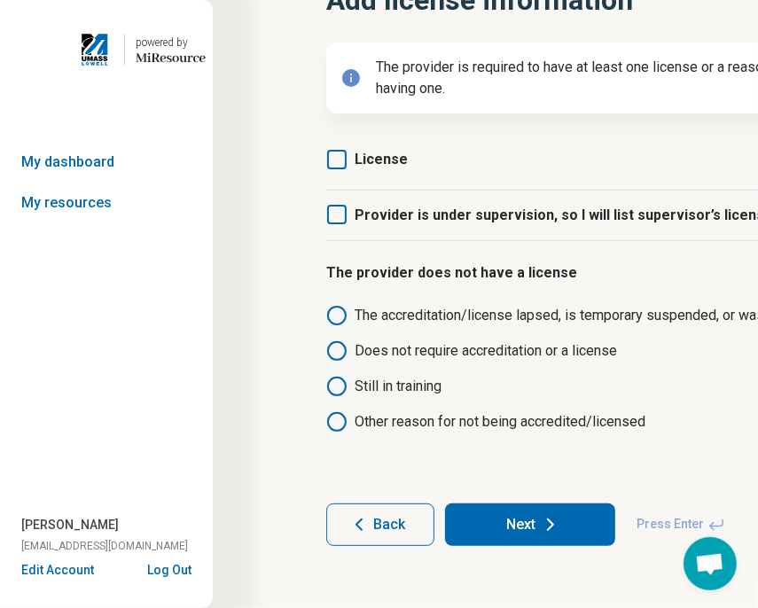
click at [339, 161] on icon at bounding box center [337, 160] width 20 height 20
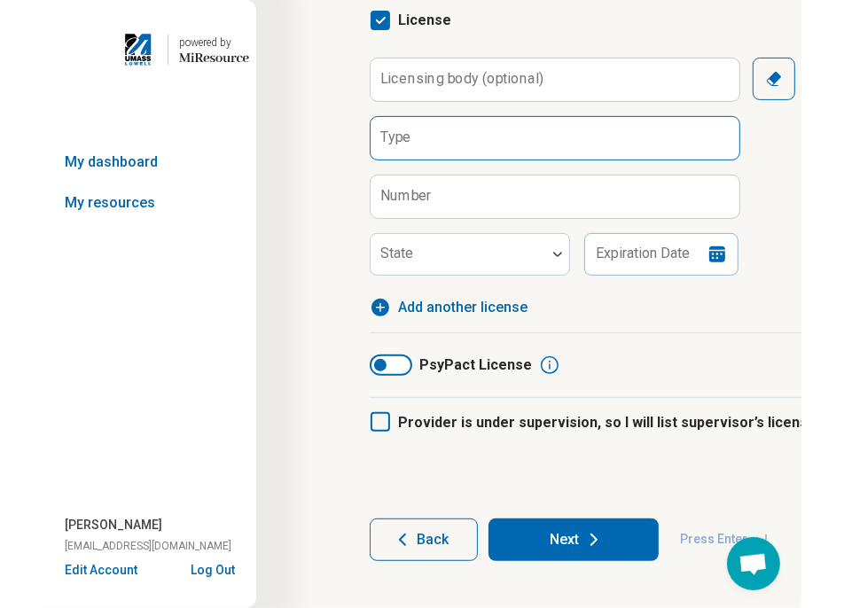
scroll to position [293, 0]
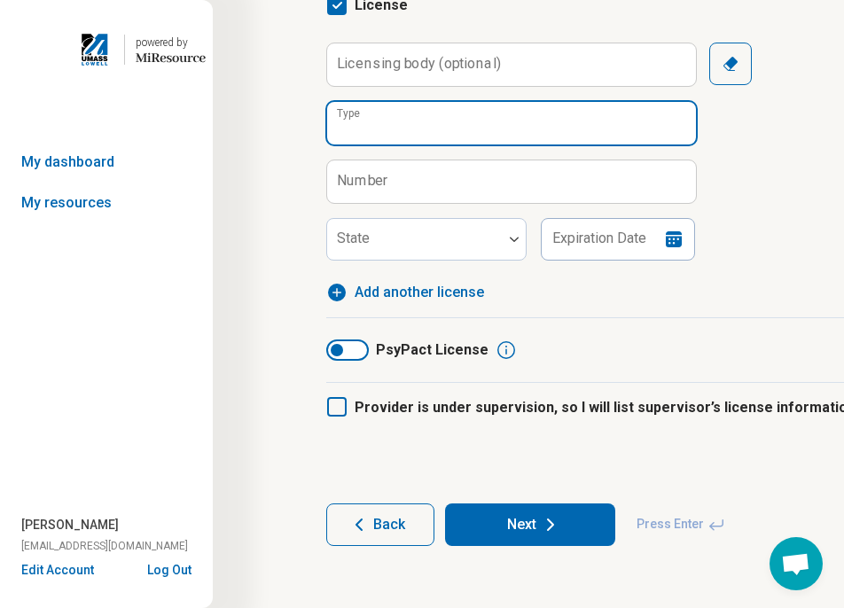
click at [419, 129] on input "Type" at bounding box center [511, 123] width 369 height 43
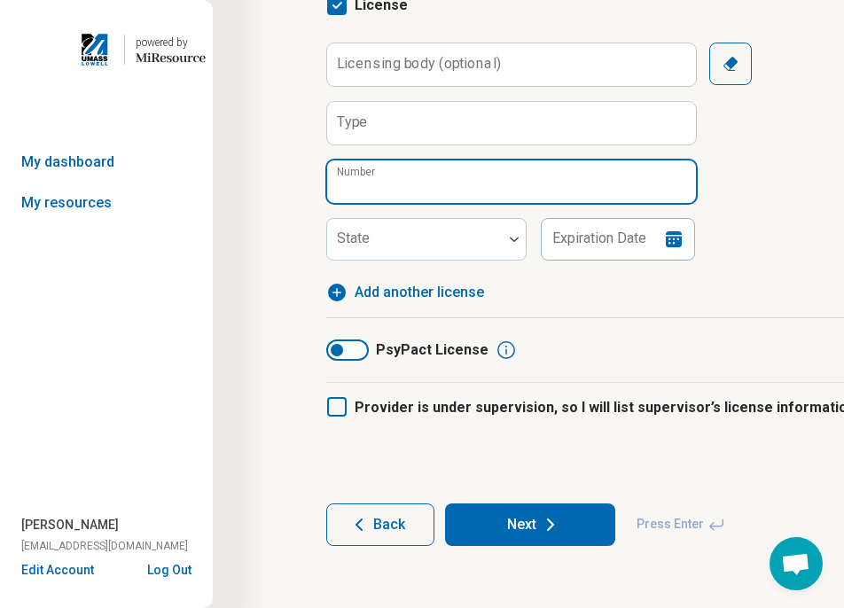
click at [419, 171] on input "Number" at bounding box center [511, 182] width 369 height 43
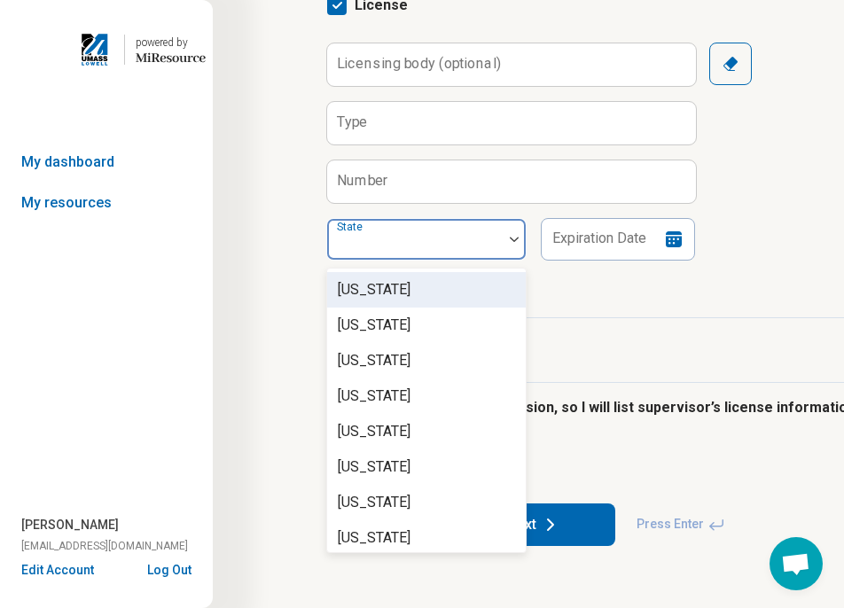
click at [430, 225] on div at bounding box center [415, 239] width 176 height 39
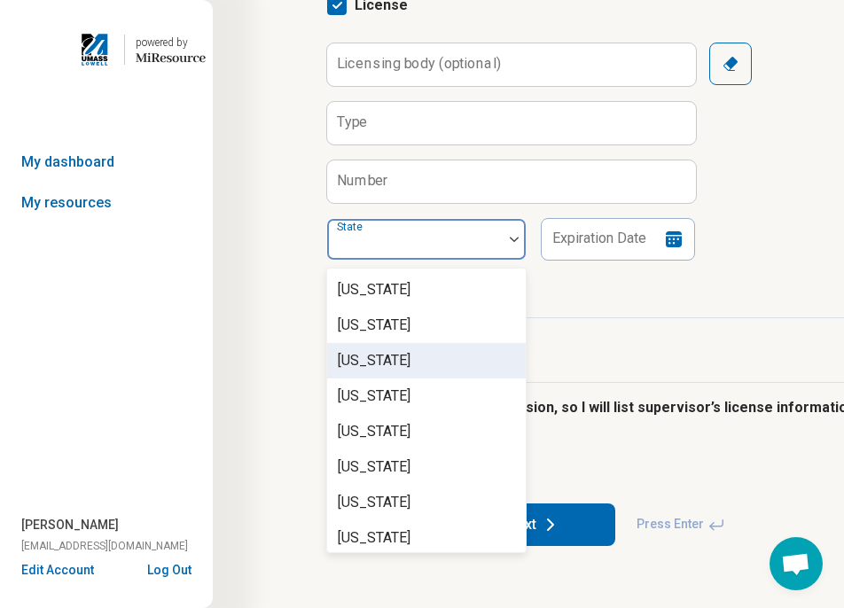
scroll to position [710, 0]
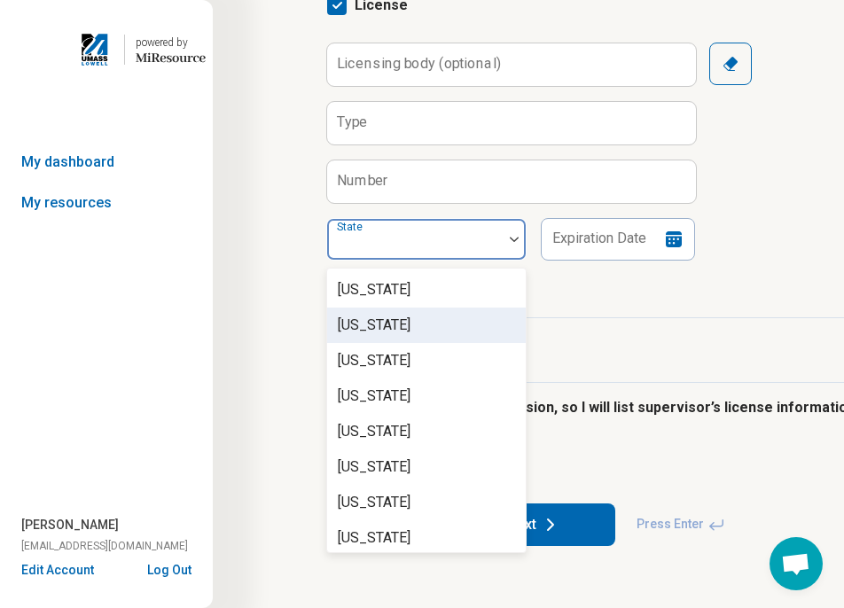
click at [413, 334] on div "[US_STATE]" at bounding box center [426, 325] width 199 height 35
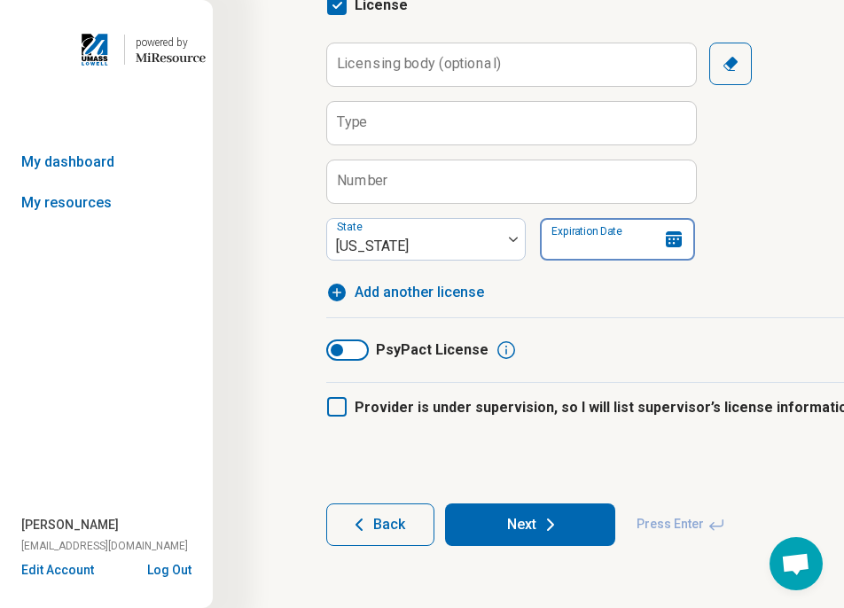
click at [573, 253] on input "Expiration Date" at bounding box center [617, 239] width 155 height 43
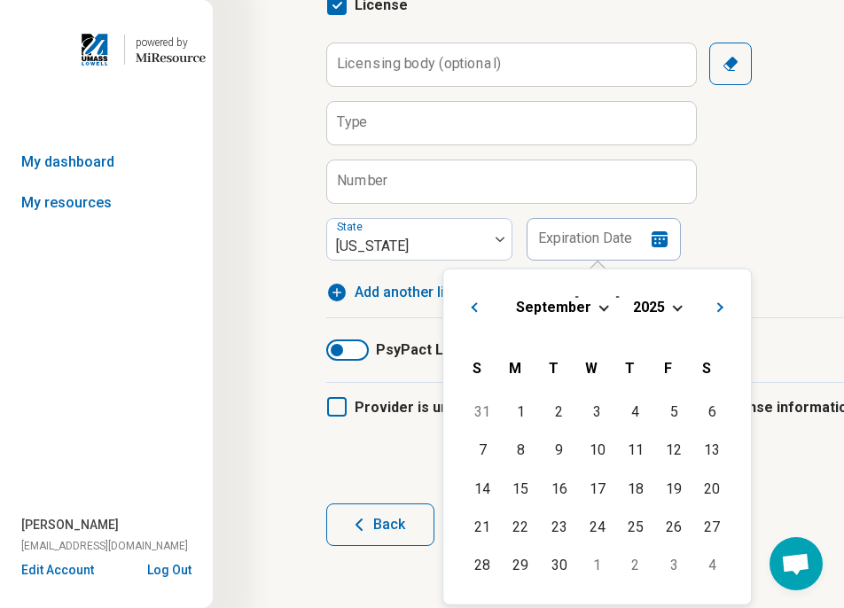
click at [670, 306] on div "[DATE]" at bounding box center [597, 306] width 279 height 19
click at [661, 307] on span "2025" at bounding box center [650, 306] width 32 height 17
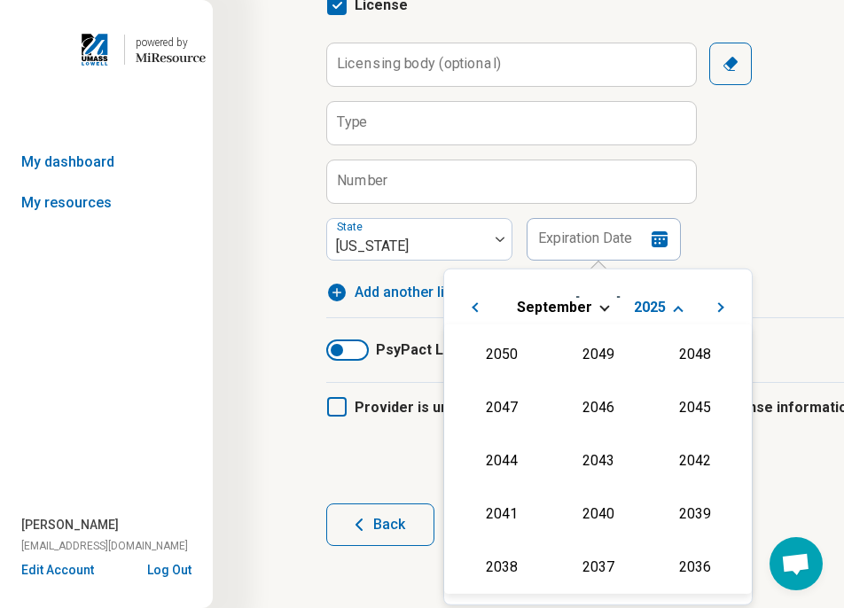
scroll to position [321, 0]
click at [677, 402] on div "2027" at bounding box center [695, 405] width 86 height 32
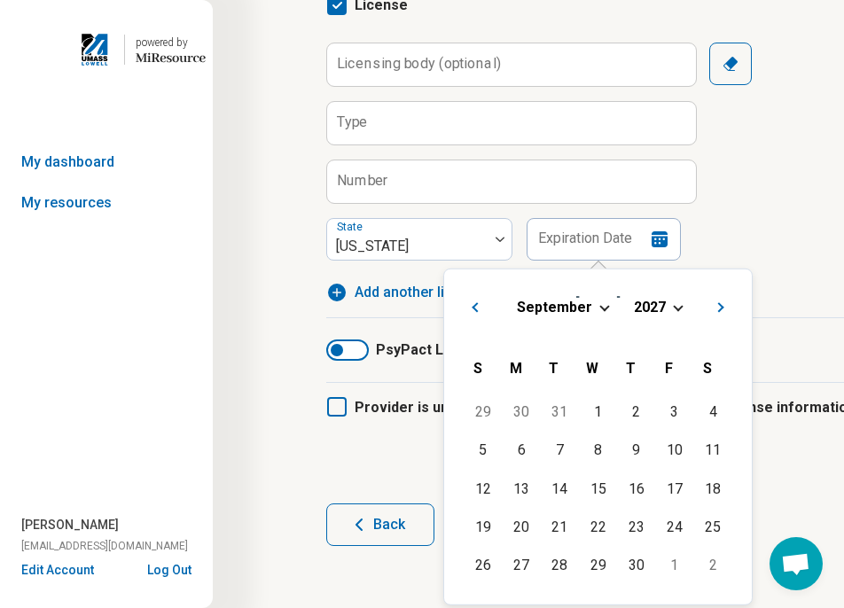
click at [589, 306] on span "September" at bounding box center [554, 306] width 75 height 17
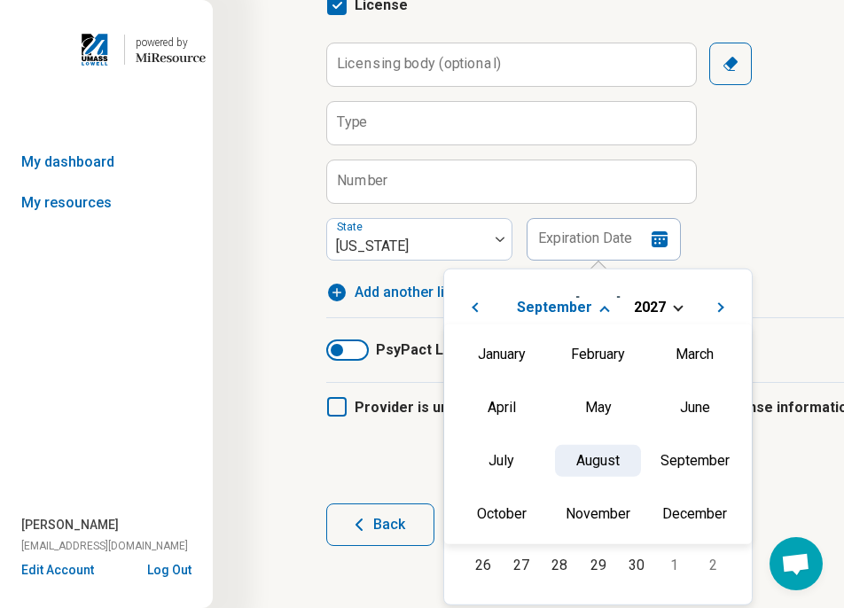
click at [589, 463] on div "August" at bounding box center [598, 460] width 86 height 32
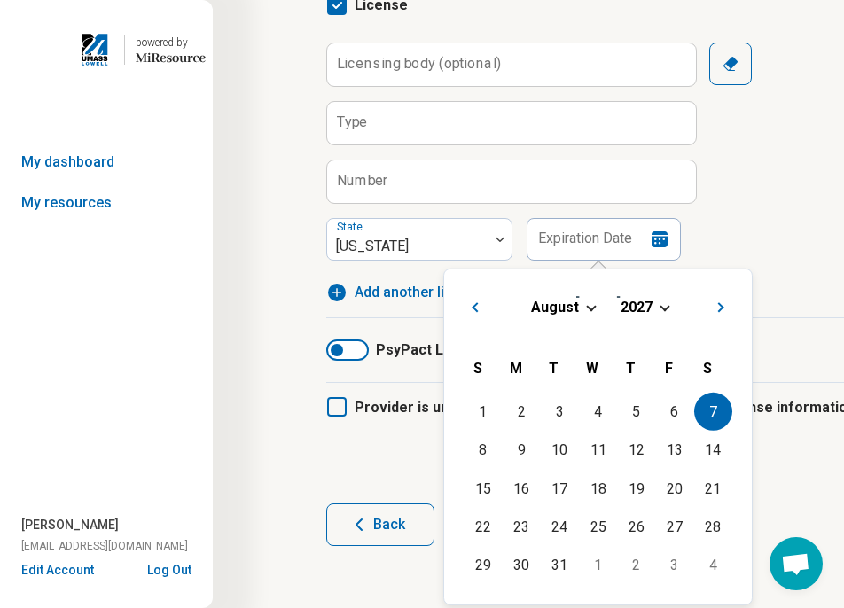
click at [700, 412] on div "7" at bounding box center [714, 412] width 38 height 38
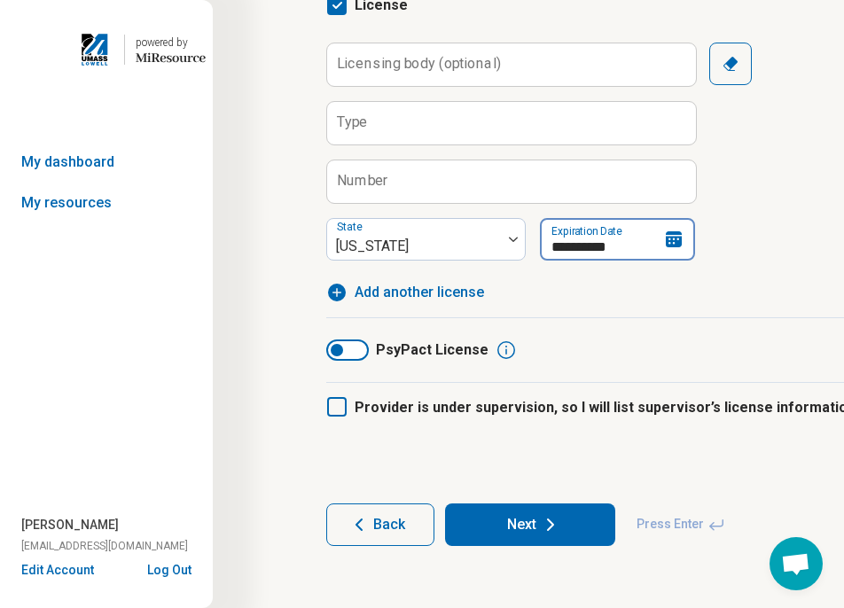
click at [608, 245] on input "**********" at bounding box center [617, 239] width 155 height 43
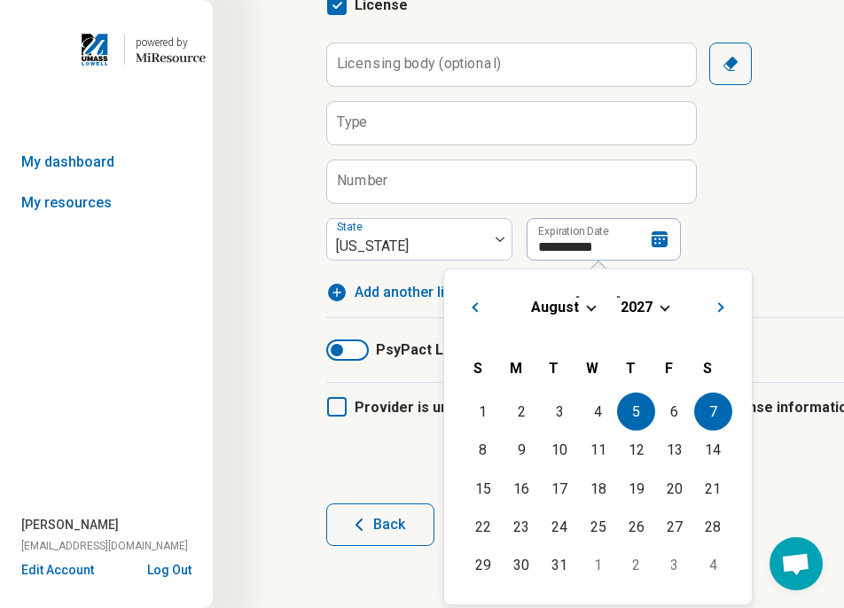
click at [633, 409] on div "5" at bounding box center [636, 412] width 38 height 38
type input "**********"
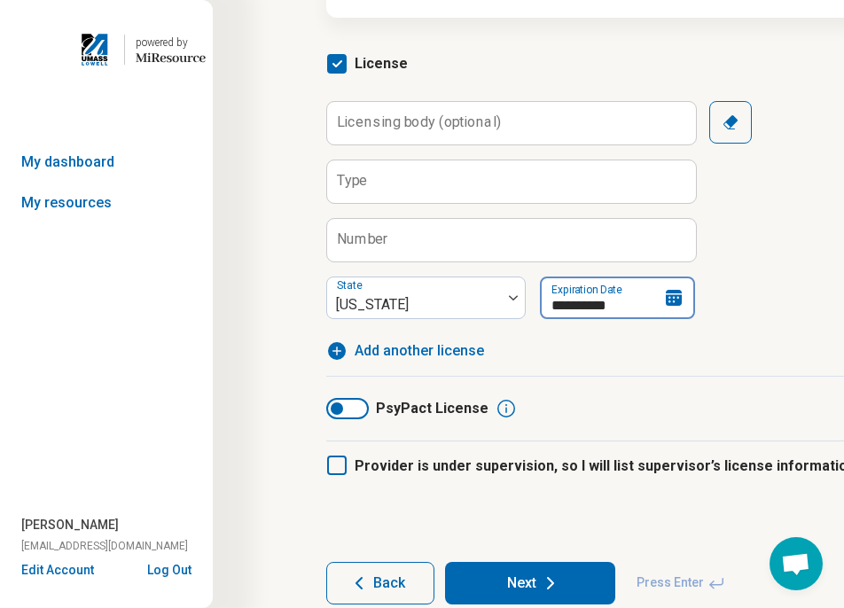
scroll to position [204, 0]
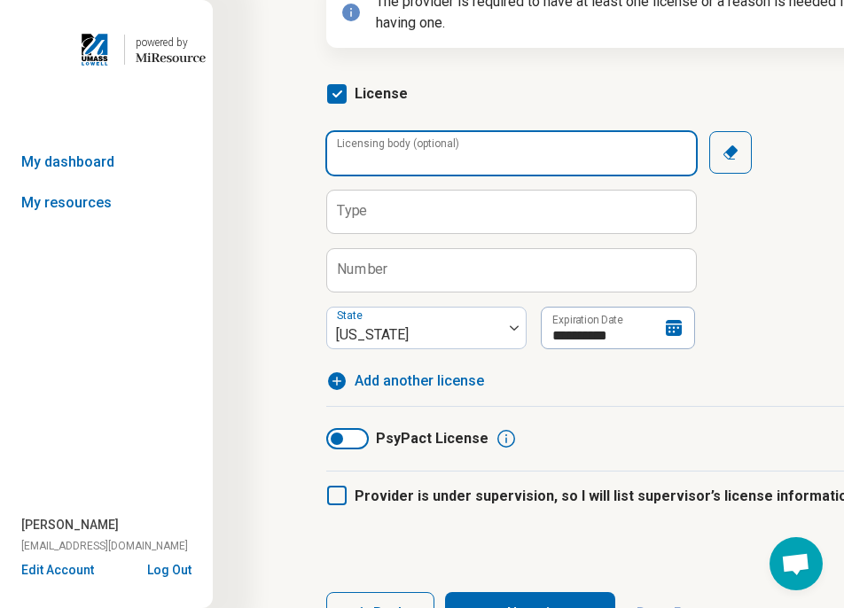
click at [451, 168] on input "Licensing body (optional)" at bounding box center [511, 153] width 369 height 43
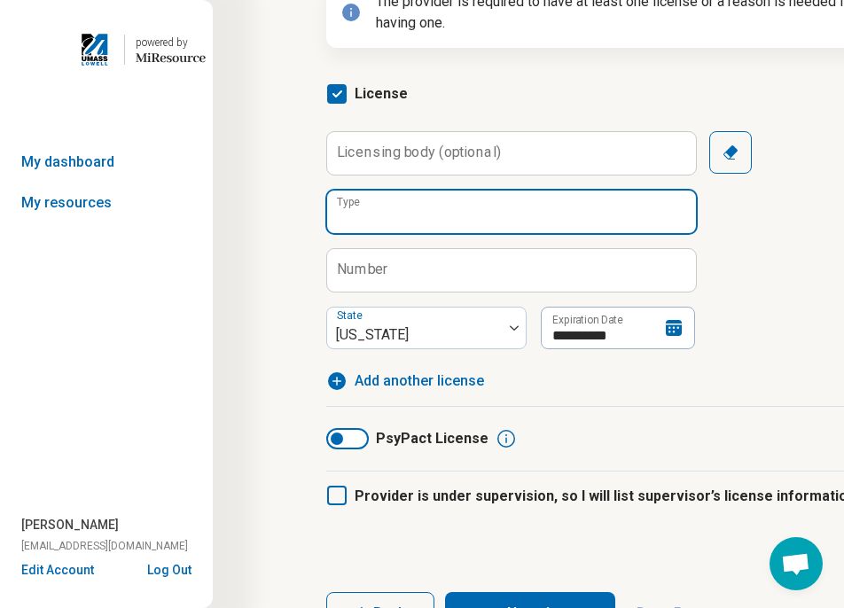
click at [459, 217] on input "Type" at bounding box center [511, 212] width 369 height 43
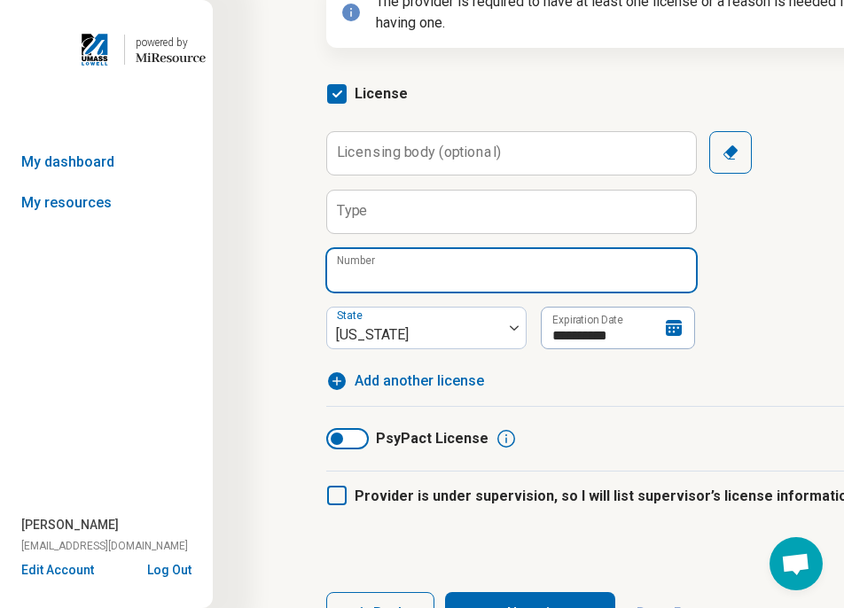
click at [438, 268] on input "Number" at bounding box center [511, 270] width 369 height 43
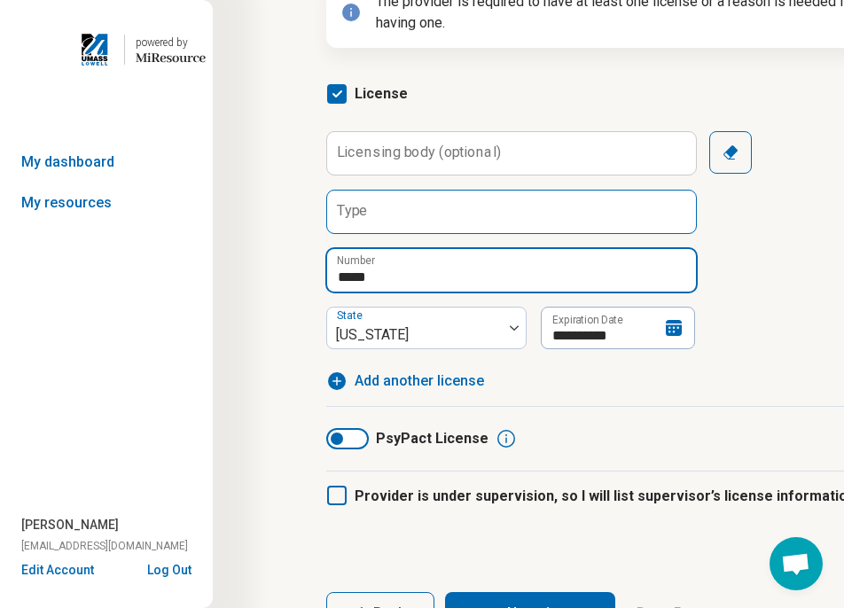
type input "*****"
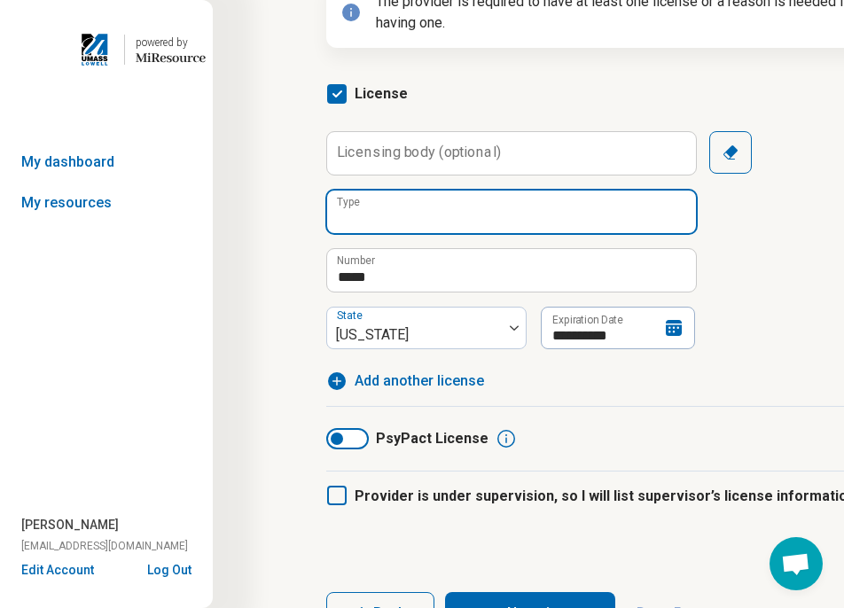
click at [443, 211] on input "Type" at bounding box center [511, 212] width 369 height 43
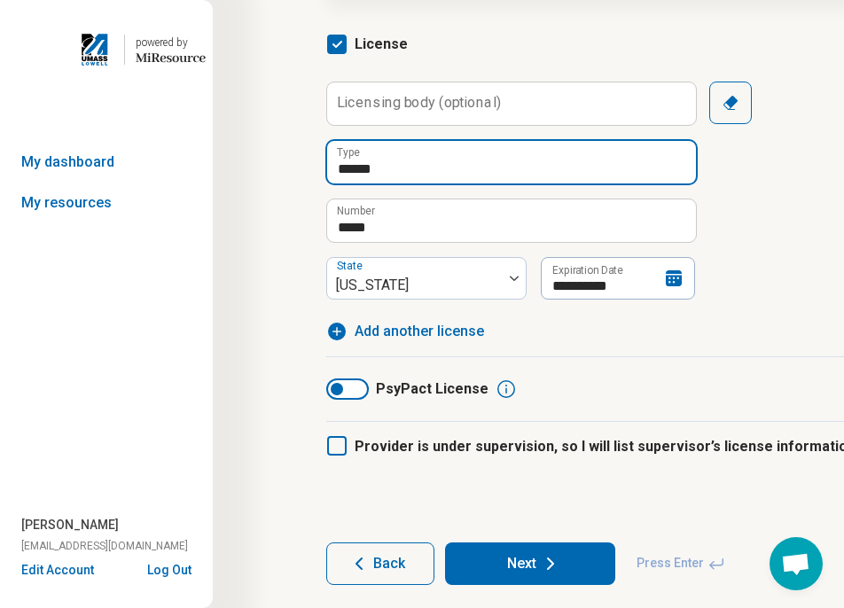
scroll to position [293, 0]
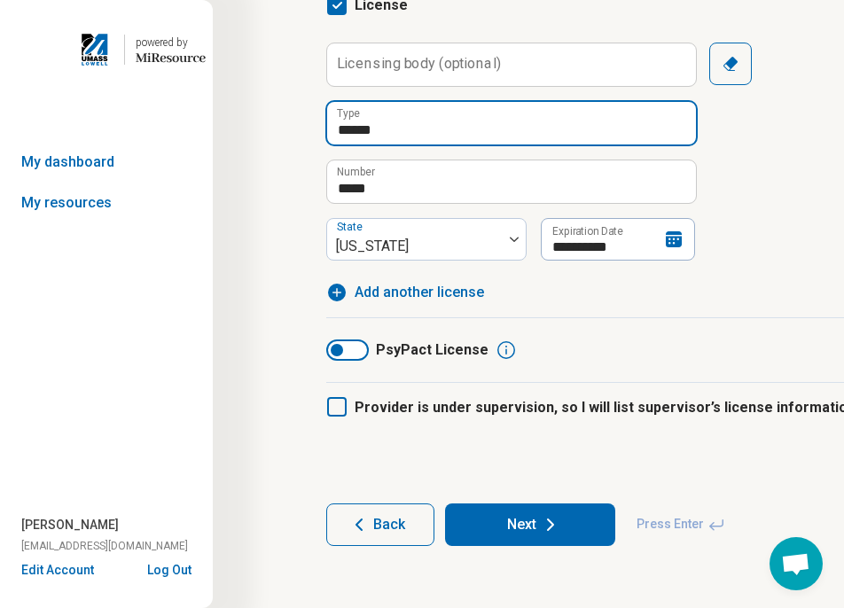
type input "******"
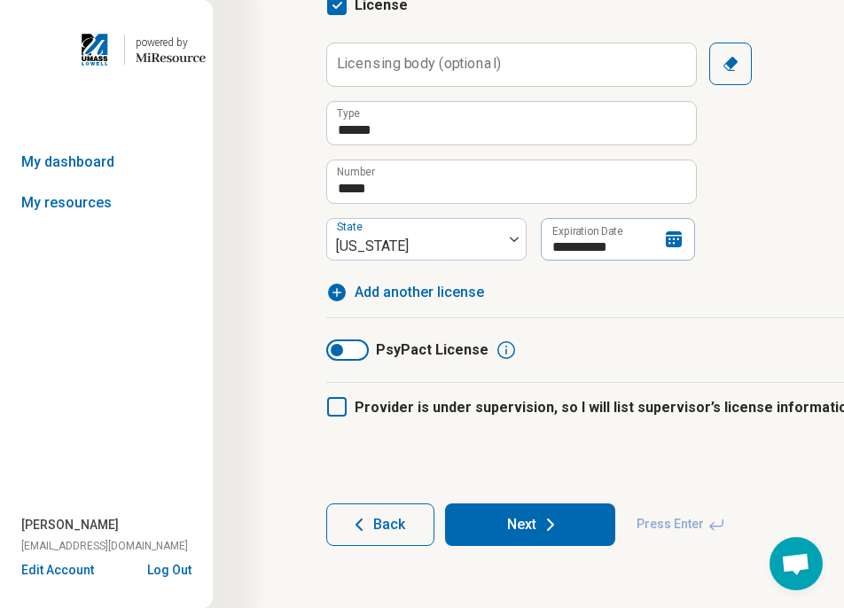
click at [334, 406] on icon at bounding box center [337, 407] width 20 height 20
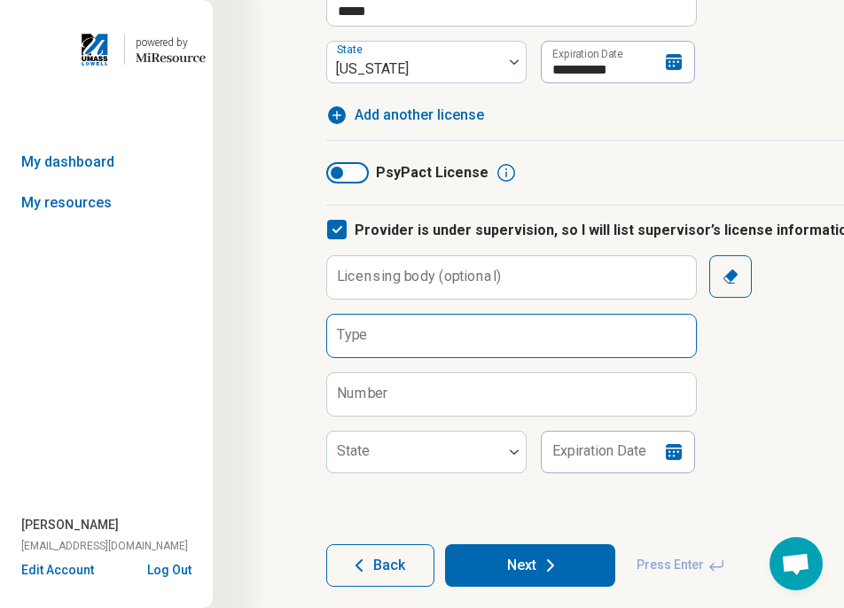
scroll to position [511, 0]
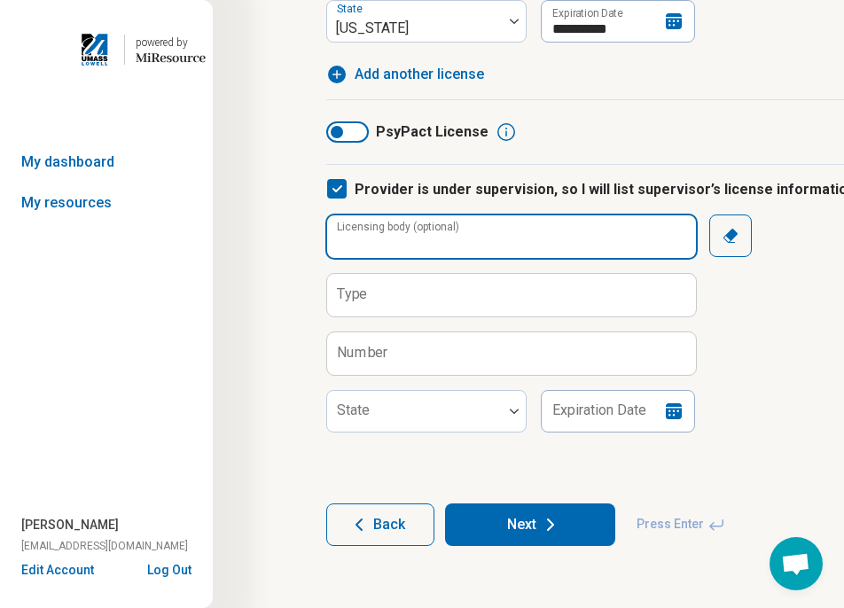
click at [610, 240] on input "Licensing body (optional)" at bounding box center [511, 237] width 369 height 43
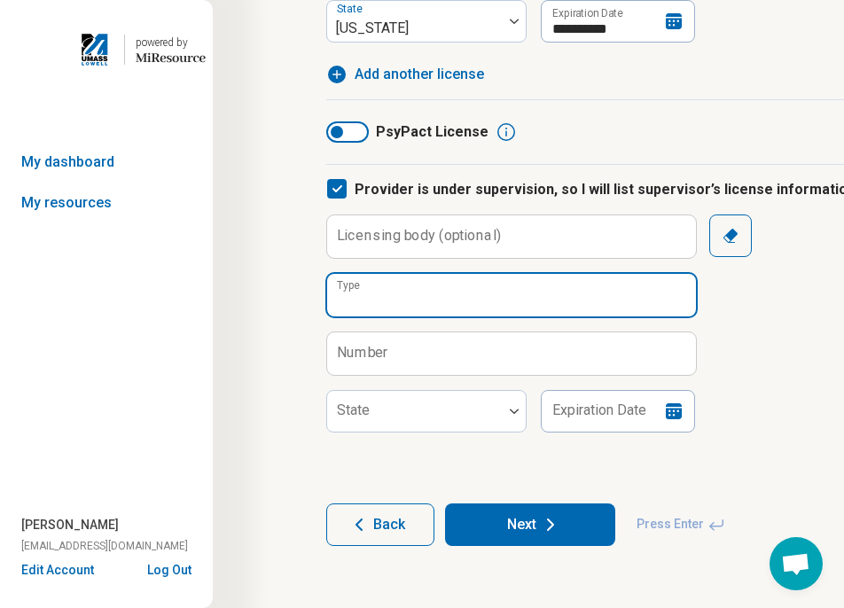
click at [586, 313] on input "Type" at bounding box center [511, 295] width 369 height 43
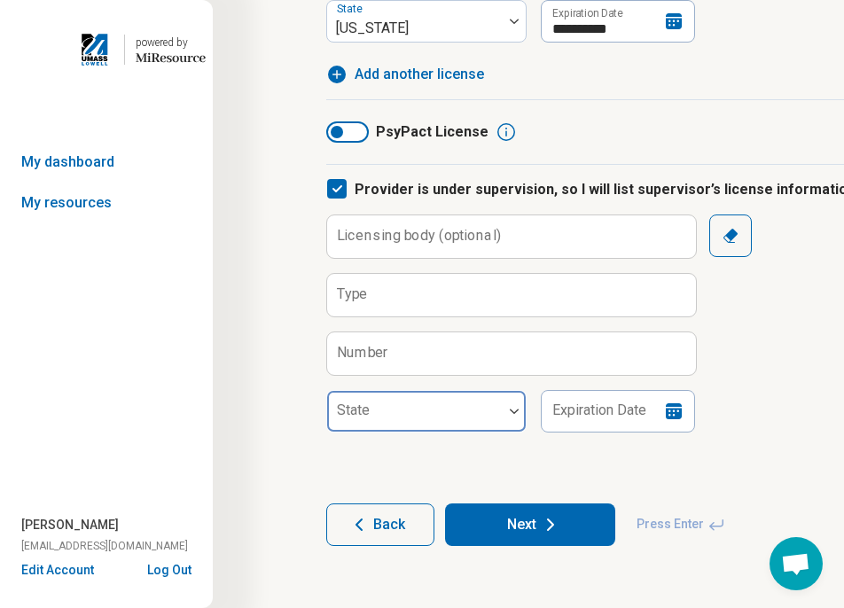
click at [468, 417] on div at bounding box center [414, 418] width 161 height 25
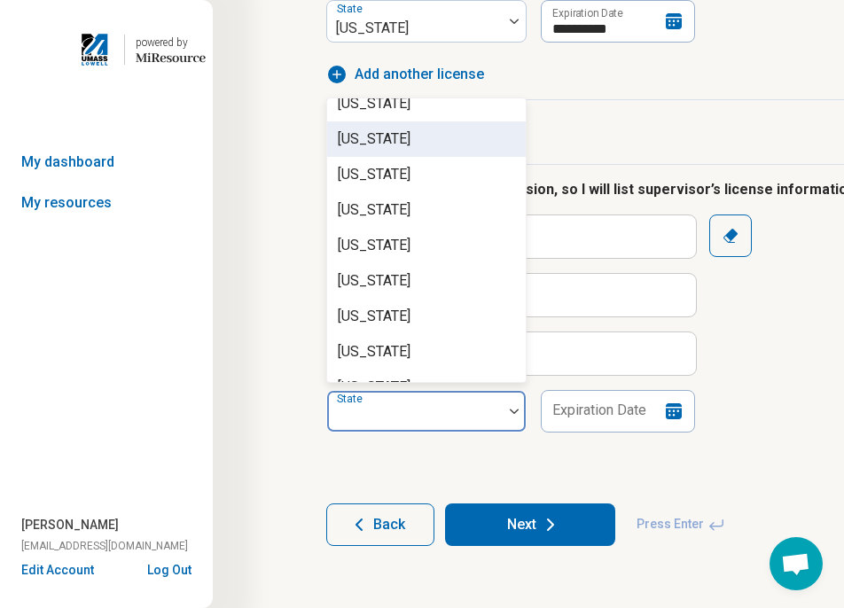
scroll to position [621, 0]
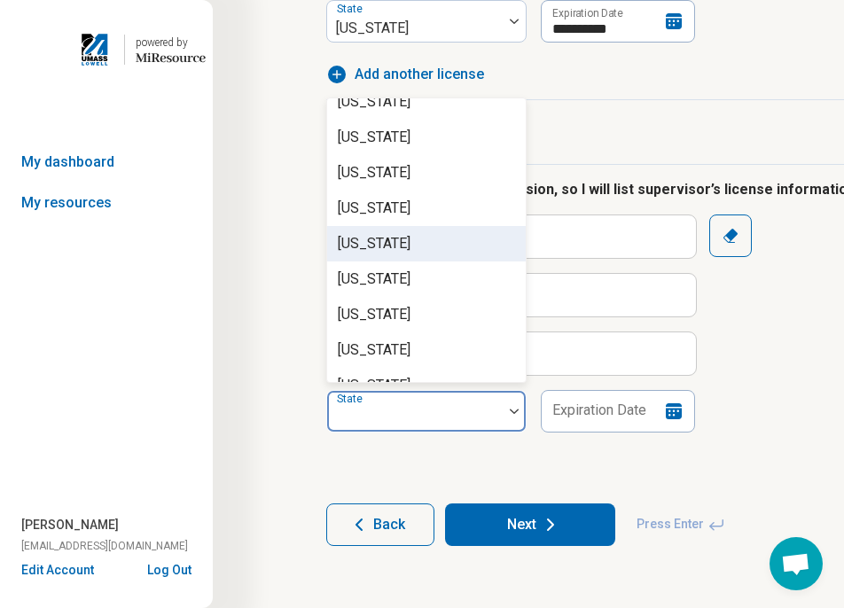
click at [401, 240] on div "[US_STATE]" at bounding box center [374, 243] width 73 height 21
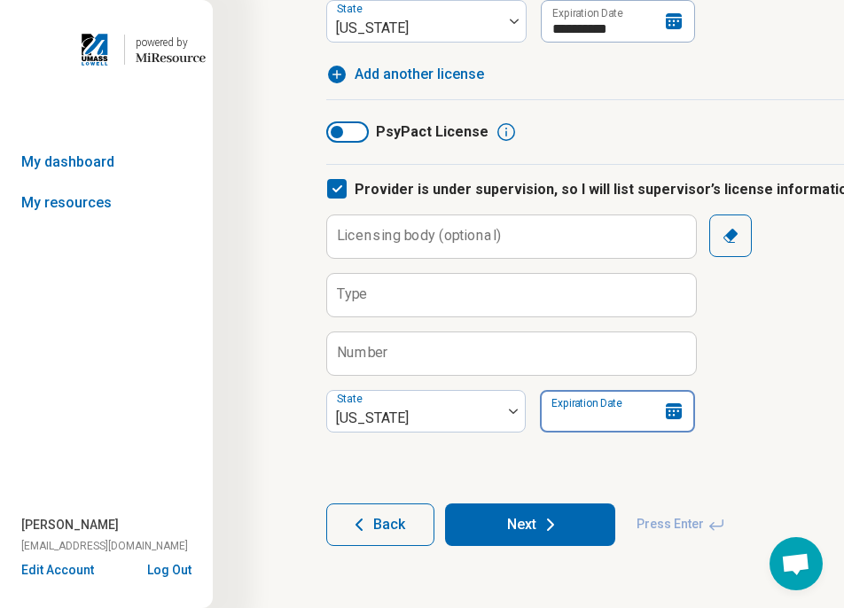
click at [624, 410] on input "Expiration Date" at bounding box center [617, 411] width 155 height 43
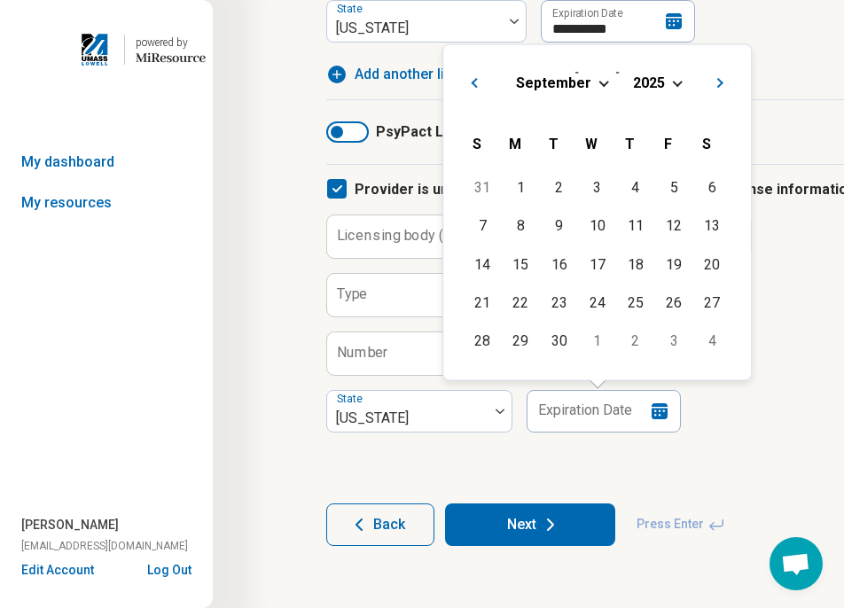
click at [577, 85] on span "September" at bounding box center [553, 82] width 75 height 17
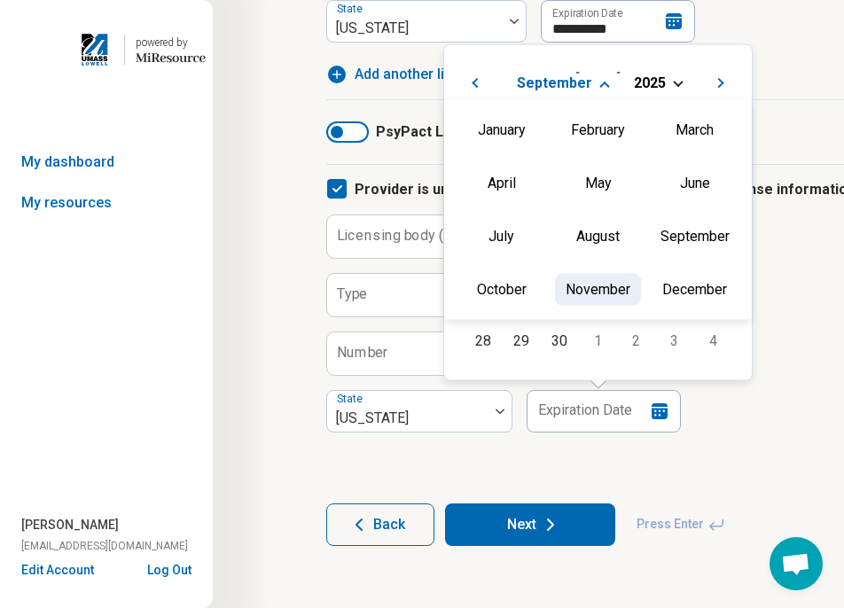
click at [596, 282] on div "November" at bounding box center [598, 289] width 86 height 32
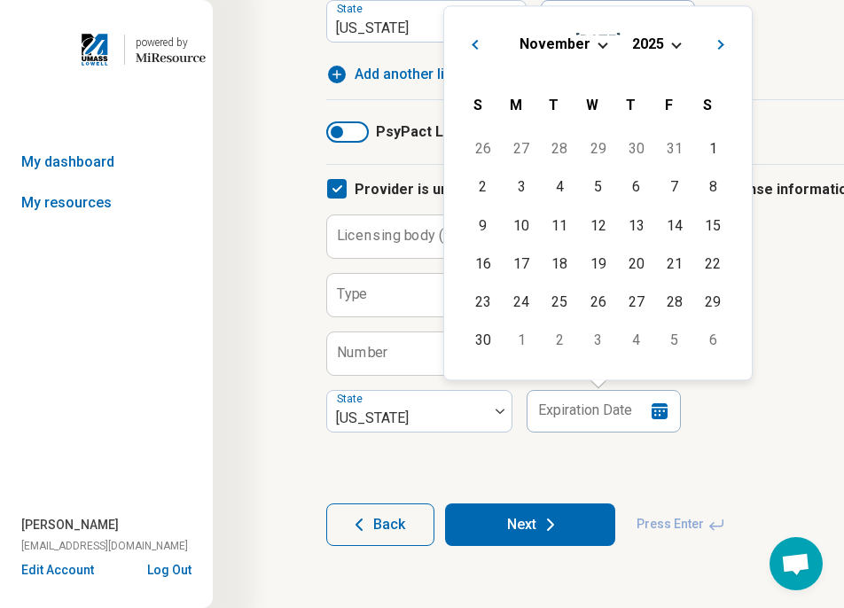
click at [570, 33] on h2 "[DATE]" at bounding box center [598, 40] width 279 height 26
click at [592, 52] on div "[DATE]" at bounding box center [598, 44] width 279 height 19
click at [594, 43] on div "[DATE]" at bounding box center [598, 44] width 279 height 19
click at [598, 43] on span "Choose Date" at bounding box center [603, 43] width 10 height 10
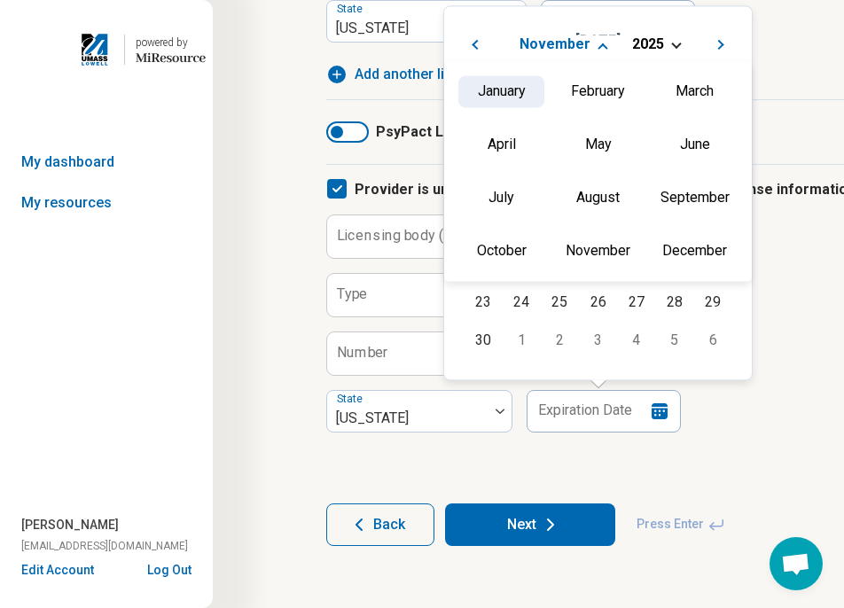
click at [501, 101] on div "January" at bounding box center [502, 91] width 86 height 32
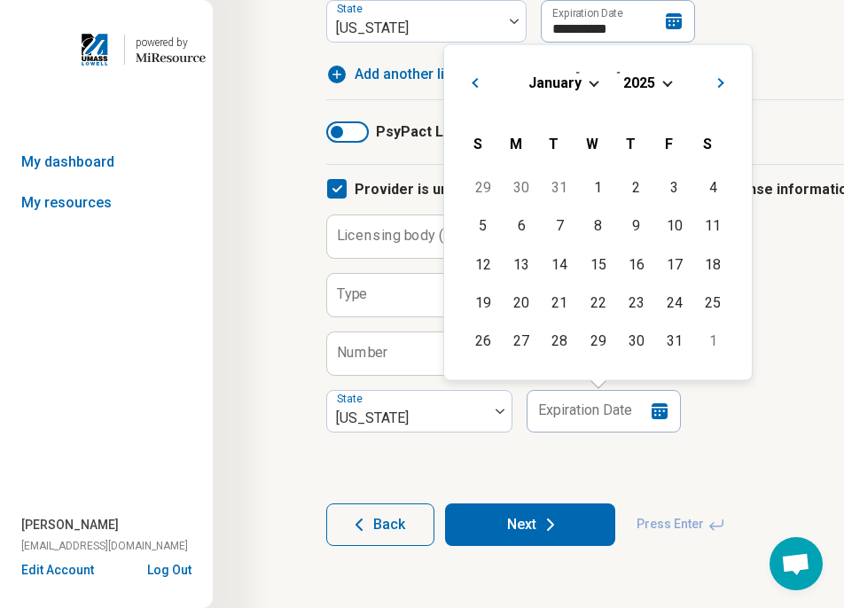
click at [668, 81] on span "Choose Date" at bounding box center [668, 82] width 10 height 10
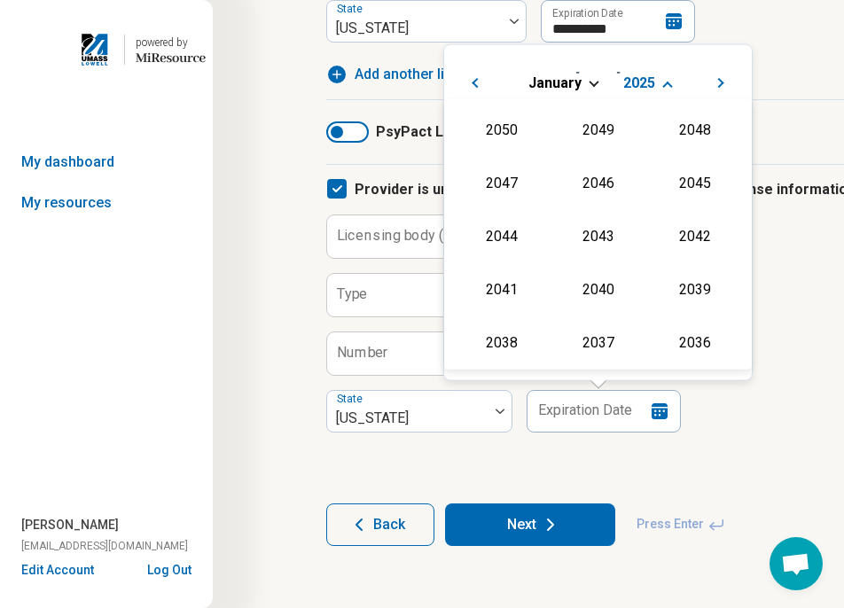
scroll to position [321, 0]
click at [671, 176] on div "2027" at bounding box center [695, 181] width 86 height 32
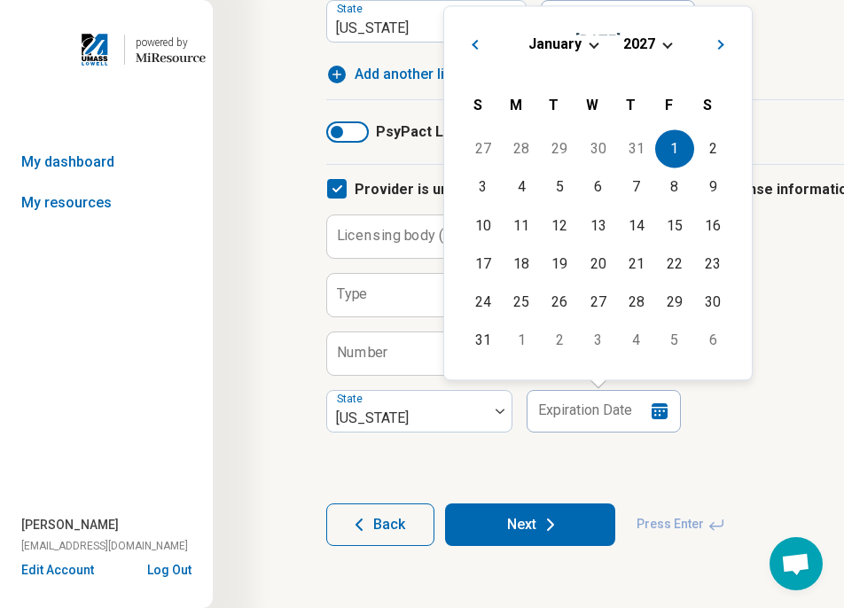
click at [670, 166] on div "1" at bounding box center [675, 149] width 38 height 38
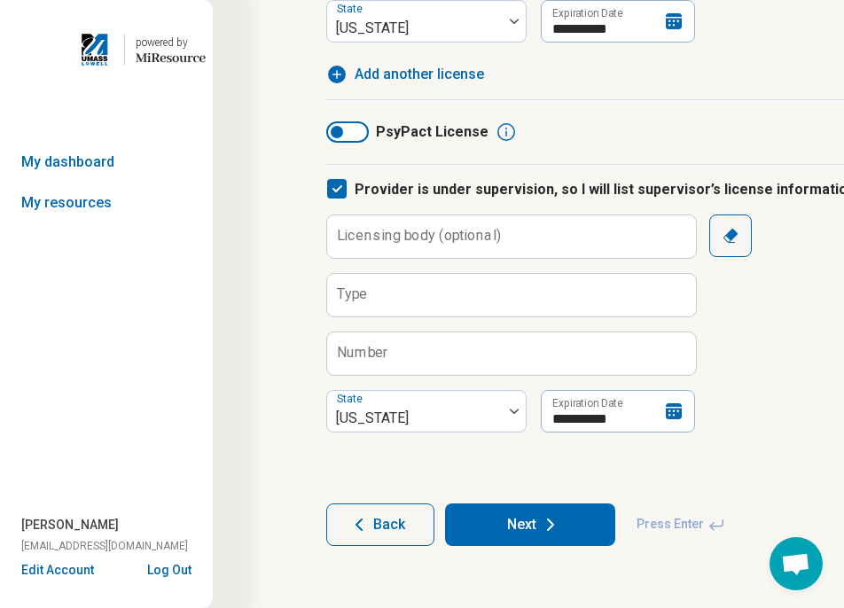
click at [677, 416] on icon at bounding box center [674, 412] width 16 height 16
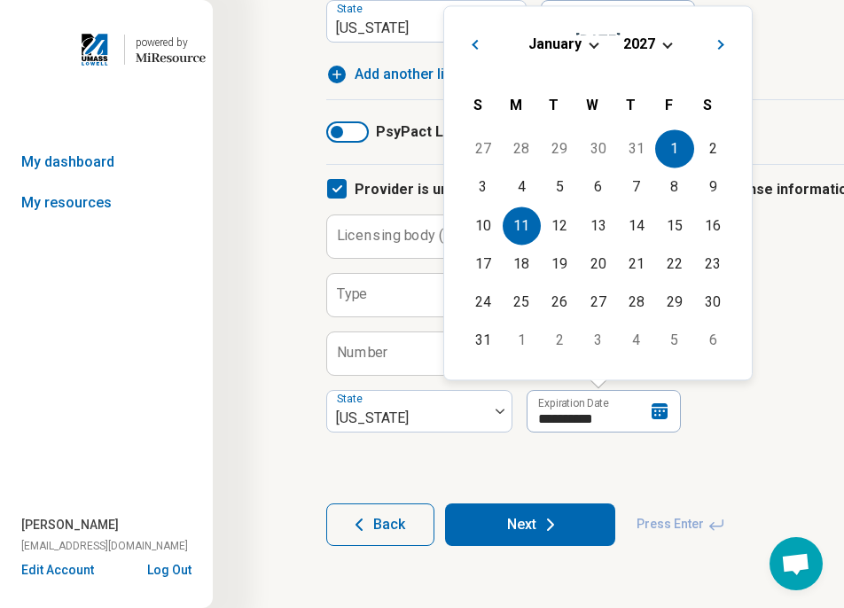
click at [506, 212] on div "11" at bounding box center [522, 226] width 38 height 38
type input "**********"
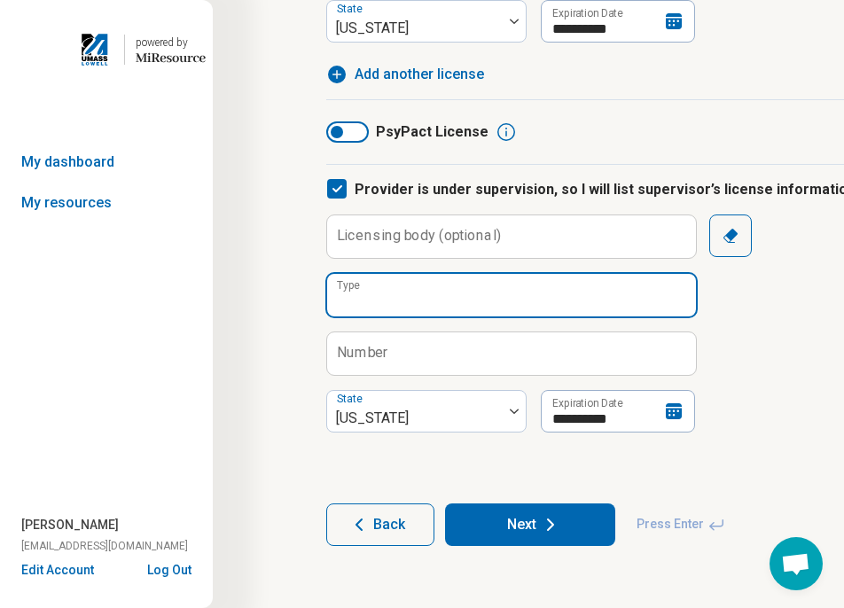
click at [451, 299] on input "Type" at bounding box center [511, 295] width 369 height 43
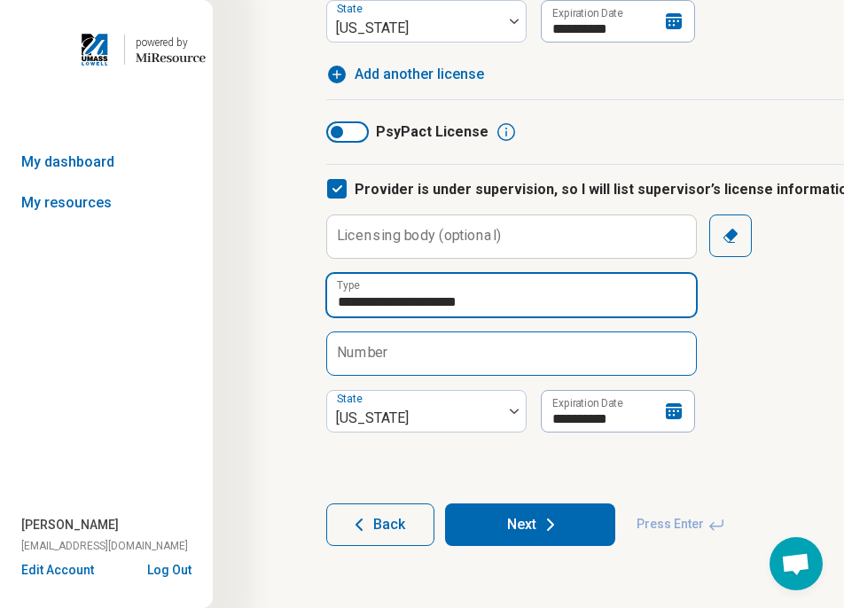
type input "**********"
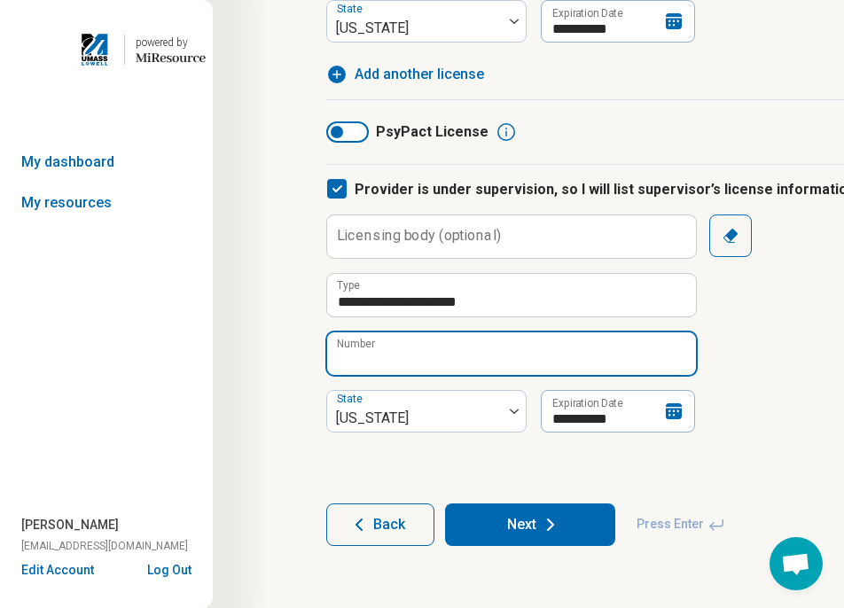
click at [439, 352] on input "Number" at bounding box center [511, 354] width 369 height 43
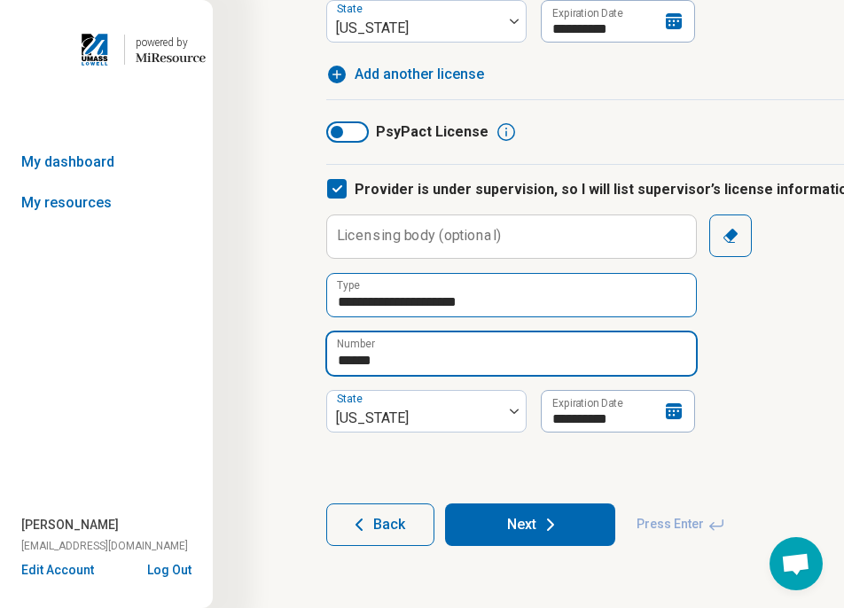
type input "******"
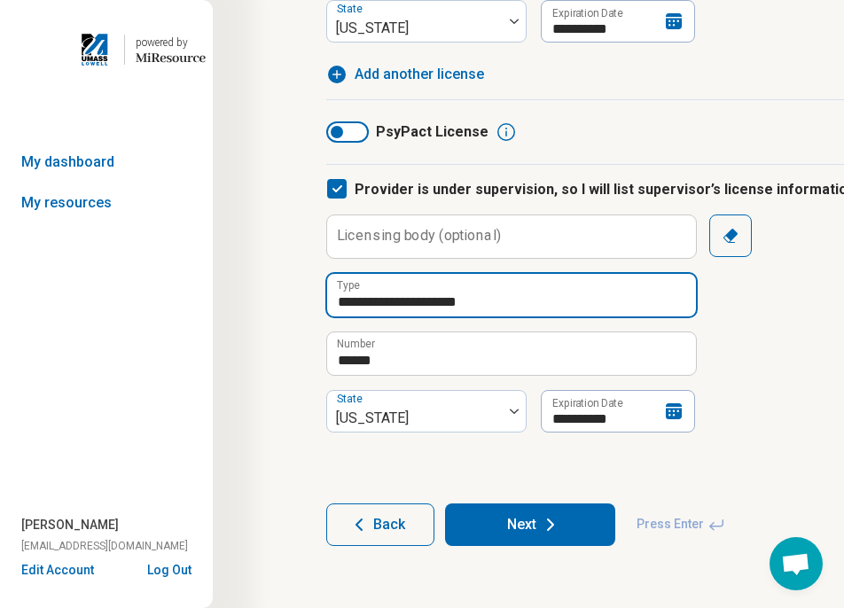
click at [548, 295] on input "**********" at bounding box center [511, 295] width 369 height 43
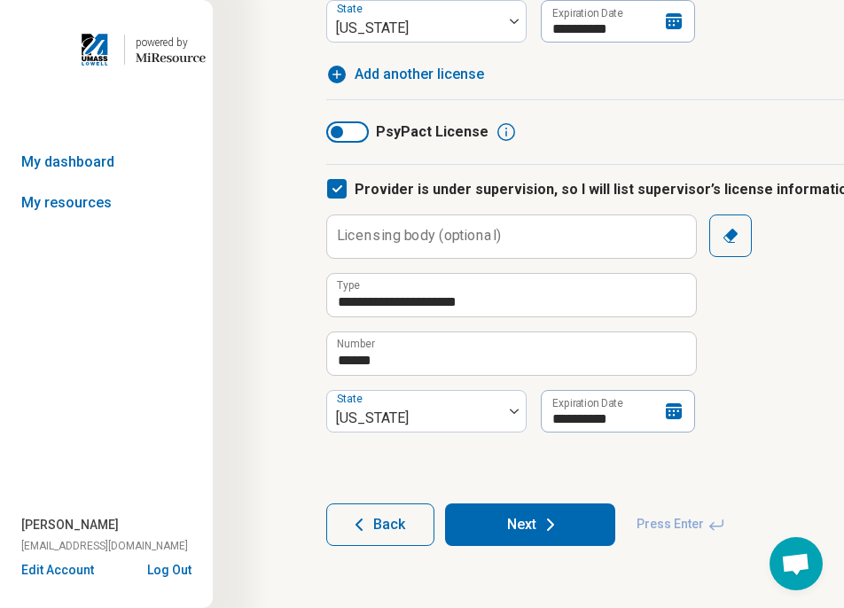
click at [583, 530] on button "Next" at bounding box center [530, 525] width 170 height 43
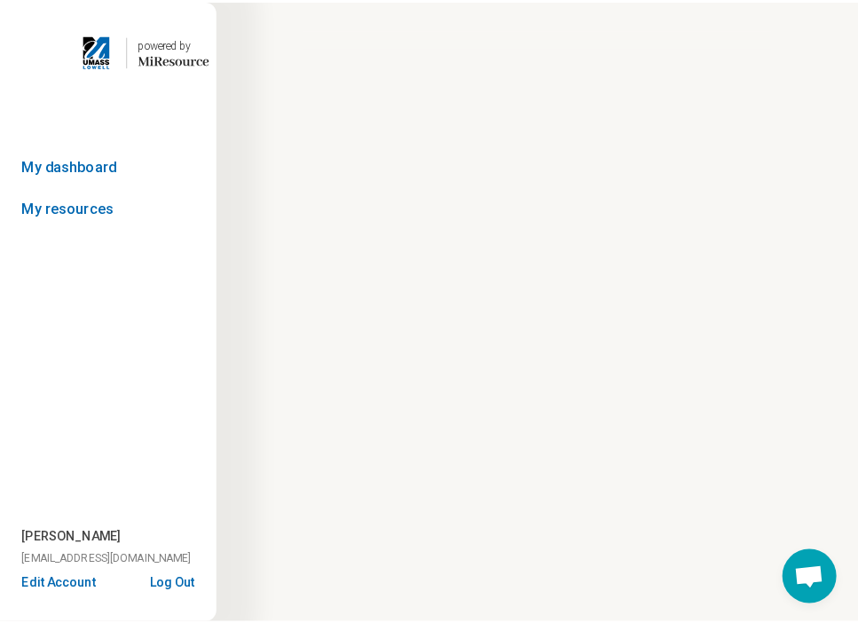
scroll to position [0, 0]
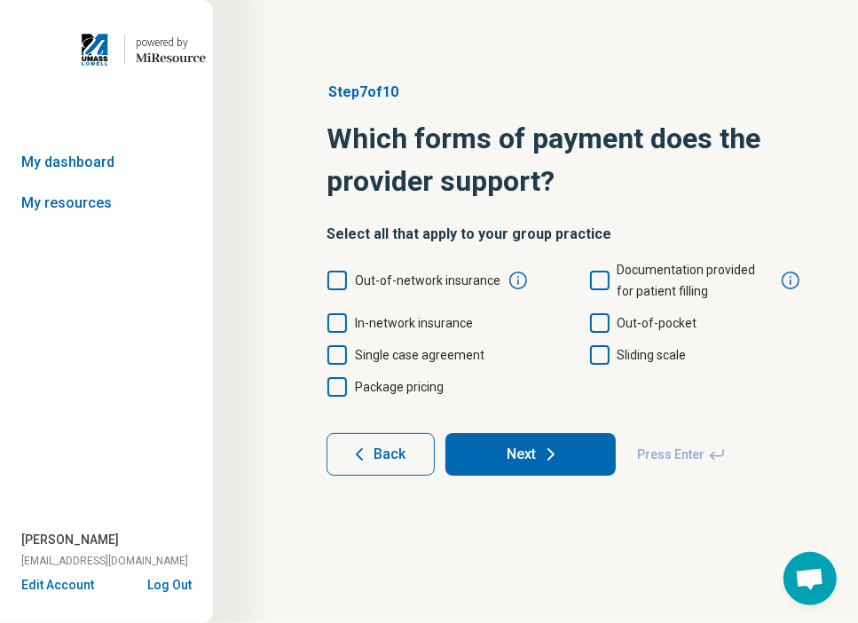
click at [337, 279] on icon at bounding box center [337, 281] width 20 height 20
click at [344, 279] on icon at bounding box center [337, 281] width 20 height 20
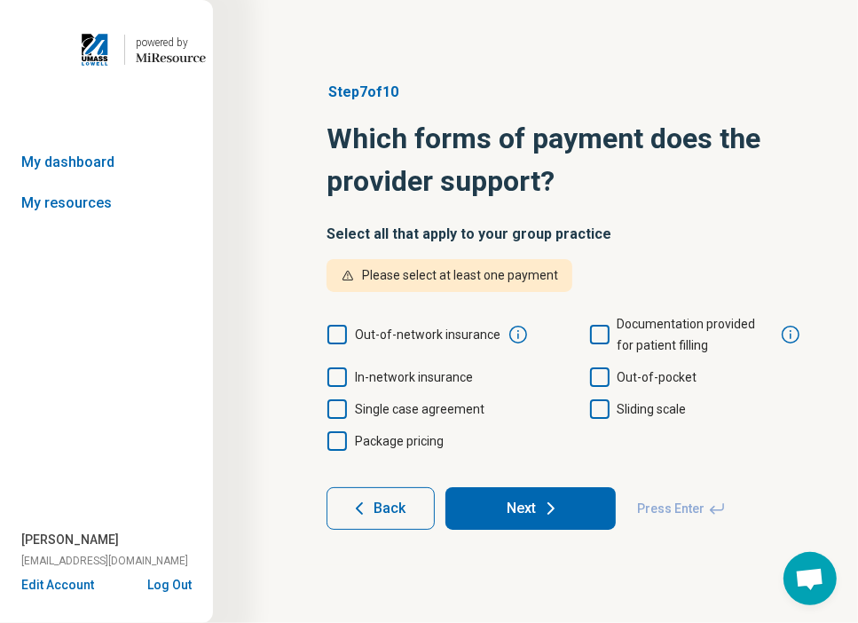
click at [342, 383] on icon at bounding box center [337, 377] width 20 height 20
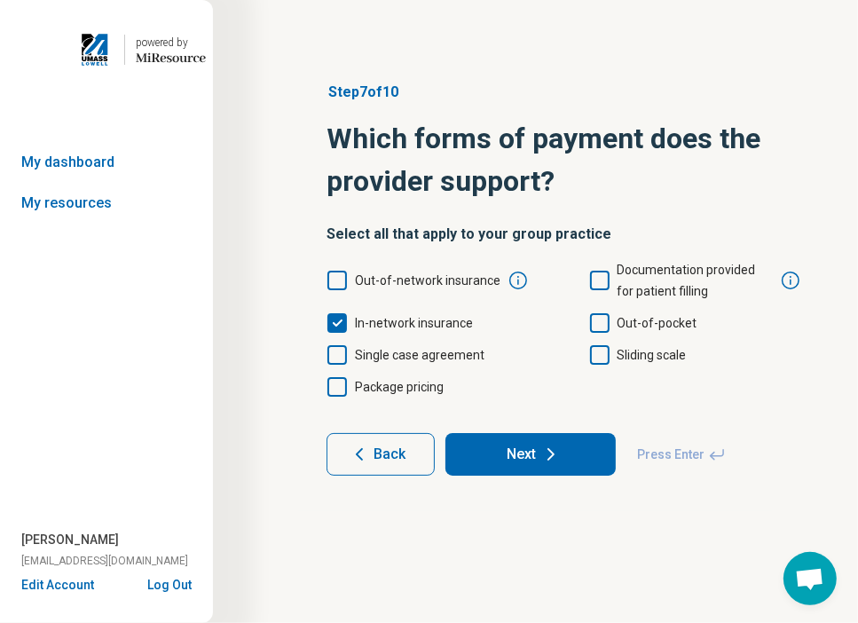
click at [560, 444] on icon at bounding box center [550, 454] width 21 height 21
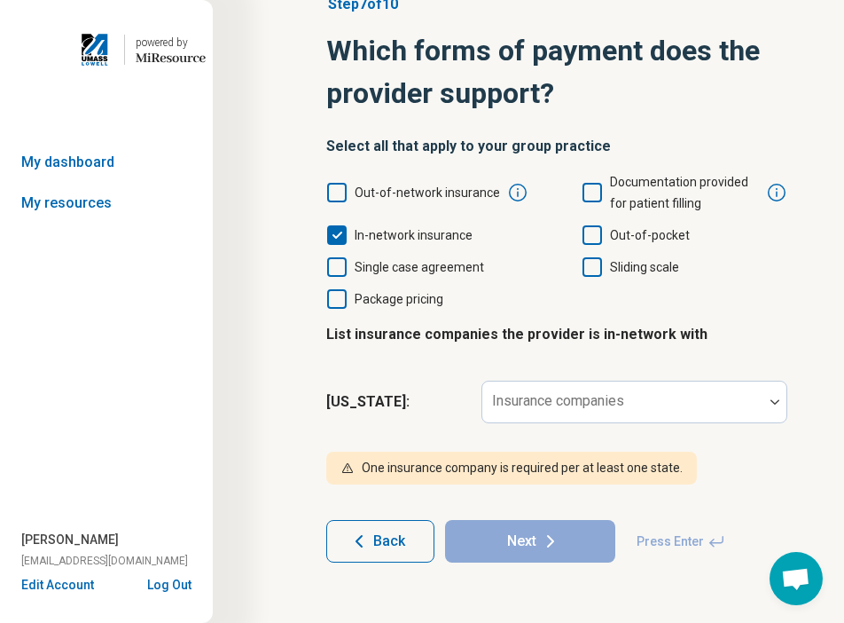
scroll to position [89, 0]
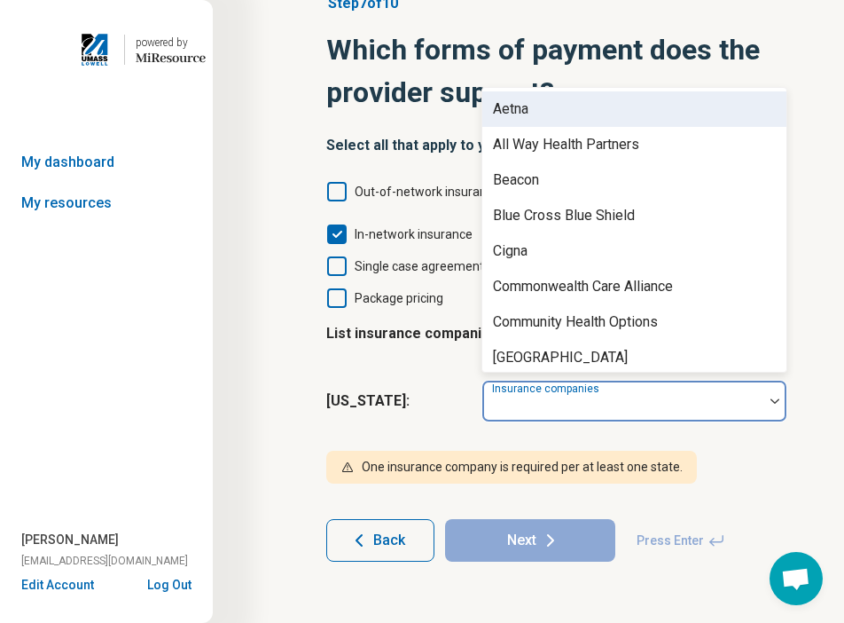
click at [576, 404] on div "Insurance companies" at bounding box center [635, 401] width 306 height 43
click at [596, 115] on div "Aetna" at bounding box center [635, 108] width 304 height 35
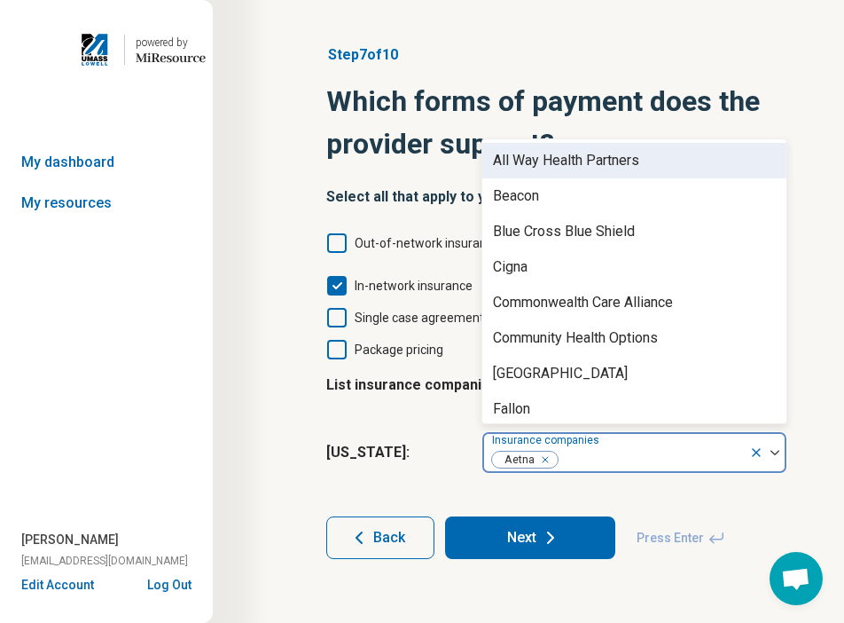
scroll to position [37, 0]
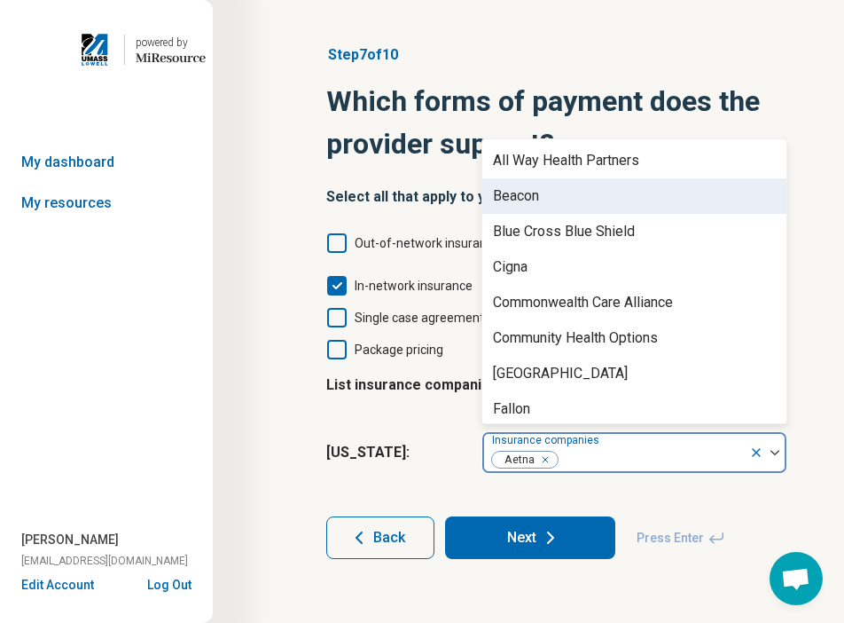
click at [609, 206] on div "Beacon" at bounding box center [635, 195] width 304 height 35
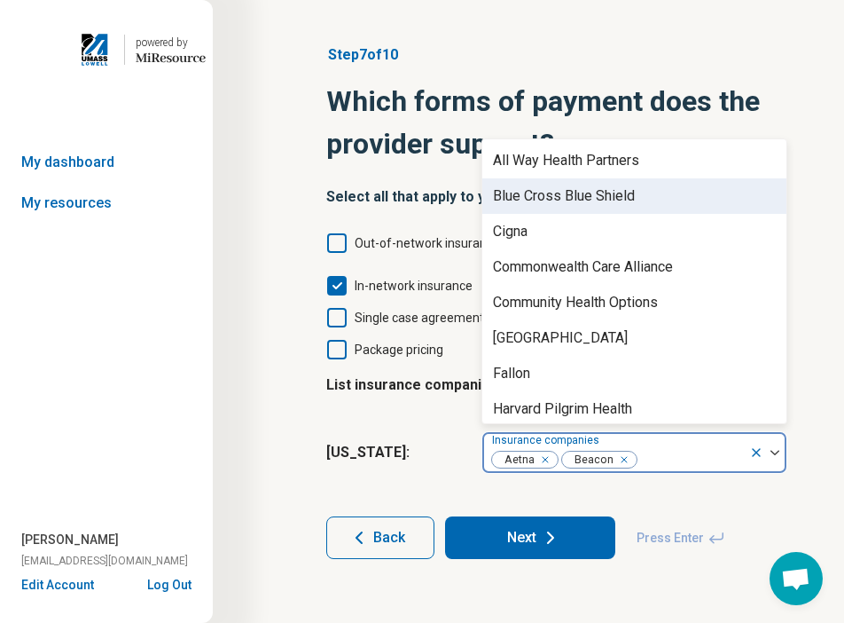
click at [610, 196] on div "Blue Cross Blue Shield" at bounding box center [564, 195] width 142 height 21
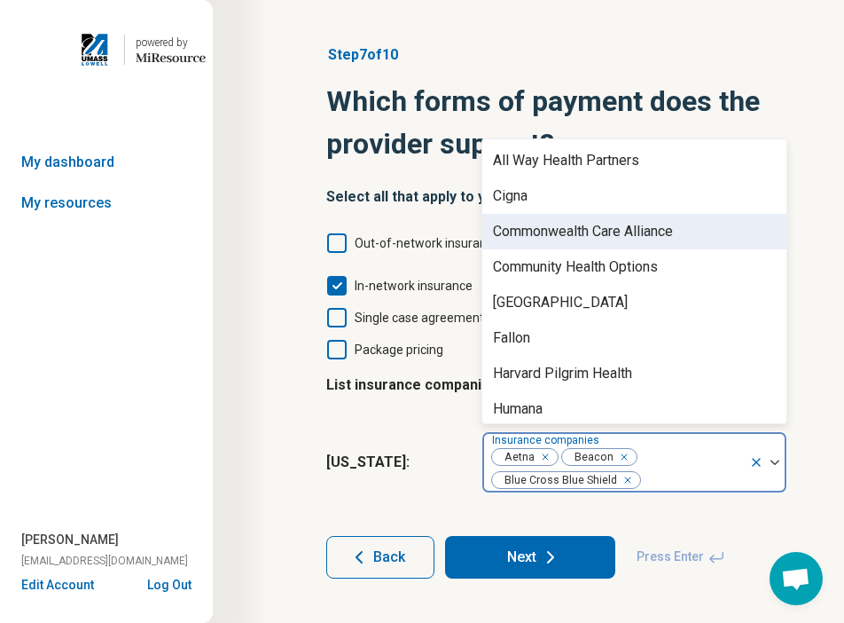
scroll to position [57, 0]
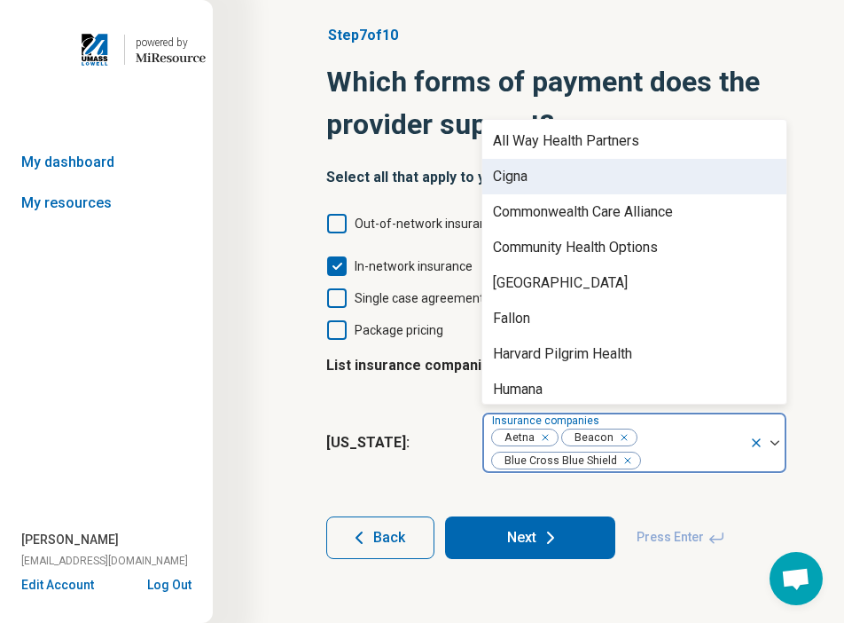
click at [610, 177] on div "Cigna" at bounding box center [635, 176] width 304 height 35
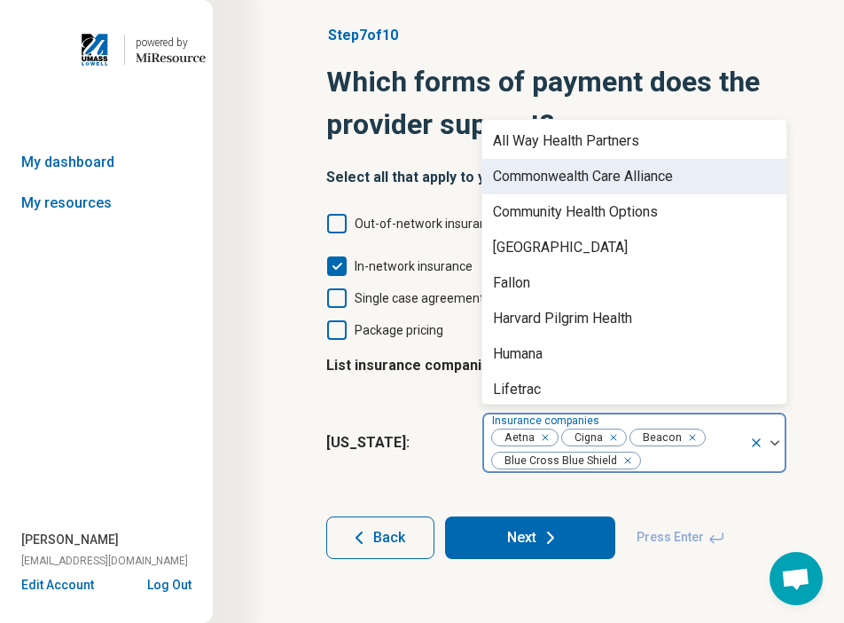
click at [610, 177] on div "Commonwealth Care Alliance" at bounding box center [583, 176] width 180 height 21
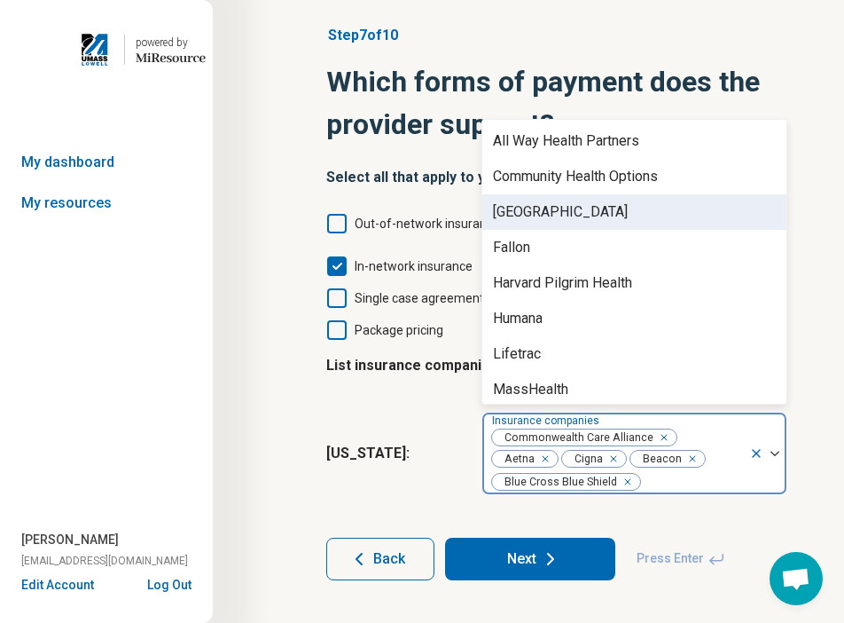
scroll to position [80, 0]
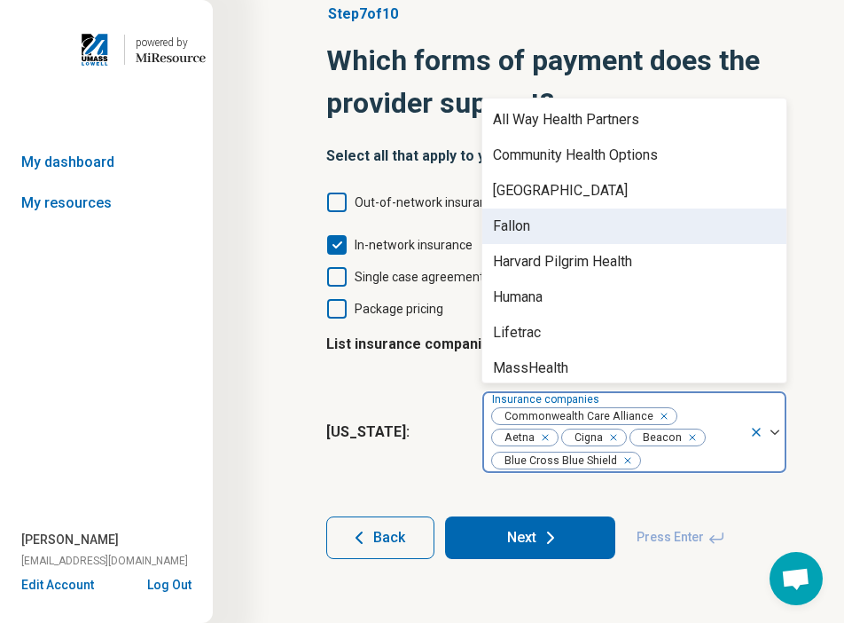
click at [602, 224] on div "Fallon" at bounding box center [635, 225] width 304 height 35
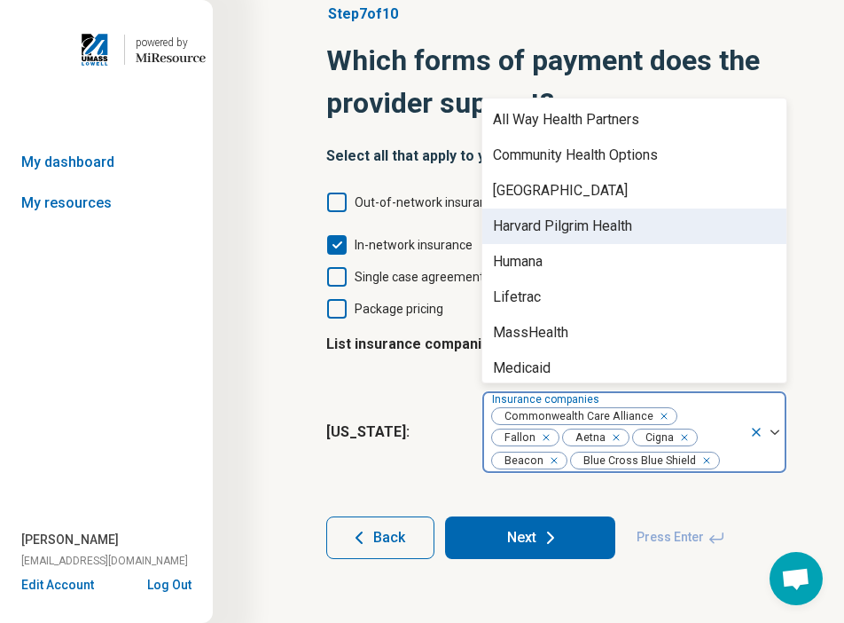
click at [602, 224] on div "Harvard Pilgrim Health" at bounding box center [562, 226] width 139 height 21
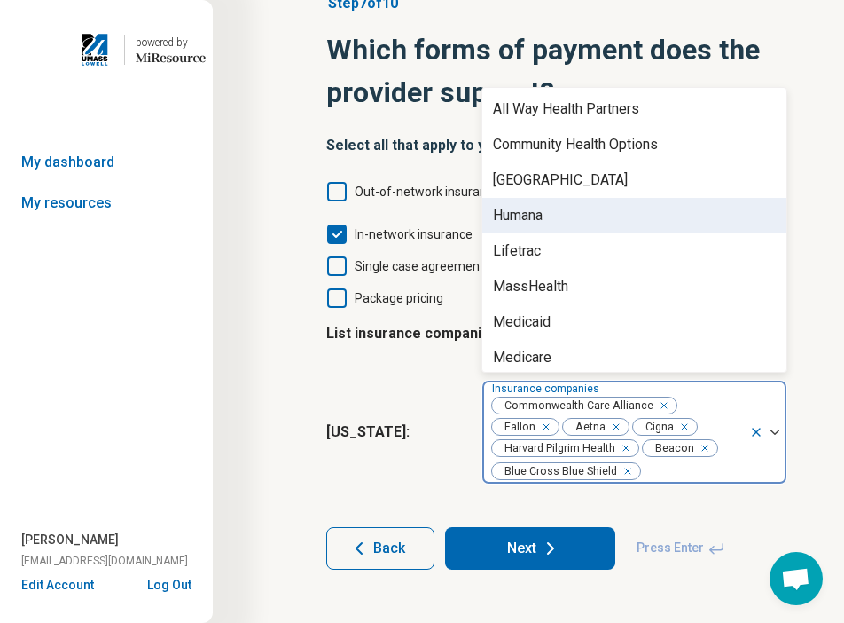
click at [602, 227] on div "Humana" at bounding box center [635, 215] width 304 height 35
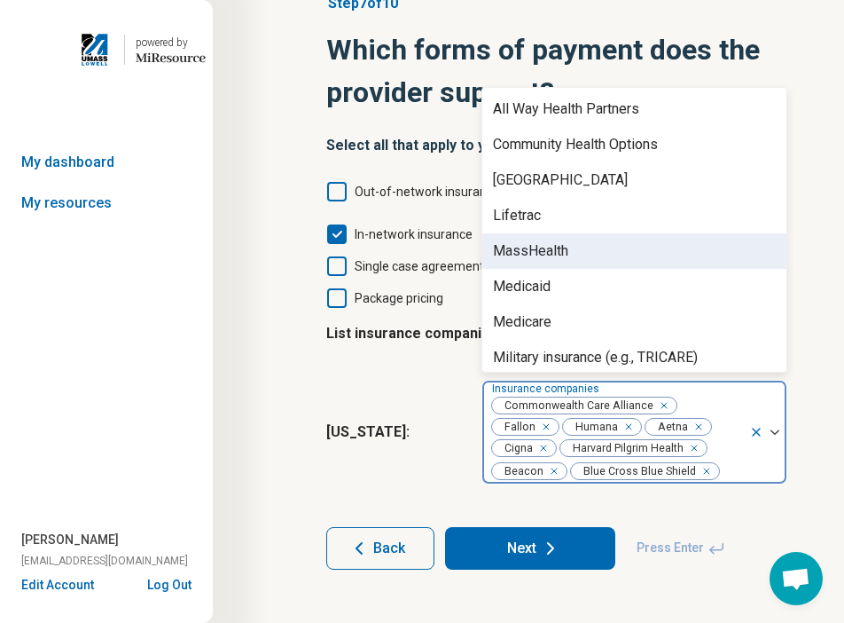
click at [602, 249] on div "MassHealth" at bounding box center [635, 250] width 304 height 35
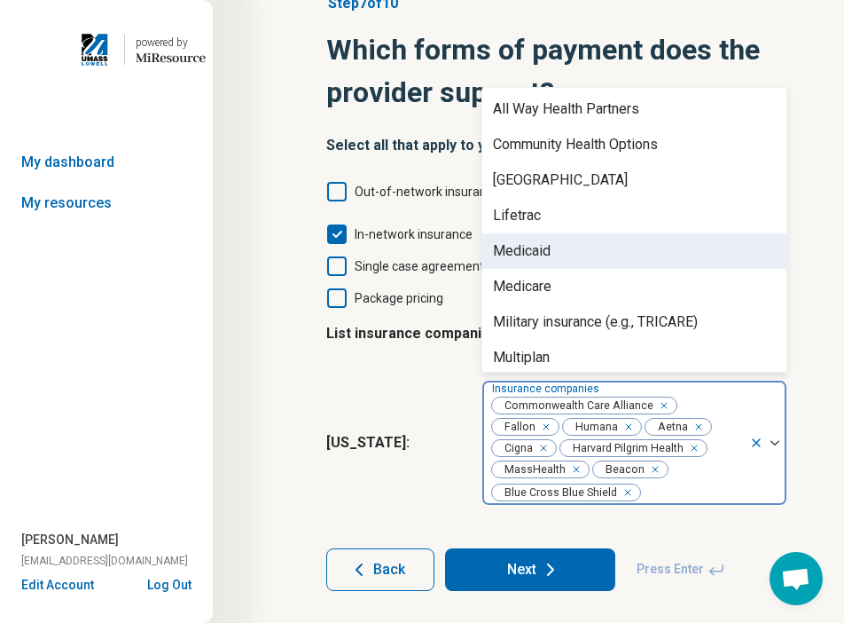
click at [601, 251] on div "Medicaid" at bounding box center [635, 250] width 304 height 35
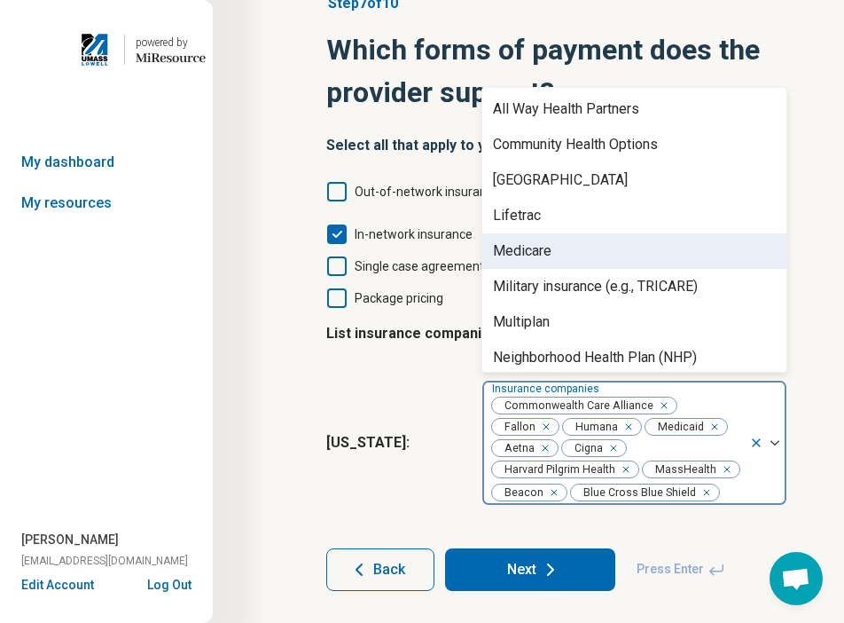
click at [601, 251] on div "Medicare" at bounding box center [635, 250] width 304 height 35
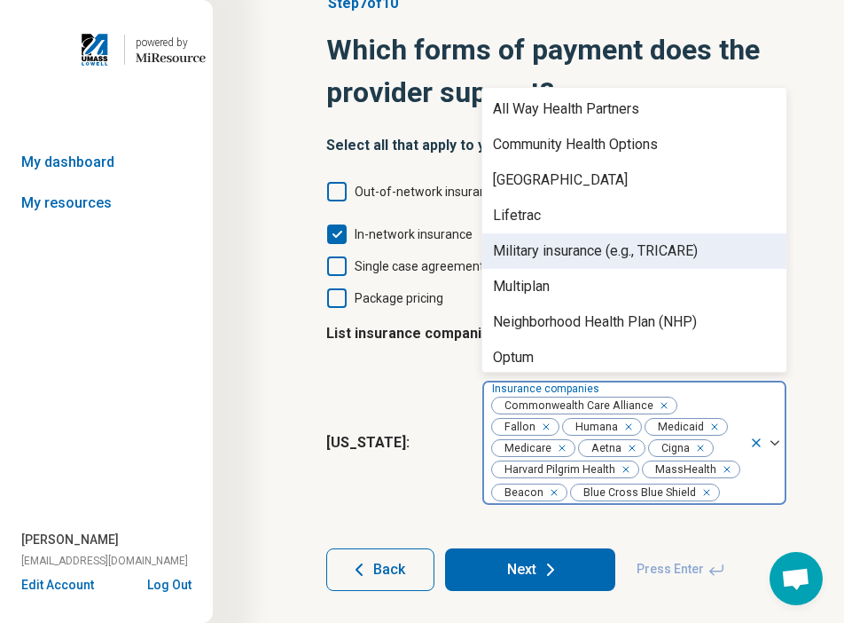
click at [601, 251] on div "Military insurance (e.g., TRICARE)" at bounding box center [595, 250] width 205 height 21
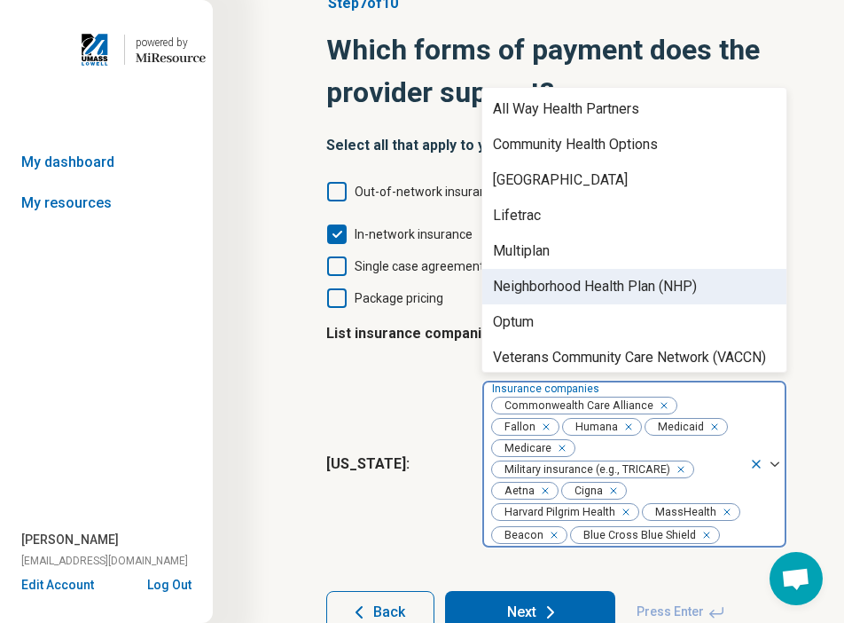
scroll to position [28, 0]
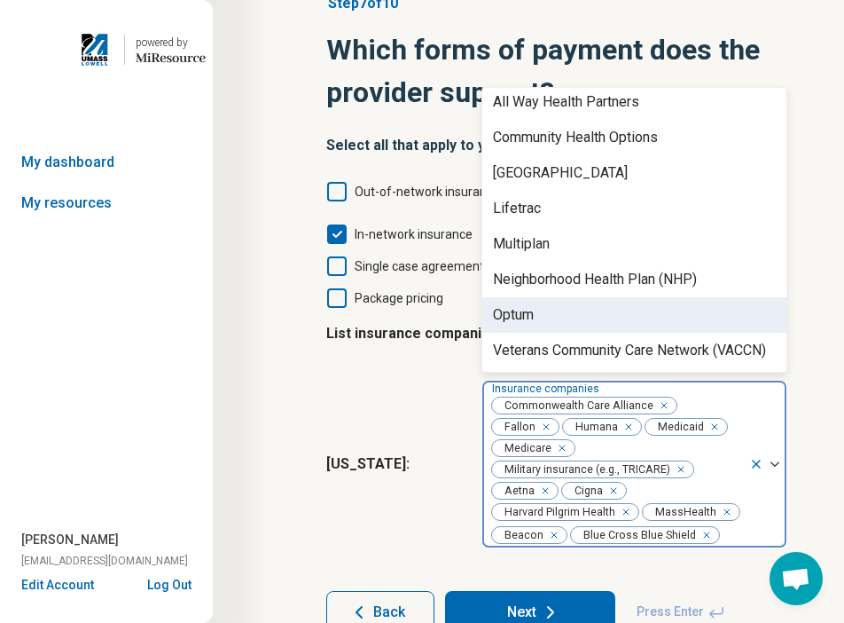
click at [603, 297] on div "Optum" at bounding box center [635, 314] width 304 height 35
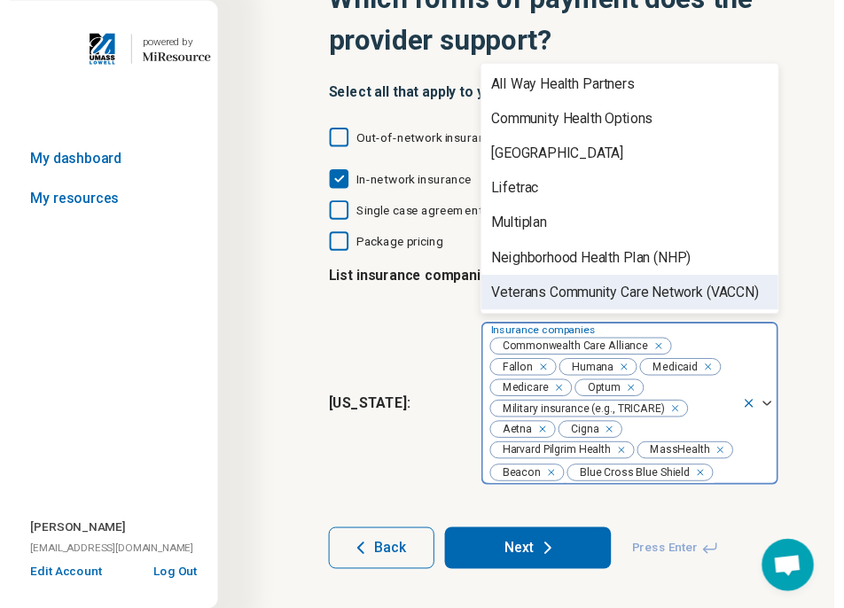
scroll to position [169, 0]
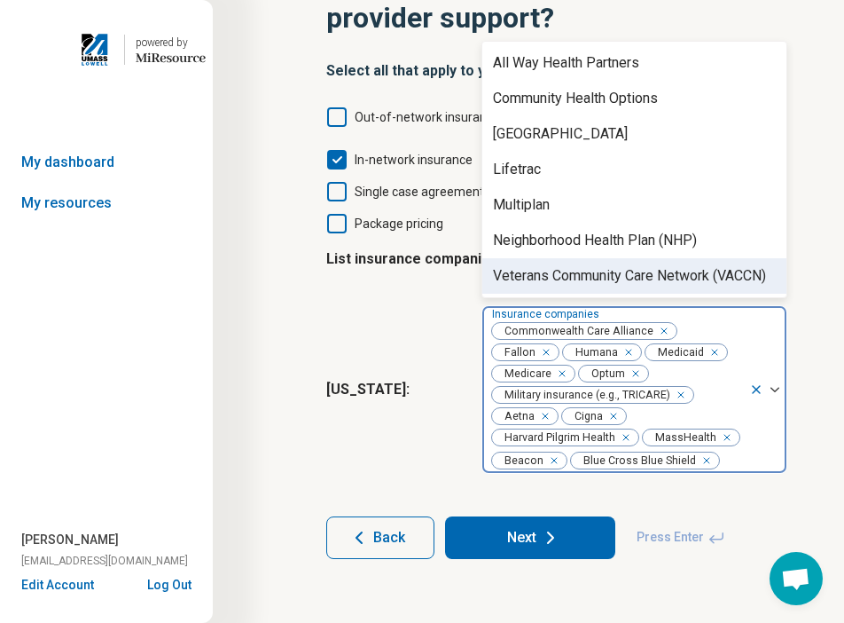
click at [577, 525] on button "Next" at bounding box center [530, 537] width 170 height 43
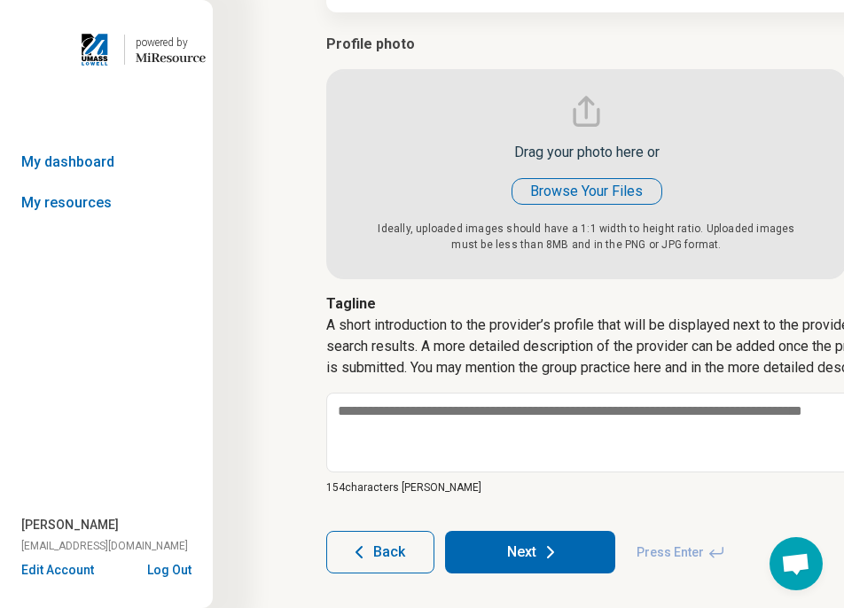
scroll to position [266, 0]
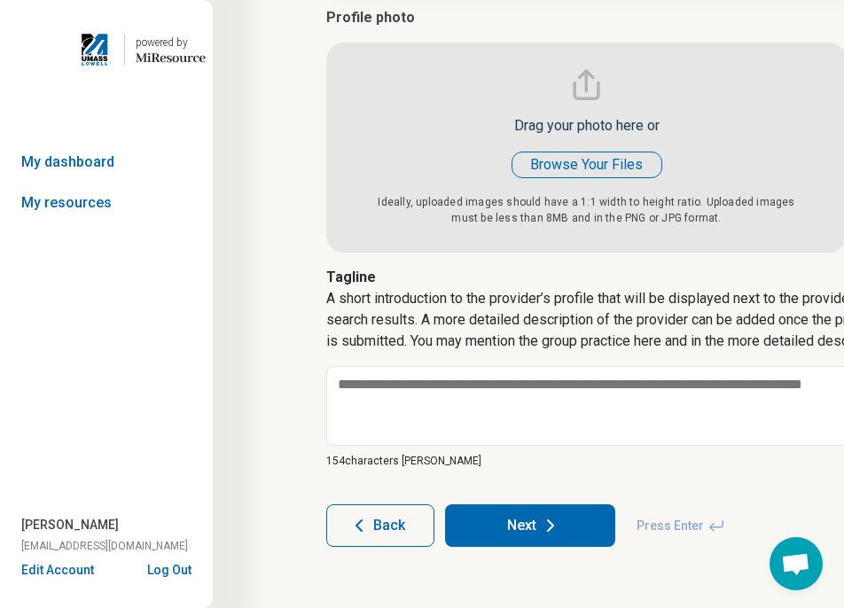
click at [599, 157] on input "file" at bounding box center [586, 130] width 521 height 246
type input "**********"
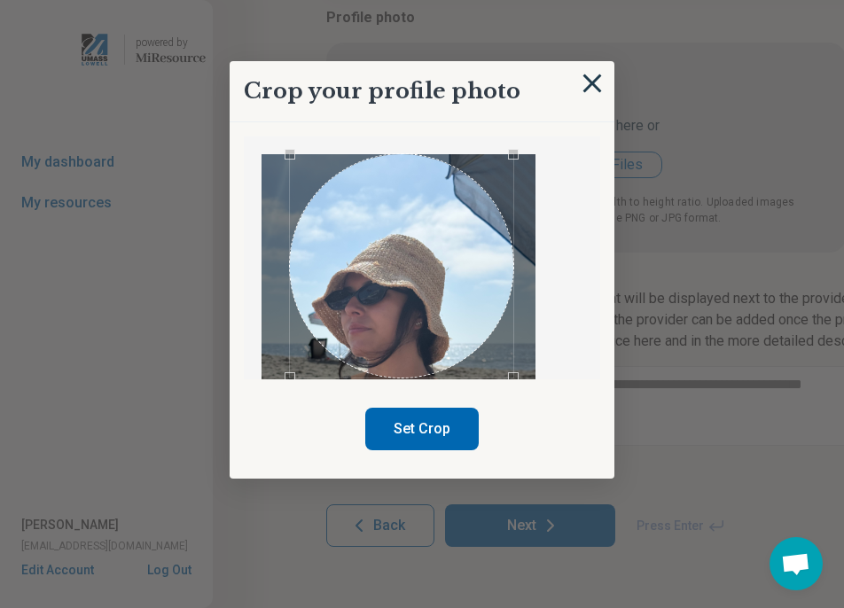
click at [586, 82] on img at bounding box center [593, 84] width 20 height 20
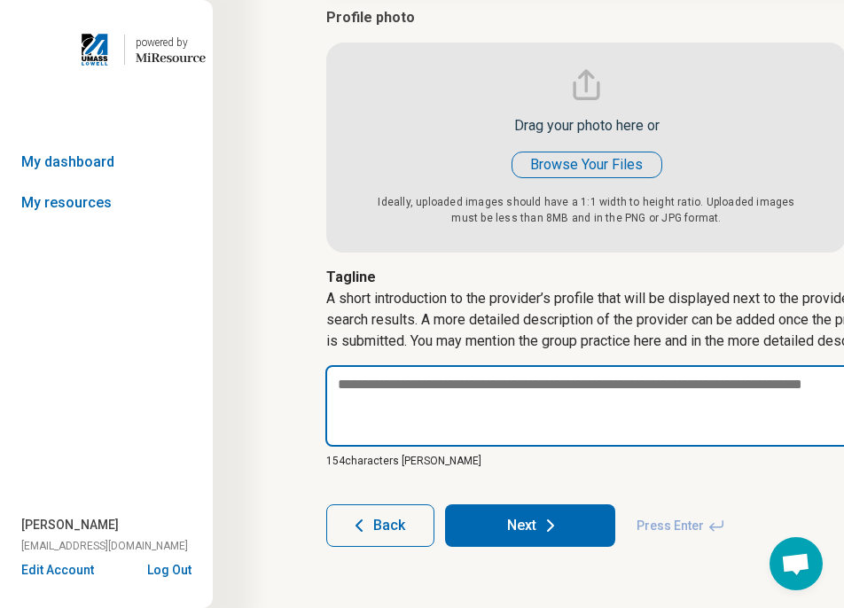
click at [512, 429] on textarea at bounding box center [637, 406] width 623 height 82
paste textarea "**********"
type textarea "*"
type textarea "**********"
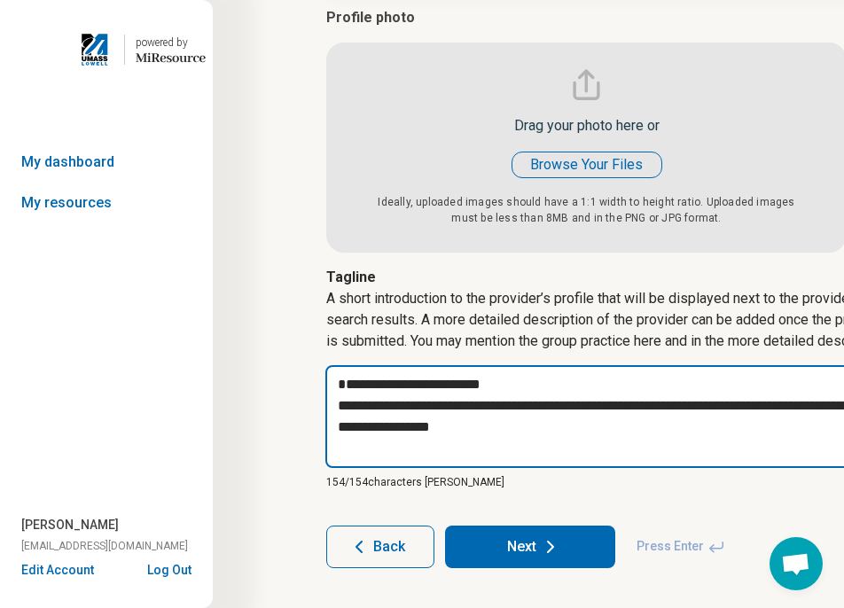
drag, startPoint x: 514, startPoint y: 406, endPoint x: 302, endPoint y: 402, distance: 212.0
click at [302, 402] on article "**********" at bounding box center [637, 192] width 678 height 824
type textarea "*"
type textarea "**********"
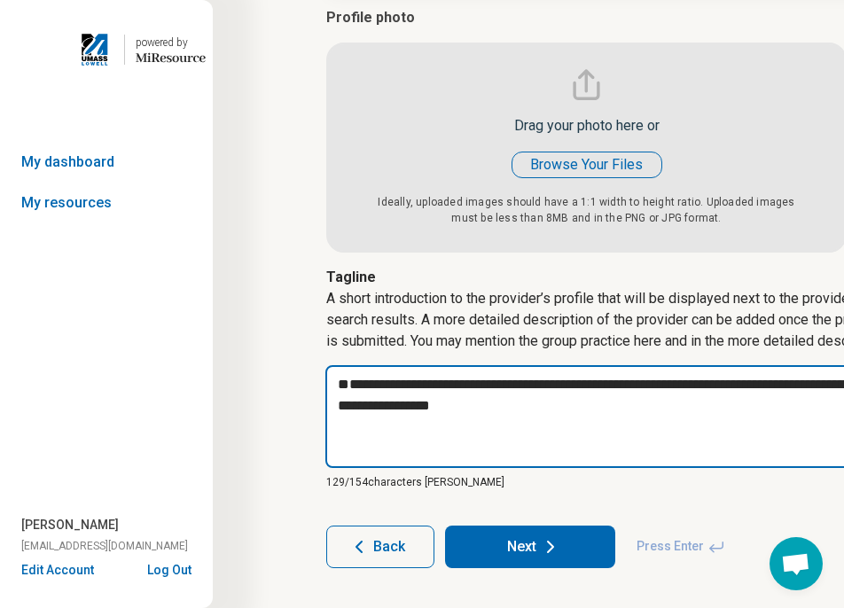
type textarea "*"
type textarea "**********"
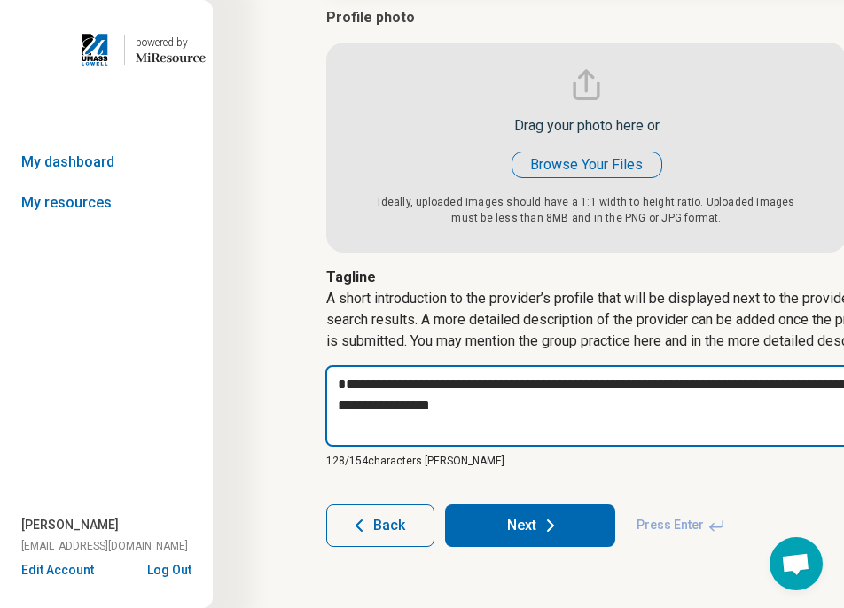
click at [336, 408] on textarea "**********" at bounding box center [637, 405] width 623 height 81
type textarea "*"
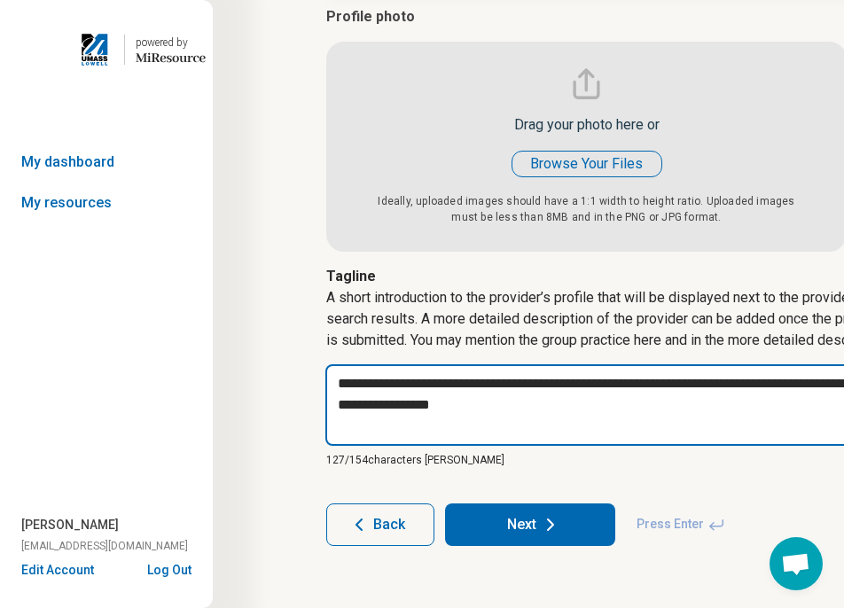
click at [590, 413] on textarea "**********" at bounding box center [637, 405] width 623 height 81
type textarea "**********"
drag, startPoint x: 606, startPoint y: 404, endPoint x: 312, endPoint y: 367, distance: 296.0
click at [312, 367] on article "**********" at bounding box center [637, 180] width 678 height 803
type textarea "*"
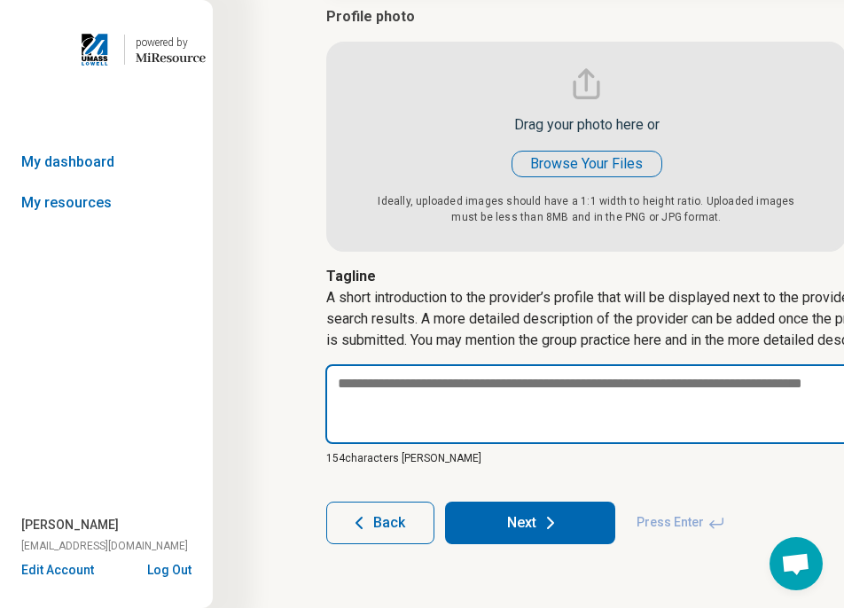
click at [415, 416] on textarea at bounding box center [636, 405] width 621 height 80
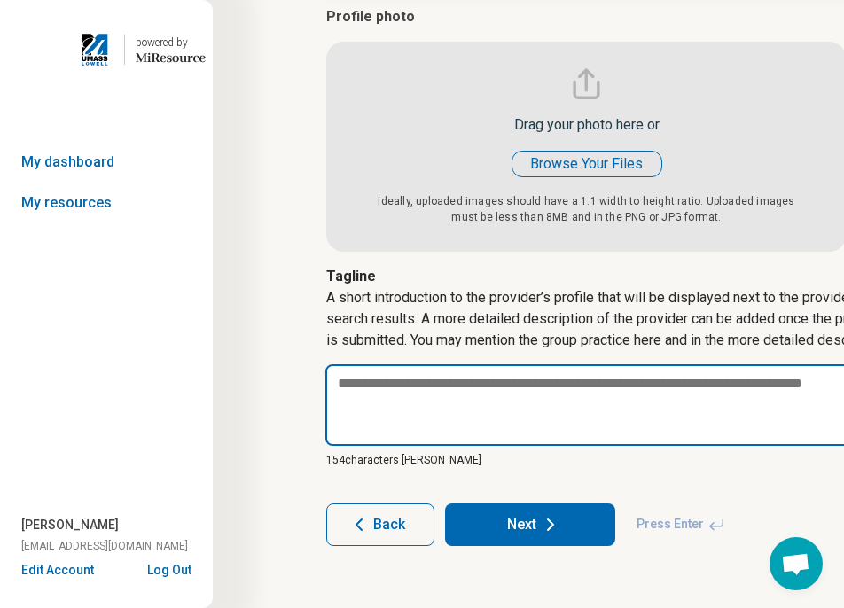
paste textarea "**********"
type textarea "*"
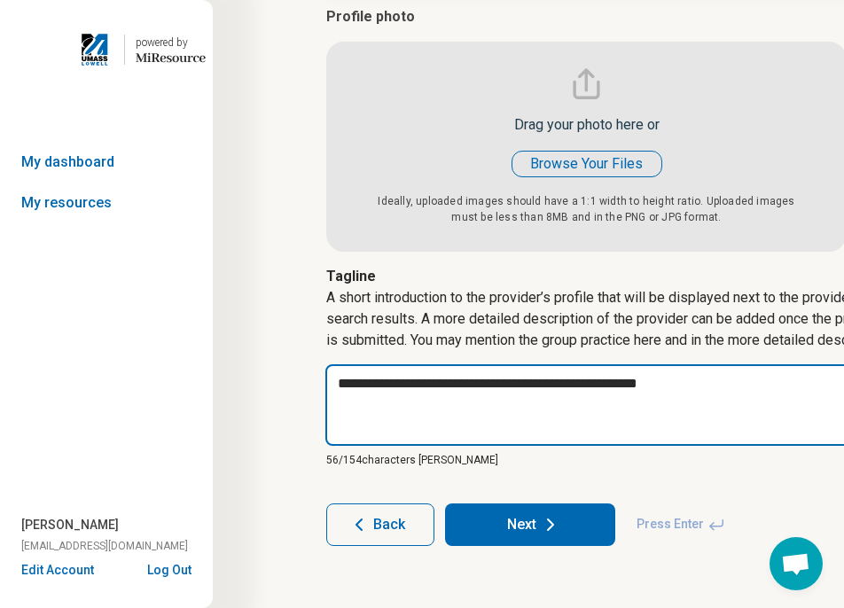
type textarea "**********"
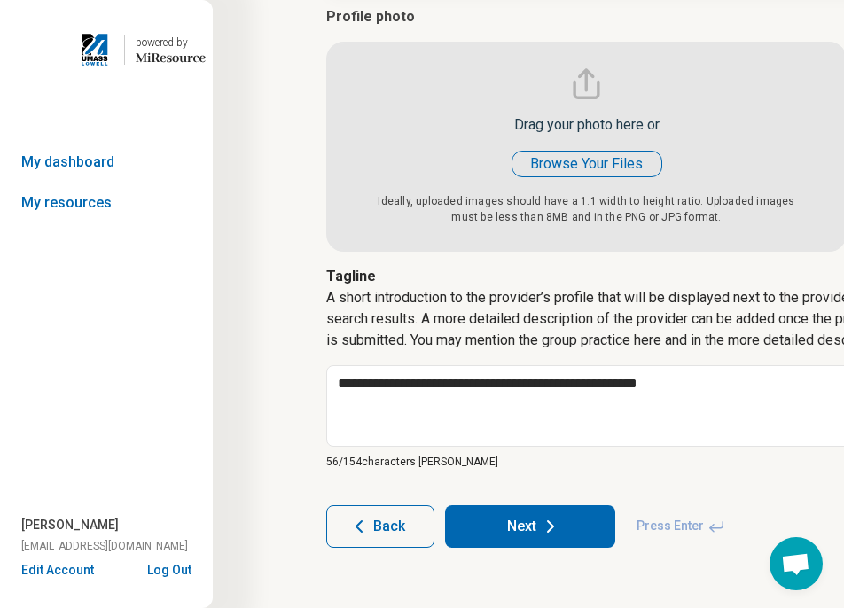
click at [612, 161] on input "file" at bounding box center [586, 129] width 521 height 246
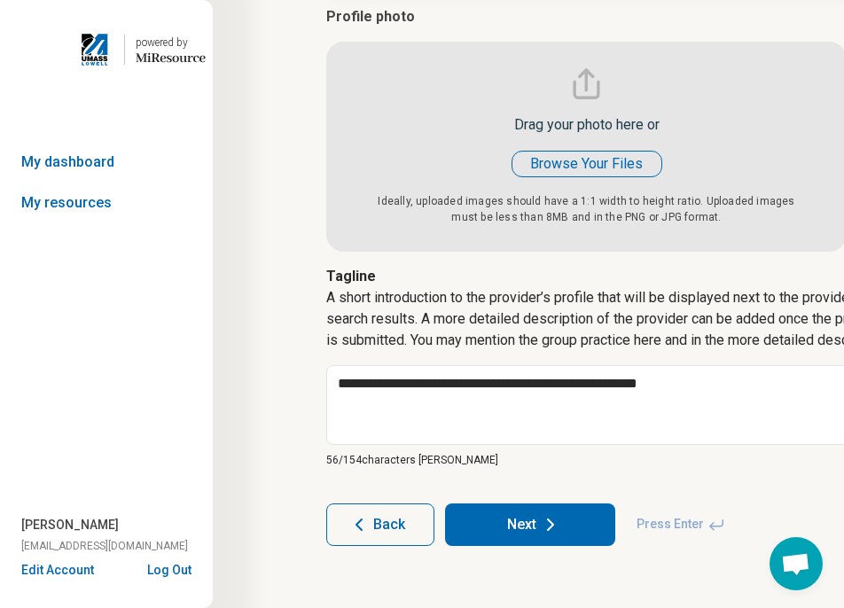
type input "**********"
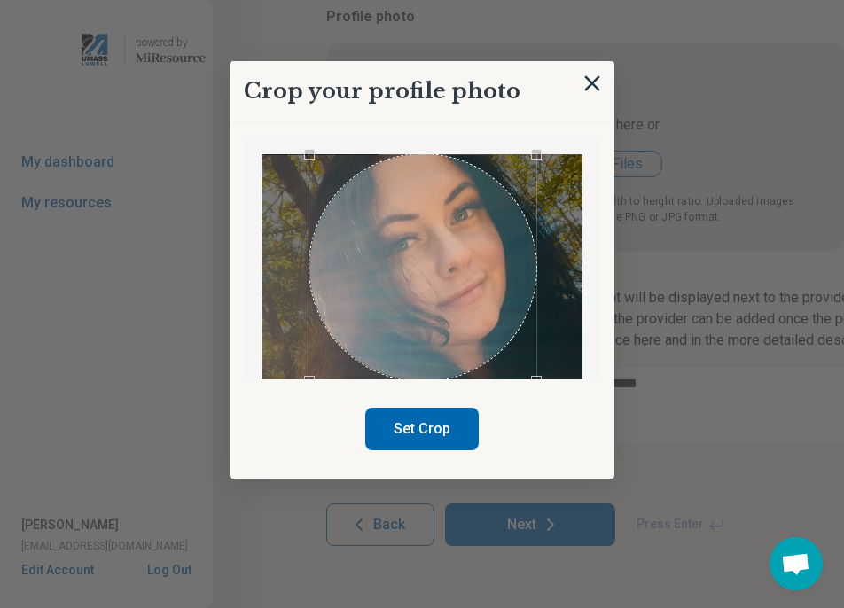
click at [458, 283] on div "Use the arrow keys to move the crop selection area" at bounding box center [423, 267] width 227 height 227
click at [425, 442] on button "Set Crop" at bounding box center [422, 429] width 114 height 43
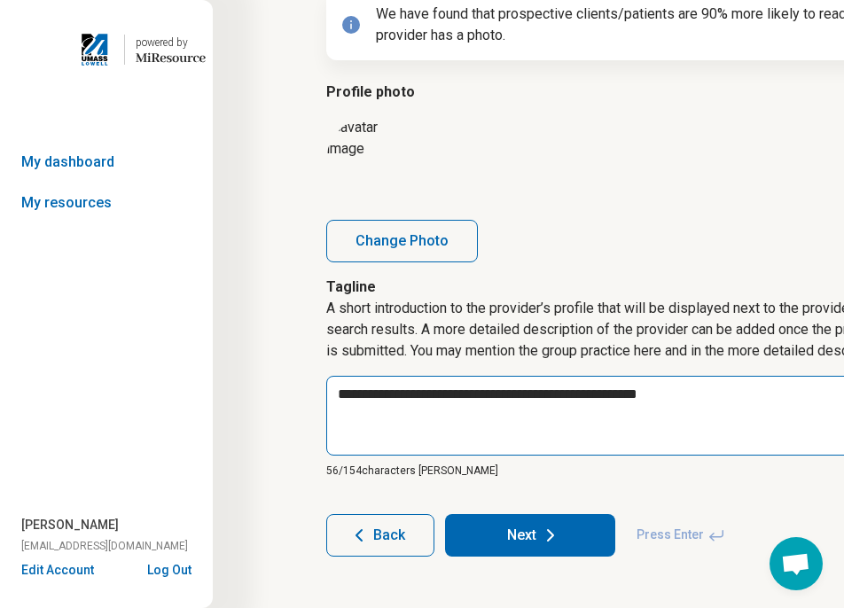
scroll to position [203, 0]
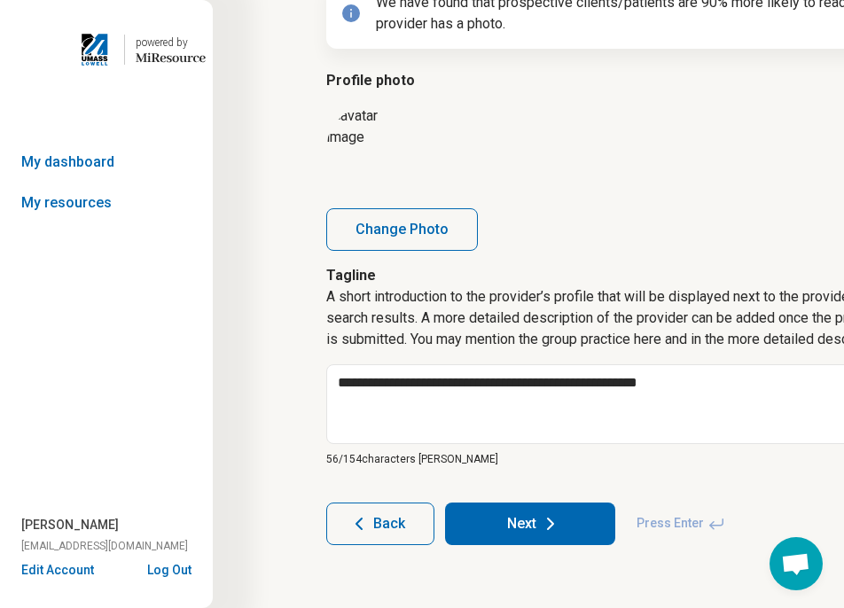
click at [552, 537] on button "Next" at bounding box center [530, 524] width 170 height 43
type textarea "*"
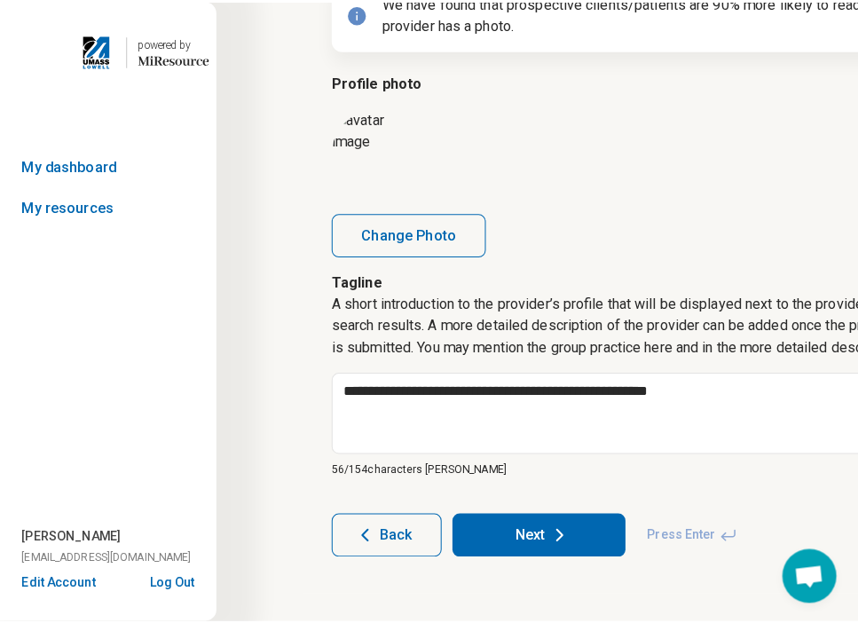
scroll to position [0, 0]
